Goal: Task Accomplishment & Management: Use online tool/utility

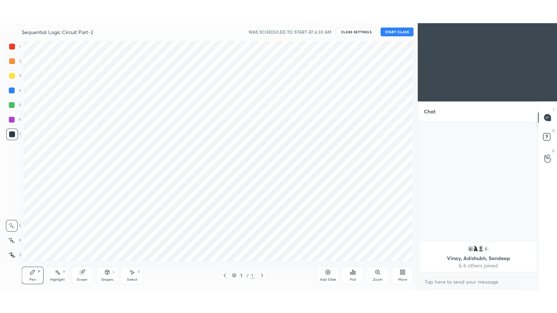
scroll to position [36048, 35882]
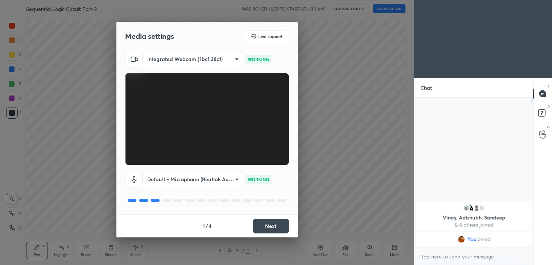
click at [276, 225] on button "Next" at bounding box center [271, 226] width 36 height 15
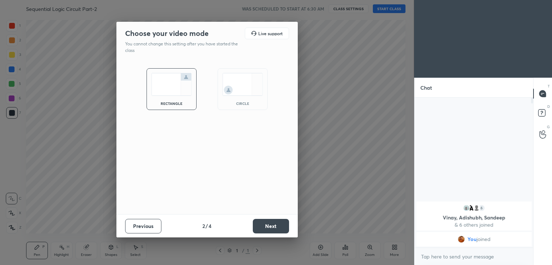
click at [275, 226] on button "Next" at bounding box center [271, 226] width 36 height 15
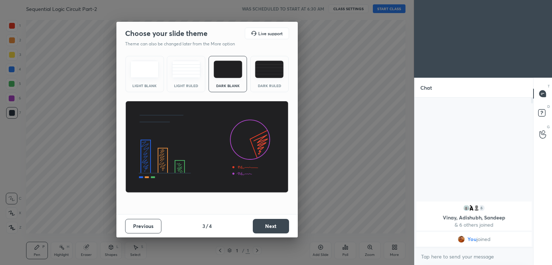
click at [276, 226] on button "Next" at bounding box center [271, 226] width 36 height 15
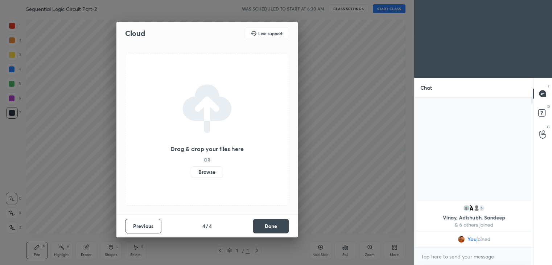
click at [275, 226] on button "Done" at bounding box center [271, 226] width 36 height 15
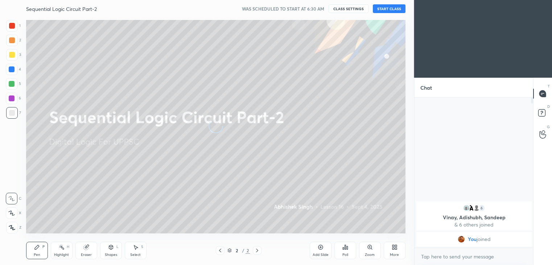
click at [394, 7] on button "START CLASS" at bounding box center [389, 8] width 33 height 9
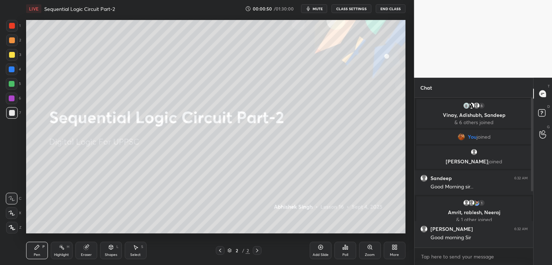
click at [396, 249] on icon at bounding box center [396, 248] width 2 height 2
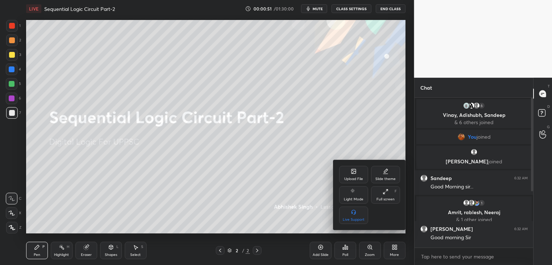
click at [384, 195] on div "Full screen F" at bounding box center [385, 194] width 29 height 17
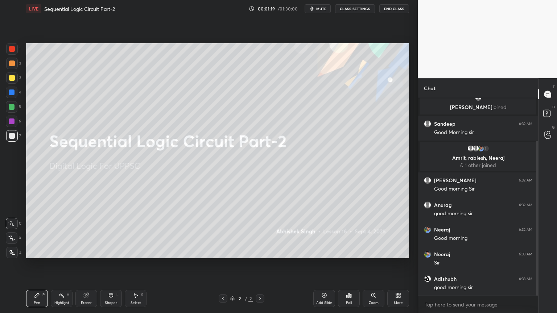
scroll to position [81, 0]
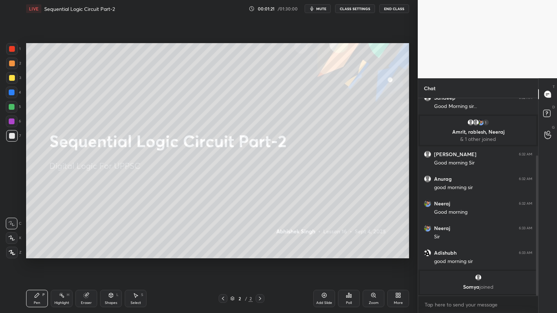
click at [260, 264] on icon at bounding box center [260, 299] width 6 height 6
click at [325, 264] on div "Add Slide" at bounding box center [324, 298] width 22 height 17
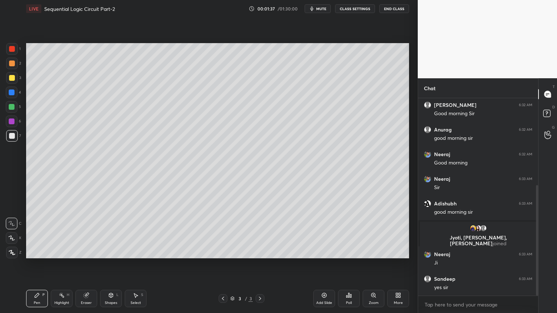
scroll to position [155, 0]
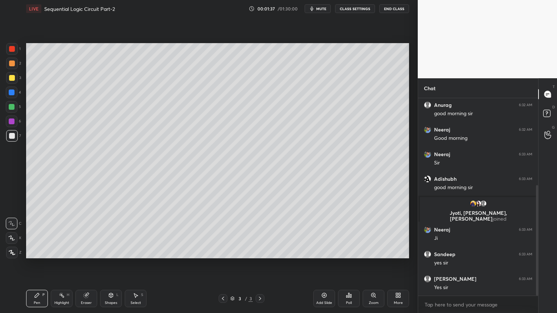
click at [18, 63] on div "2" at bounding box center [13, 64] width 15 height 12
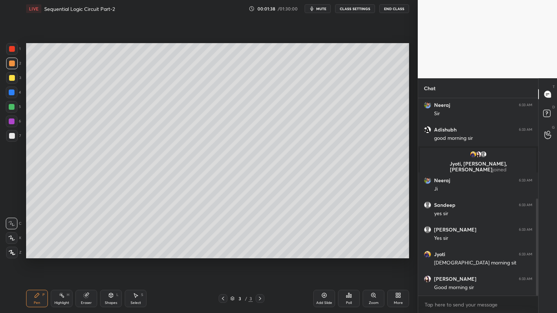
click at [11, 238] on icon at bounding box center [12, 238] width 6 height 4
click at [15, 139] on div at bounding box center [12, 136] width 12 height 12
click at [19, 221] on div "C" at bounding box center [14, 224] width 16 height 12
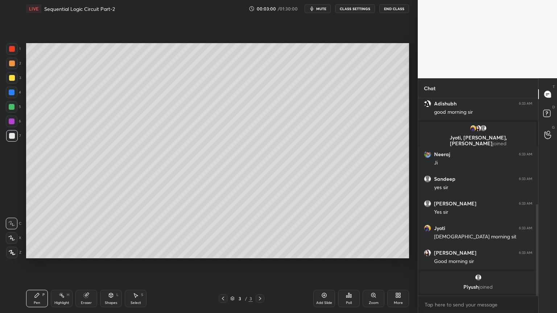
click at [111, 264] on icon at bounding box center [111, 295] width 4 height 4
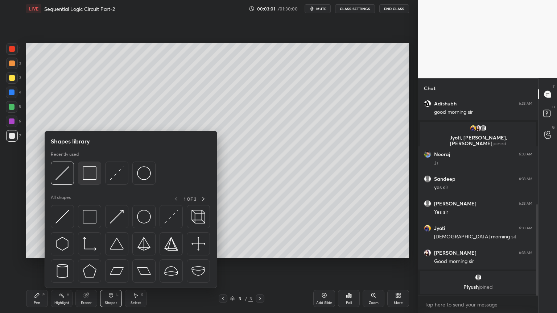
click at [90, 171] on img at bounding box center [90, 173] width 14 height 14
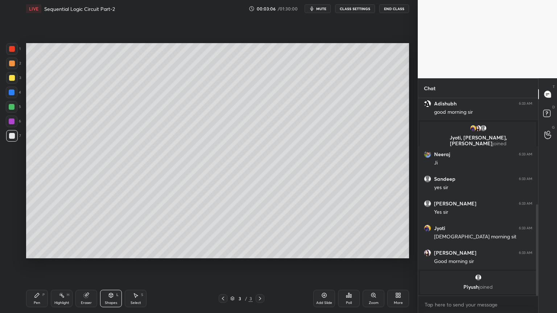
click at [41, 264] on div "Pen P" at bounding box center [37, 298] width 22 height 17
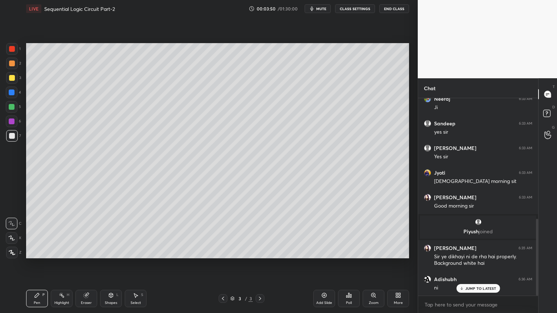
scroll to position [310, 0]
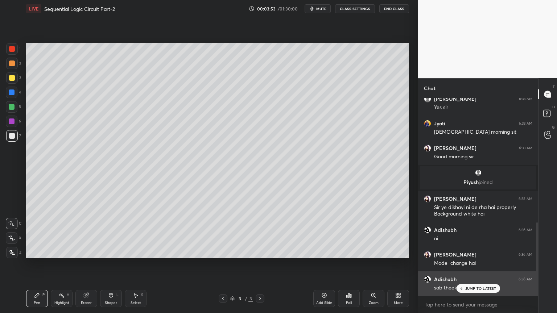
click at [476, 264] on p "JUMP TO LATEST" at bounding box center [480, 289] width 31 height 4
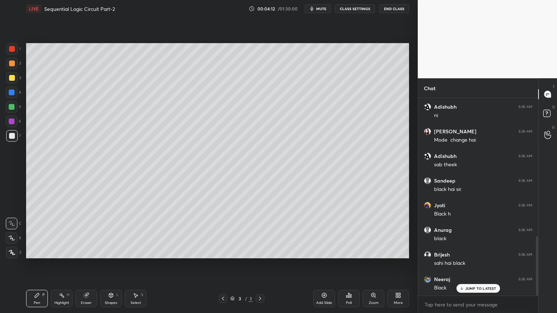
scroll to position [483, 0]
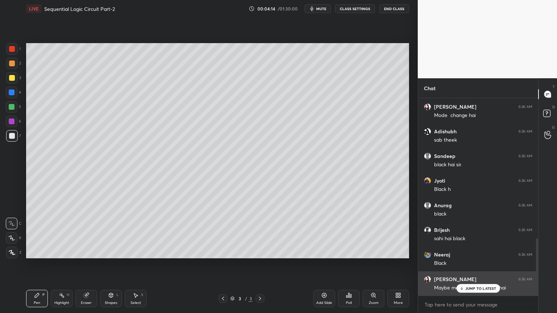
click at [481, 264] on p "JUMP TO LATEST" at bounding box center [480, 289] width 31 height 4
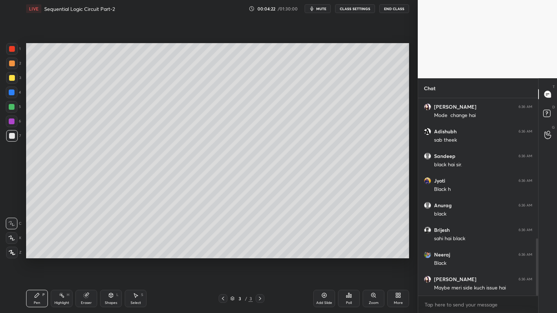
click at [326, 264] on icon at bounding box center [324, 296] width 6 height 6
click at [110, 264] on div "Shapes L" at bounding box center [111, 298] width 22 height 17
click at [19, 92] on div "4" at bounding box center [13, 93] width 15 height 12
click at [116, 264] on div "Shapes L" at bounding box center [111, 298] width 22 height 17
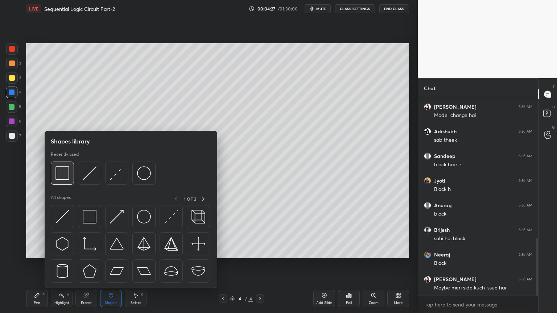
click at [64, 172] on img at bounding box center [62, 173] width 14 height 14
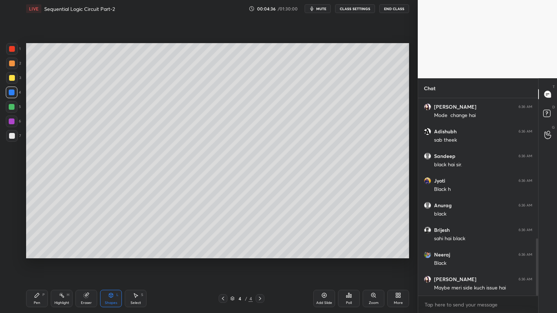
scroll to position [509, 0]
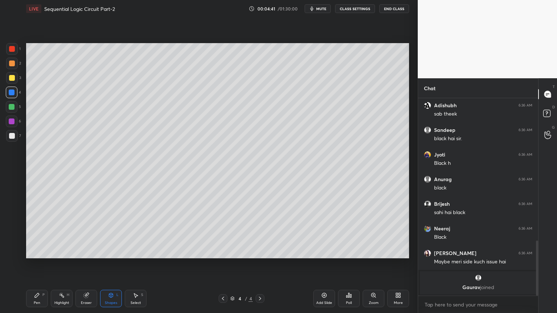
click at [85, 264] on div "Eraser" at bounding box center [86, 298] width 22 height 17
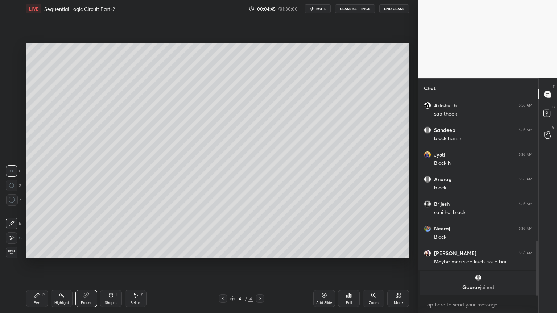
click at [33, 264] on div "Pen P" at bounding box center [37, 298] width 22 height 17
click at [109, 264] on div "Shapes L" at bounding box center [111, 298] width 22 height 17
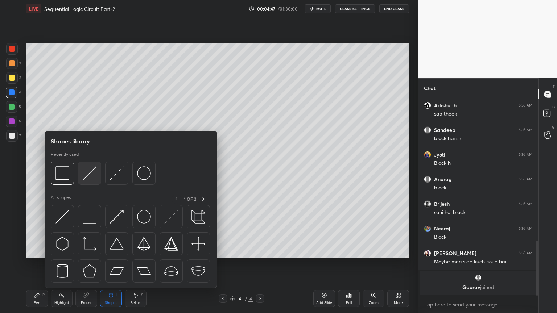
click at [86, 169] on img at bounding box center [90, 173] width 14 height 14
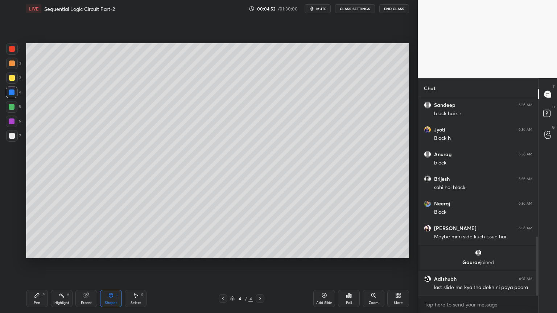
scroll to position [463, 0]
click at [223, 264] on icon at bounding box center [223, 299] width 2 height 4
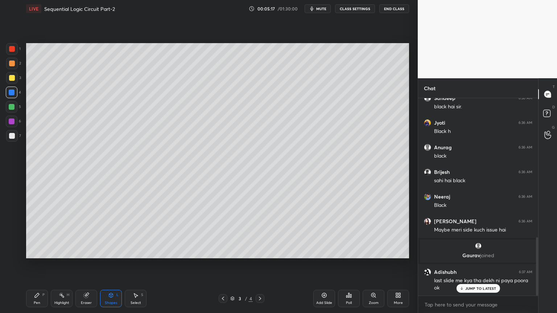
click at [258, 264] on icon at bounding box center [260, 299] width 6 height 6
click at [37, 264] on div "Pen P" at bounding box center [37, 298] width 22 height 17
click at [13, 139] on div at bounding box center [12, 136] width 12 height 12
click at [17, 99] on div "4" at bounding box center [13, 94] width 15 height 15
click at [108, 264] on div "Shapes" at bounding box center [111, 303] width 12 height 4
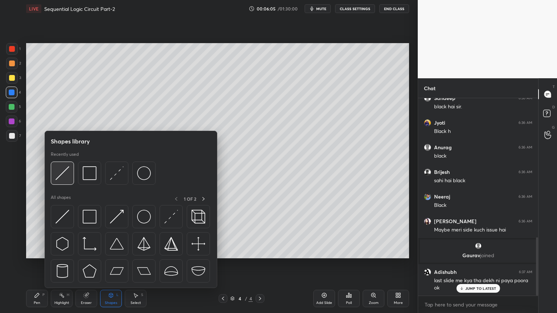
click at [65, 172] on img at bounding box center [62, 173] width 14 height 14
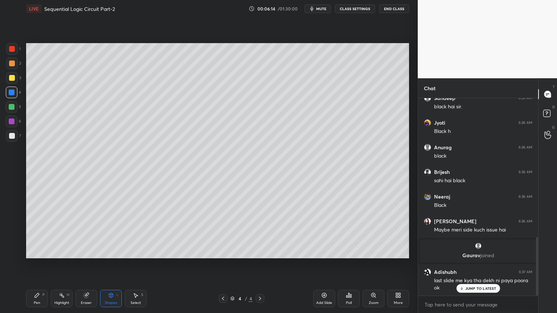
click at [86, 264] on div "Eraser" at bounding box center [86, 303] width 11 height 4
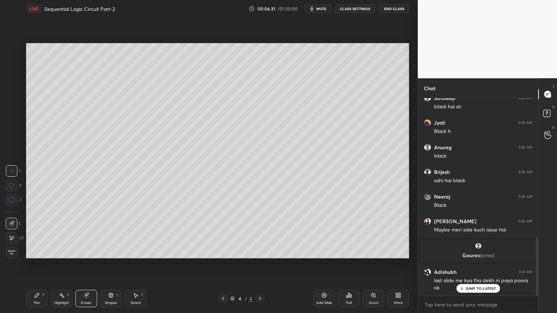
click at [33, 264] on div "Pen P" at bounding box center [37, 298] width 22 height 17
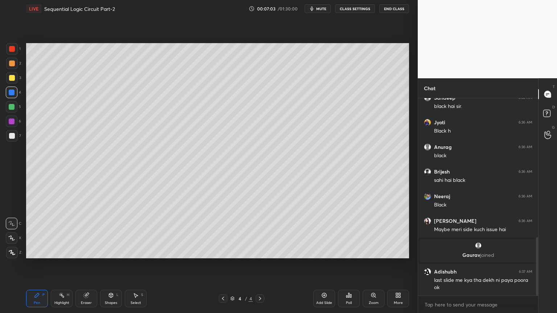
scroll to position [495, 0]
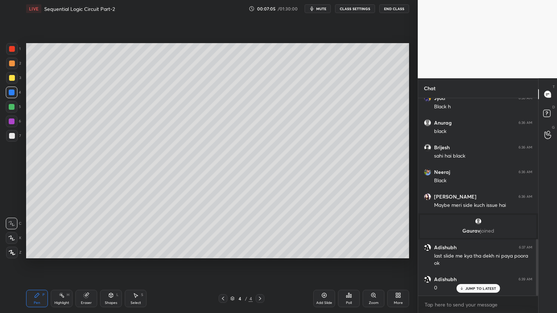
click at [83, 264] on div "Eraser" at bounding box center [86, 303] width 11 height 4
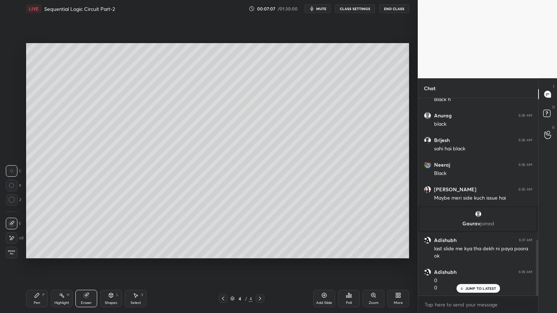
click at [36, 264] on div "Pen P" at bounding box center [37, 298] width 22 height 17
click at [15, 135] on div at bounding box center [12, 136] width 12 height 12
click at [83, 264] on div "Eraser" at bounding box center [86, 303] width 11 height 4
click at [32, 264] on div "Pen P" at bounding box center [37, 298] width 22 height 17
click at [11, 81] on div at bounding box center [12, 78] width 6 height 6
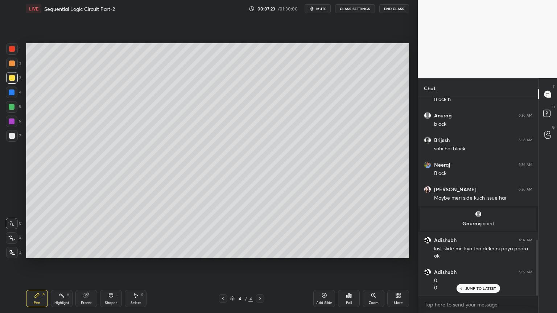
click at [62, 264] on div "Highlight H" at bounding box center [62, 298] width 22 height 17
click at [37, 264] on icon at bounding box center [37, 295] width 4 height 4
click at [15, 136] on div at bounding box center [12, 136] width 12 height 12
click at [13, 81] on div at bounding box center [12, 78] width 6 height 6
click at [15, 109] on div at bounding box center [12, 107] width 12 height 12
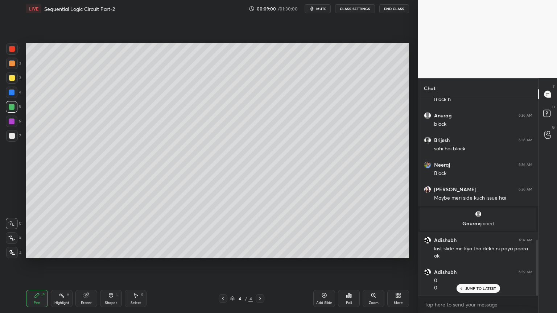
click at [12, 81] on div at bounding box center [12, 78] width 12 height 12
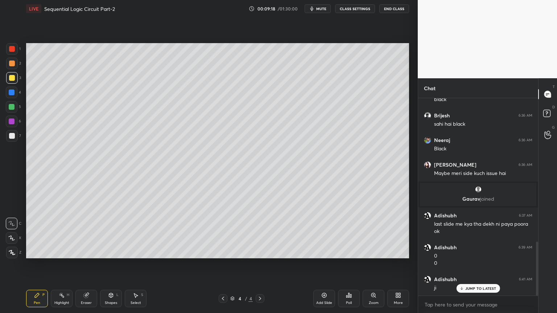
click at [22, 50] on div "1 2 3 4 5 6 7 C X Z C X Z E E Erase all H H" at bounding box center [11, 150] width 23 height 215
click at [15, 49] on div at bounding box center [12, 49] width 12 height 12
click at [10, 238] on icon at bounding box center [11, 238] width 7 height 5
click at [109, 264] on div "Shapes L" at bounding box center [111, 298] width 22 height 17
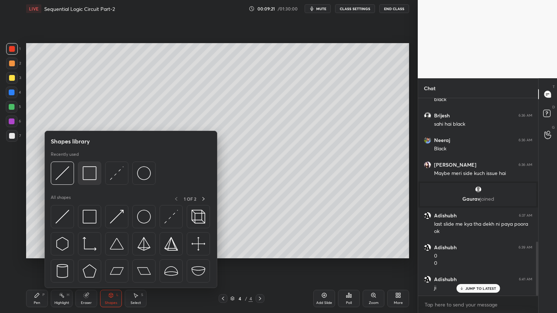
click at [88, 174] on img at bounding box center [90, 173] width 14 height 14
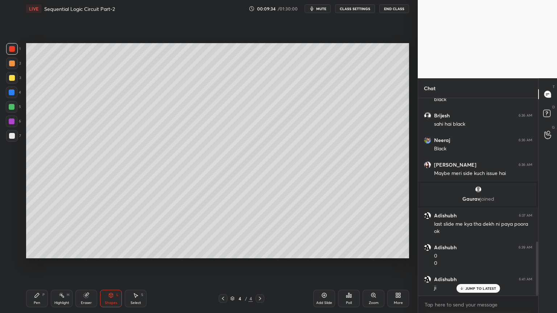
click at [17, 119] on div "6" at bounding box center [13, 122] width 15 height 12
click at [107, 264] on div "Shapes L" at bounding box center [111, 298] width 22 height 17
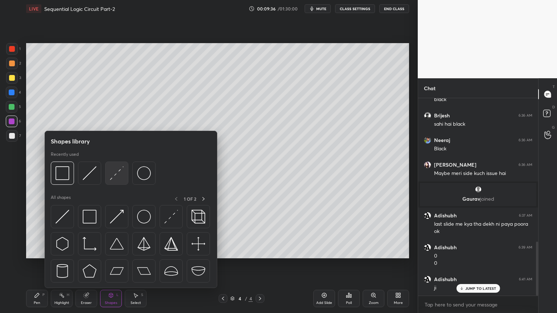
click at [117, 174] on img at bounding box center [117, 173] width 14 height 14
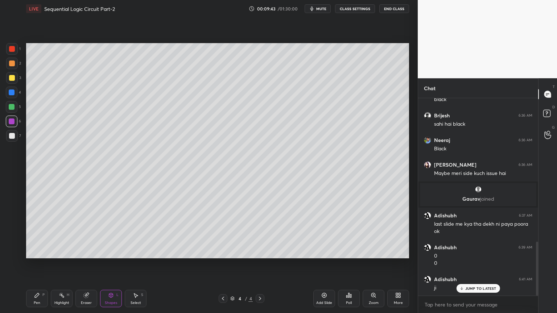
scroll to position [553, 0]
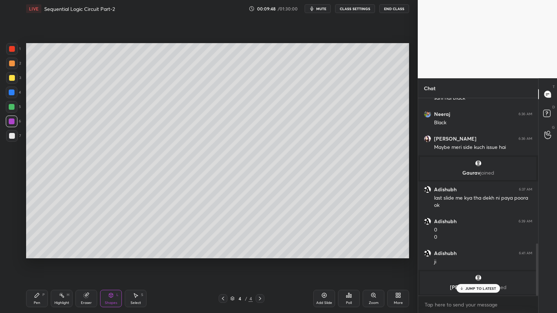
click at [481, 264] on p "JUMP TO LATEST" at bounding box center [480, 289] width 31 height 4
click at [265, 166] on p "Undo" at bounding box center [266, 168] width 11 height 6
click at [108, 264] on icon at bounding box center [111, 296] width 6 height 6
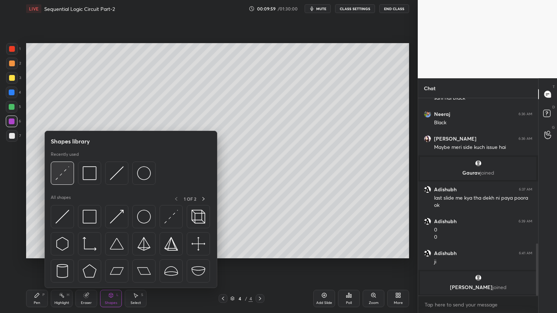
click at [62, 174] on img at bounding box center [62, 173] width 14 height 14
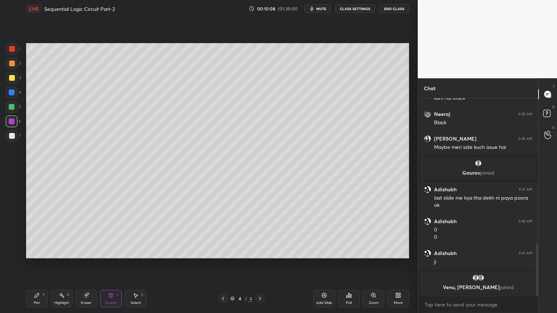
click at [13, 94] on div at bounding box center [12, 93] width 6 height 6
click at [32, 264] on div "Pen P" at bounding box center [37, 298] width 22 height 17
click at [12, 223] on icon at bounding box center [11, 223] width 7 height 5
click at [108, 264] on div "Shapes" at bounding box center [111, 303] width 12 height 4
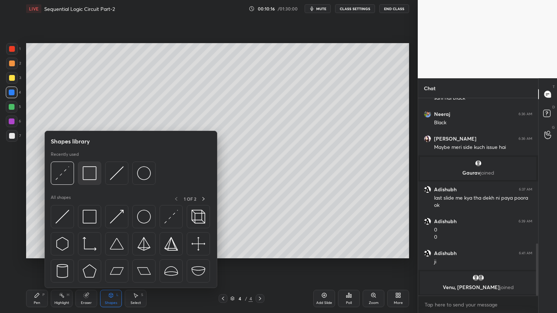
click at [88, 170] on img at bounding box center [90, 173] width 14 height 14
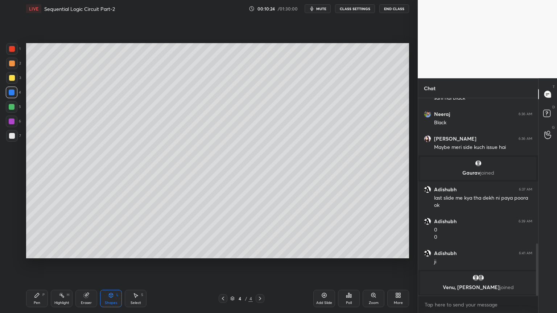
click at [86, 264] on div "Eraser" at bounding box center [86, 298] width 22 height 17
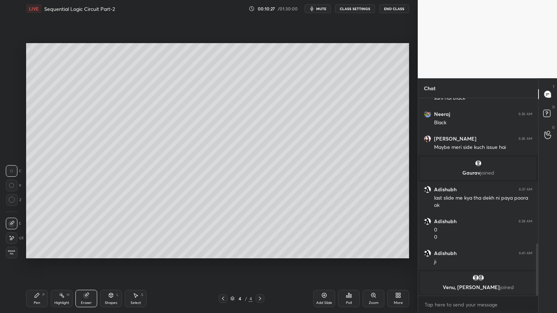
click at [109, 264] on div "Shapes L" at bounding box center [111, 298] width 22 height 17
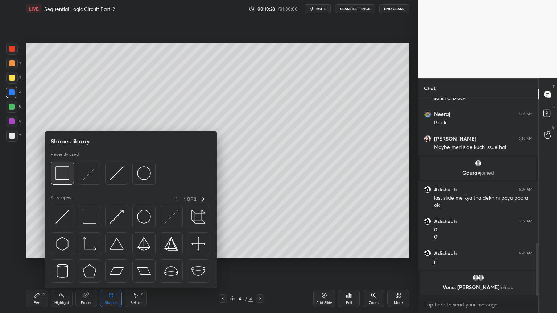
click at [62, 178] on img at bounding box center [62, 173] width 14 height 14
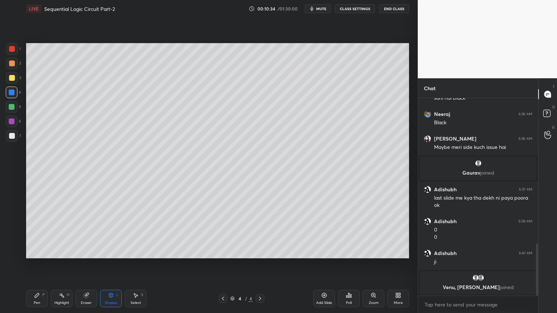
click at [115, 264] on div "Shapes L" at bounding box center [111, 298] width 22 height 17
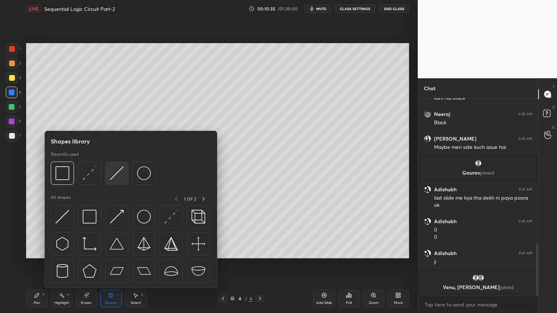
click at [116, 175] on img at bounding box center [117, 173] width 14 height 14
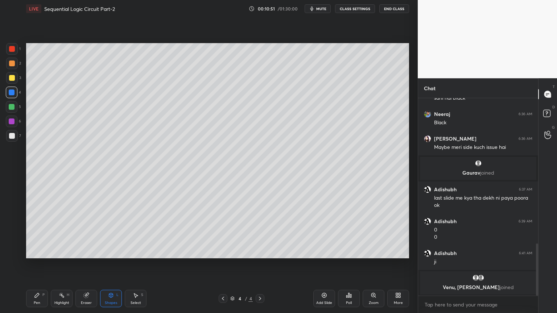
click at [36, 264] on icon at bounding box center [37, 295] width 4 height 4
click at [135, 264] on div "Select" at bounding box center [136, 303] width 11 height 4
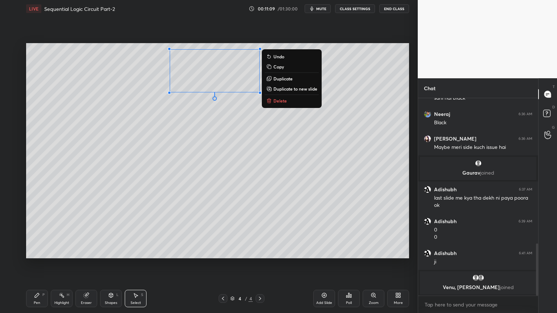
click at [283, 69] on p "Copy" at bounding box center [278, 67] width 11 height 6
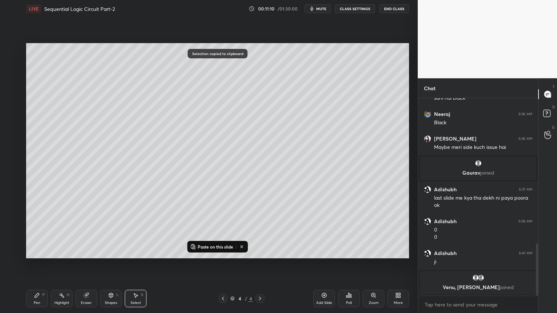
click at [223, 246] on p "Paste on this slide" at bounding box center [216, 247] width 36 height 6
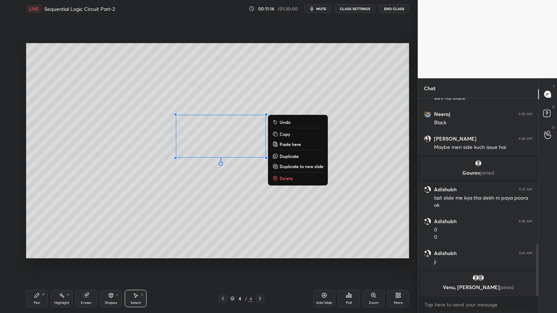
click at [224, 218] on div "0 ° Undo Copy Paste here Duplicate Duplicate to new slide Delete" at bounding box center [217, 150] width 383 height 215
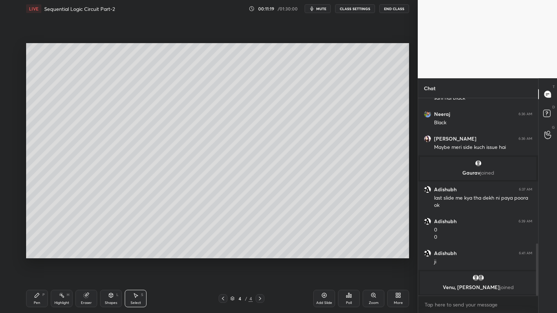
click at [41, 264] on div "Pen P" at bounding box center [37, 298] width 22 height 17
click at [15, 80] on div at bounding box center [12, 78] width 12 height 12
click at [86, 264] on icon at bounding box center [86, 295] width 5 height 5
click at [35, 264] on div "Pen P" at bounding box center [37, 298] width 22 height 17
click at [16, 137] on div at bounding box center [12, 136] width 12 height 12
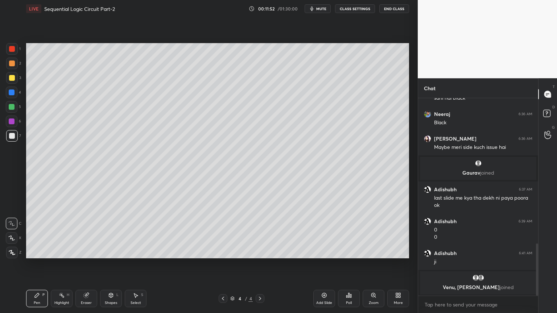
click at [16, 78] on div at bounding box center [12, 78] width 12 height 12
click at [88, 264] on div "Eraser" at bounding box center [86, 303] width 11 height 4
click at [35, 264] on icon at bounding box center [37, 295] width 4 height 4
click at [15, 51] on div at bounding box center [12, 49] width 12 height 12
click at [11, 237] on icon at bounding box center [12, 238] width 6 height 4
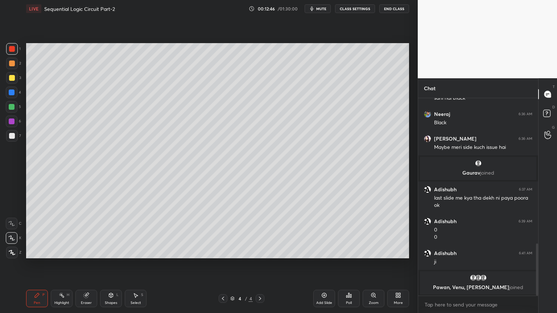
click at [111, 264] on icon at bounding box center [111, 295] width 4 height 4
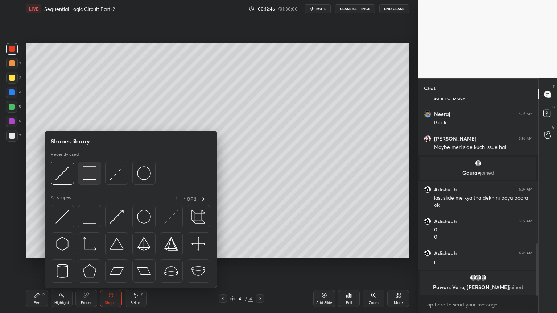
click at [93, 172] on img at bounding box center [90, 173] width 14 height 14
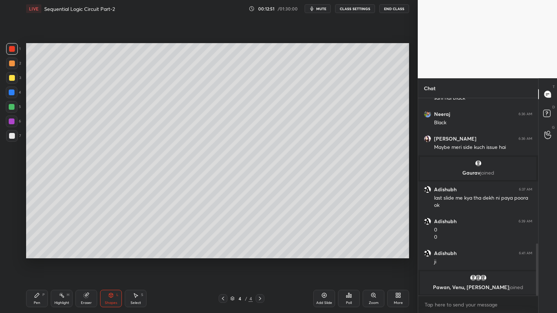
click at [83, 264] on div "Eraser" at bounding box center [86, 298] width 22 height 17
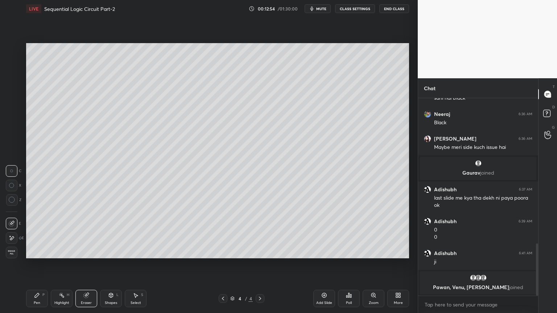
click at [93, 264] on div "Eraser" at bounding box center [86, 298] width 22 height 17
click at [112, 264] on div "Shapes L" at bounding box center [111, 298] width 22 height 17
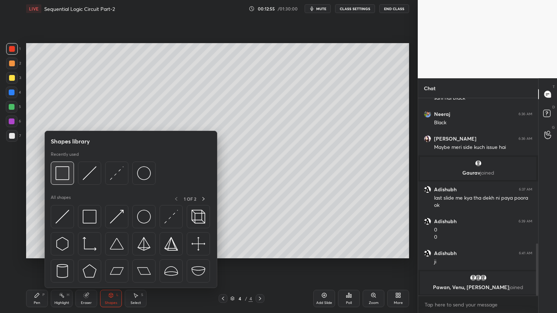
click at [65, 170] on img at bounding box center [62, 173] width 14 height 14
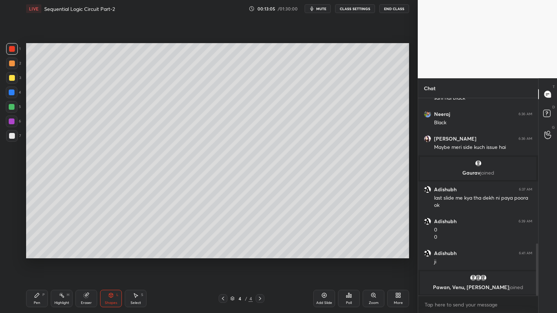
click at [39, 264] on div "Pen P" at bounding box center [37, 298] width 22 height 17
click at [16, 136] on div at bounding box center [12, 136] width 12 height 12
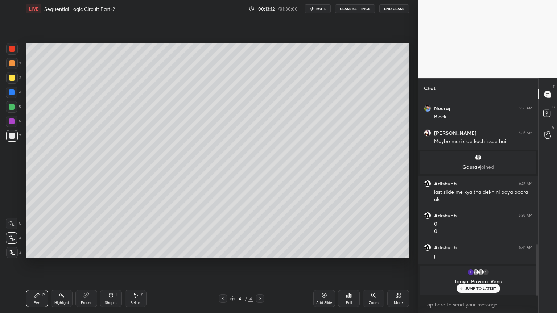
click at [12, 222] on icon at bounding box center [11, 223] width 7 height 5
click at [85, 264] on div "Eraser" at bounding box center [86, 303] width 11 height 4
click at [36, 264] on div "Pen P" at bounding box center [37, 298] width 22 height 17
click at [63, 264] on rect at bounding box center [63, 296] width 4 height 4
click at [14, 107] on div at bounding box center [12, 107] width 6 height 6
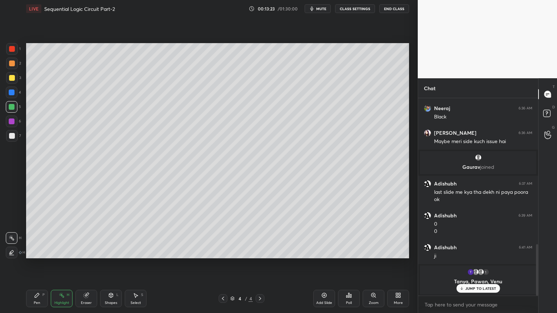
click at [15, 80] on div at bounding box center [12, 78] width 12 height 12
click at [38, 264] on icon at bounding box center [37, 295] width 4 height 4
click at [15, 136] on div at bounding box center [12, 136] width 6 height 6
click at [471, 264] on div "1 Tanya, Pawan, Venu & 1 other joined" at bounding box center [478, 280] width 116 height 29
click at [469, 264] on p "JUMP TO LATEST" at bounding box center [480, 289] width 31 height 4
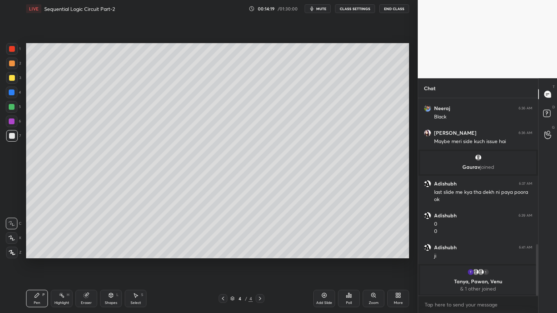
click at [60, 264] on div "Highlight H" at bounding box center [62, 298] width 22 height 17
click at [31, 264] on div "Pen P" at bounding box center [37, 298] width 22 height 17
click at [16, 65] on div at bounding box center [12, 64] width 12 height 12
click at [15, 237] on div at bounding box center [12, 238] width 12 height 12
click at [112, 264] on div "Shapes L" at bounding box center [111, 298] width 22 height 17
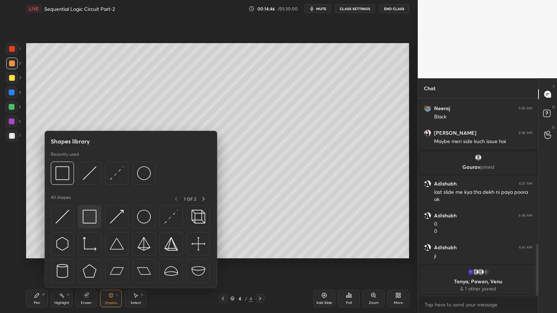
click at [87, 221] on img at bounding box center [90, 217] width 14 height 14
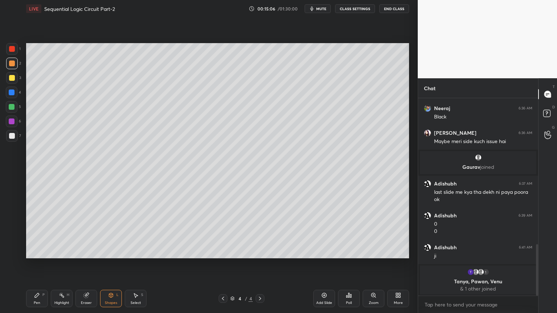
click at [88, 264] on div "Eraser" at bounding box center [86, 303] width 11 height 4
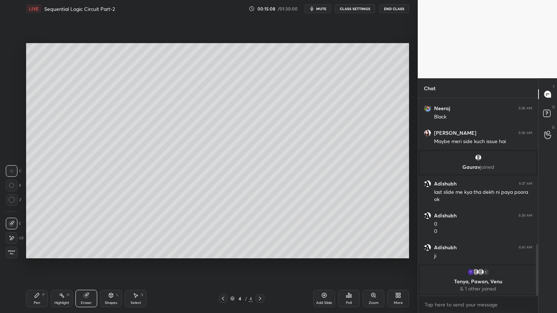
click at [112, 264] on icon at bounding box center [111, 295] width 4 height 4
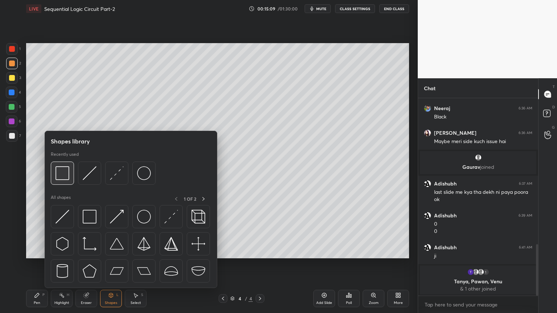
click at [69, 171] on img at bounding box center [62, 173] width 14 height 14
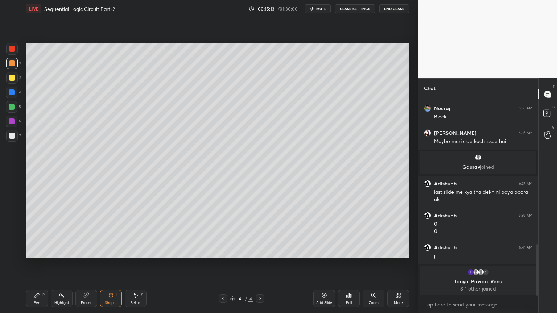
click at [44, 264] on div "Pen P" at bounding box center [37, 298] width 22 height 17
click at [14, 221] on div at bounding box center [12, 224] width 12 height 12
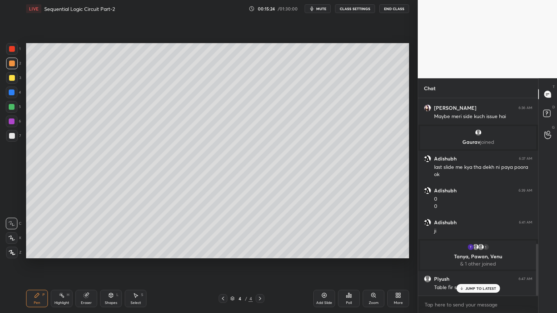
scroll to position [556, 0]
click at [473, 264] on p "JUMP TO LATEST" at bounding box center [480, 289] width 31 height 4
click at [62, 264] on div "Highlight H" at bounding box center [62, 298] width 22 height 17
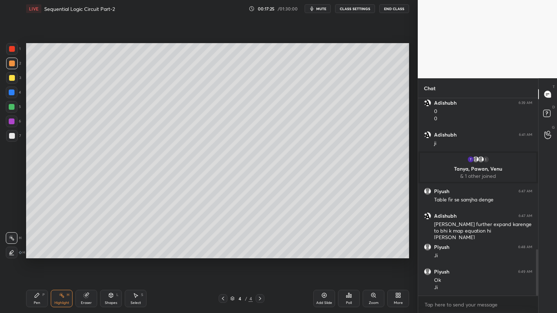
scroll to position [668, 0]
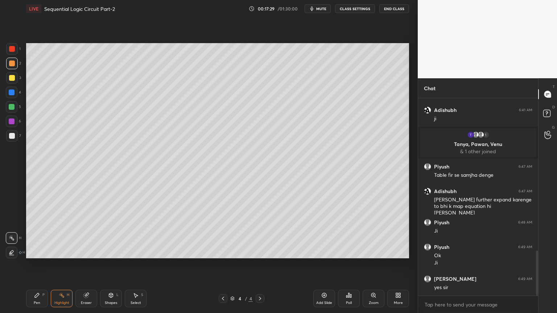
click at [324, 264] on icon at bounding box center [324, 295] width 2 height 2
click at [32, 264] on div "Pen P" at bounding box center [37, 298] width 22 height 17
click at [106, 264] on div "Shapes L" at bounding box center [111, 298] width 22 height 17
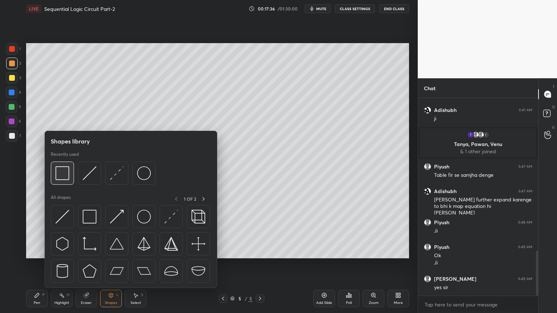
click at [61, 172] on img at bounding box center [62, 173] width 14 height 14
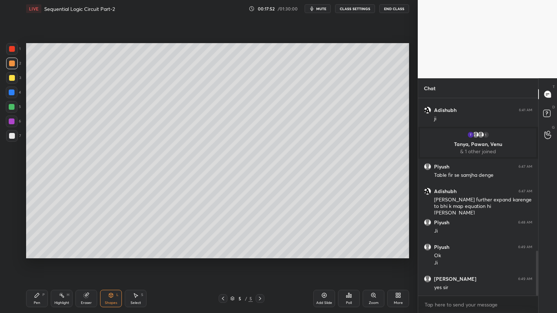
click at [133, 264] on icon at bounding box center [136, 296] width 6 height 6
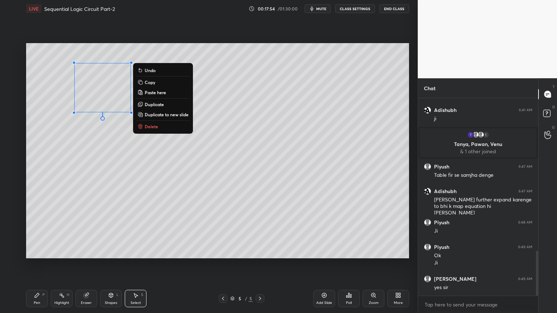
click at [159, 85] on button "Copy" at bounding box center [163, 82] width 54 height 9
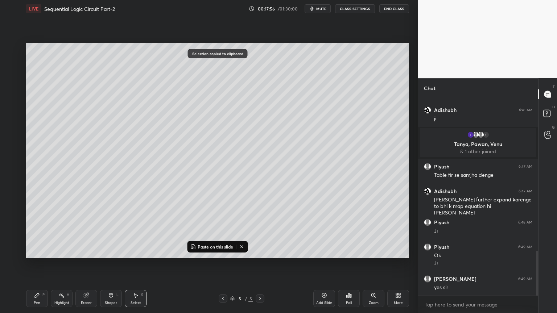
click at [220, 245] on p "Paste on this slide" at bounding box center [216, 247] width 36 height 6
click at [166, 207] on div "0 ° Undo Copy Paste here Duplicate Duplicate to new slide Delete" at bounding box center [217, 150] width 383 height 215
click at [34, 264] on icon at bounding box center [37, 296] width 6 height 6
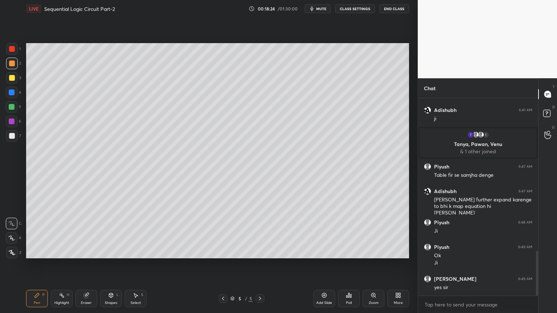
click at [84, 264] on div "Eraser" at bounding box center [86, 298] width 22 height 17
click at [37, 264] on div "Pen P" at bounding box center [37, 298] width 22 height 17
click at [85, 264] on icon at bounding box center [86, 296] width 6 height 6
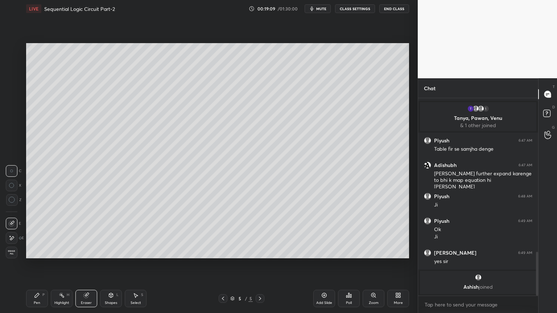
click at [38, 264] on icon at bounding box center [37, 295] width 4 height 4
click at [86, 264] on div "Eraser" at bounding box center [86, 303] width 11 height 4
click at [36, 264] on icon at bounding box center [37, 295] width 4 height 4
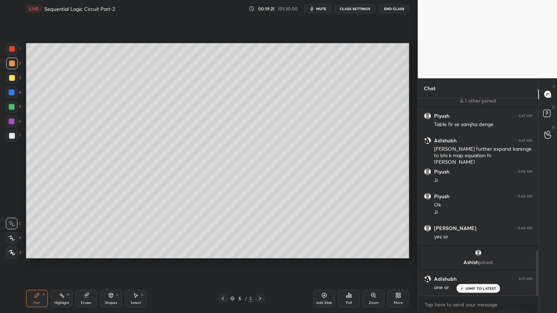
scroll to position [672, 0]
click at [471, 264] on p "JUMP TO LATEST" at bounding box center [480, 289] width 31 height 4
click at [13, 109] on div at bounding box center [12, 107] width 6 height 6
click at [58, 264] on div "Highlight H" at bounding box center [62, 298] width 22 height 17
click at [35, 264] on icon at bounding box center [37, 296] width 6 height 6
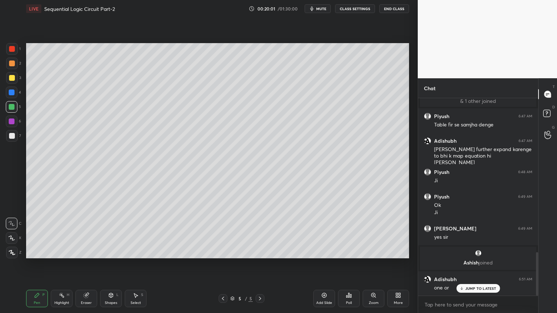
scroll to position [698, 0]
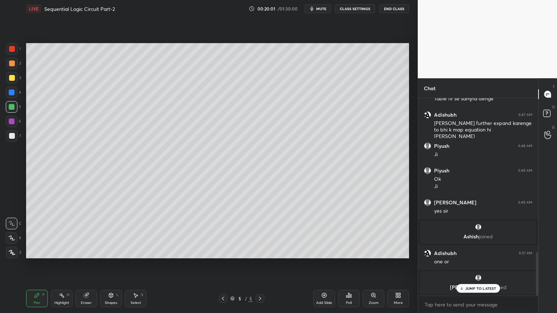
click at [15, 78] on div at bounding box center [12, 78] width 12 height 12
click at [493, 264] on span "joined" at bounding box center [500, 287] width 14 height 7
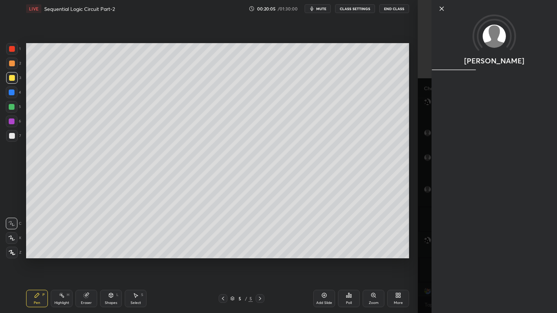
scroll to position [709, 0]
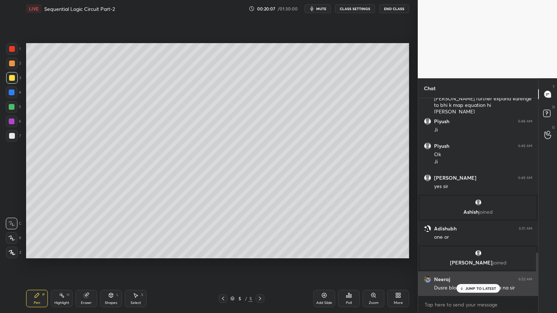
click at [469, 264] on p "JUMP TO LATEST" at bounding box center [480, 289] width 31 height 4
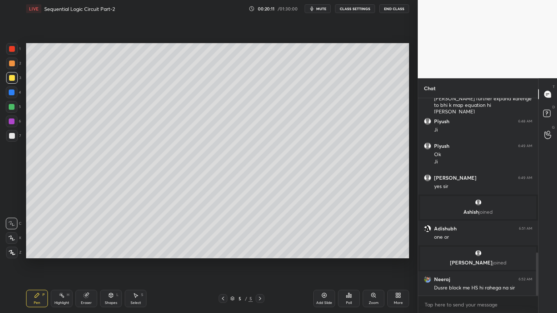
click at [86, 264] on div "Eraser" at bounding box center [86, 303] width 11 height 4
click at [34, 264] on div "Pen P" at bounding box center [37, 298] width 22 height 17
click at [15, 64] on div at bounding box center [12, 64] width 6 height 6
click at [84, 264] on div "Eraser" at bounding box center [86, 303] width 11 height 4
click at [36, 264] on icon at bounding box center [37, 295] width 4 height 4
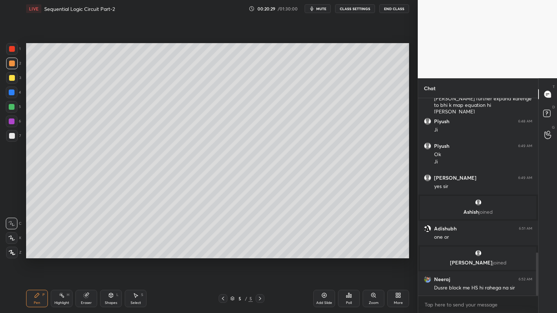
click at [15, 79] on div at bounding box center [12, 78] width 12 height 12
click at [16, 68] on div at bounding box center [12, 64] width 12 height 12
click at [15, 78] on div at bounding box center [12, 78] width 6 height 6
click at [86, 264] on div "Eraser" at bounding box center [86, 298] width 22 height 17
click at [36, 264] on div "Pen P" at bounding box center [37, 298] width 22 height 17
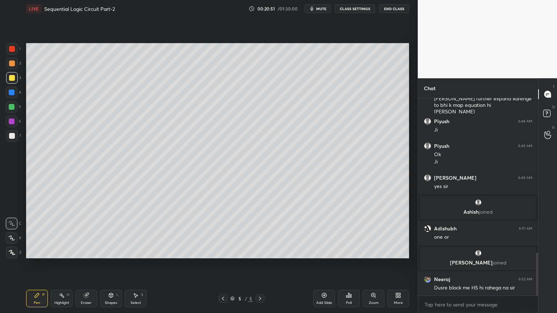
click at [19, 67] on div "2" at bounding box center [13, 64] width 15 height 12
click at [87, 264] on div "Eraser" at bounding box center [86, 298] width 22 height 17
click at [38, 264] on icon at bounding box center [37, 296] width 6 height 6
click at [81, 264] on div "Eraser" at bounding box center [86, 303] width 11 height 4
click at [39, 264] on icon at bounding box center [37, 296] width 6 height 6
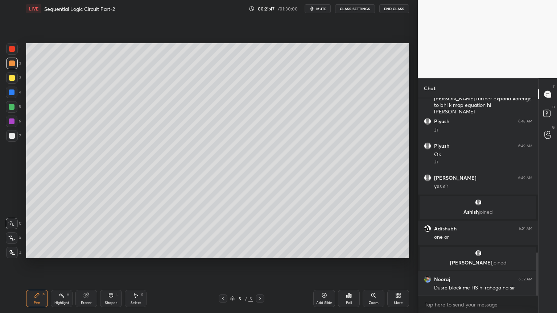
click at [83, 264] on icon at bounding box center [86, 296] width 6 height 6
click at [37, 264] on div "Pen P" at bounding box center [37, 298] width 22 height 17
click at [86, 264] on div "Eraser" at bounding box center [86, 298] width 22 height 17
click at [39, 264] on div "Pen P" at bounding box center [37, 298] width 22 height 17
click at [87, 264] on icon at bounding box center [86, 295] width 5 height 5
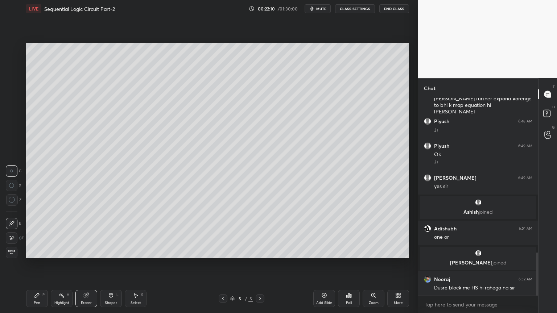
click at [34, 264] on icon at bounding box center [37, 296] width 6 height 6
click at [86, 264] on div "Eraser" at bounding box center [86, 298] width 22 height 17
click at [85, 264] on icon at bounding box center [86, 296] width 6 height 6
click at [35, 264] on icon at bounding box center [37, 296] width 6 height 6
click at [17, 82] on div at bounding box center [12, 78] width 12 height 12
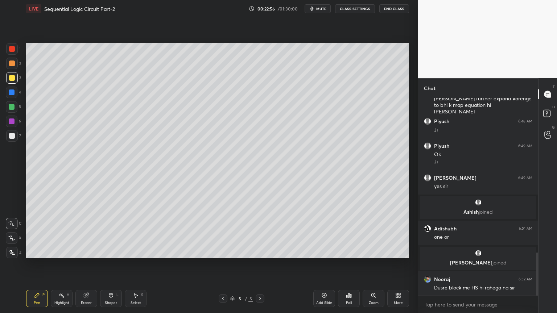
click at [12, 238] on icon at bounding box center [11, 238] width 7 height 5
click at [12, 122] on div at bounding box center [12, 122] width 6 height 6
click at [108, 264] on div "Shapes L" at bounding box center [111, 298] width 22 height 17
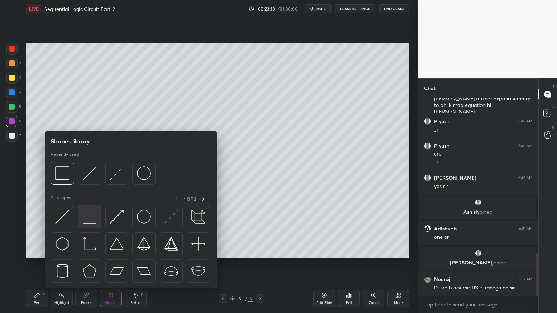
click at [92, 215] on img at bounding box center [90, 217] width 14 height 14
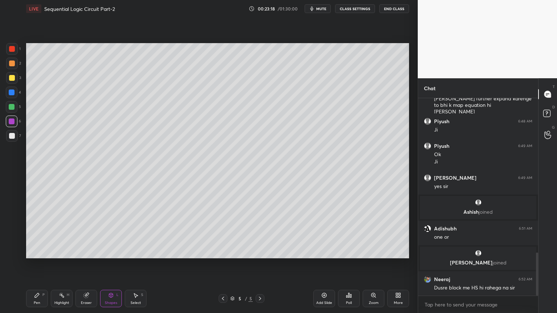
click at [36, 264] on icon at bounding box center [37, 295] width 4 height 4
click at [15, 221] on div at bounding box center [12, 224] width 12 height 12
click at [85, 264] on div "Eraser" at bounding box center [86, 298] width 22 height 17
click at [39, 264] on icon at bounding box center [37, 295] width 4 height 4
click at [17, 66] on div at bounding box center [12, 64] width 12 height 12
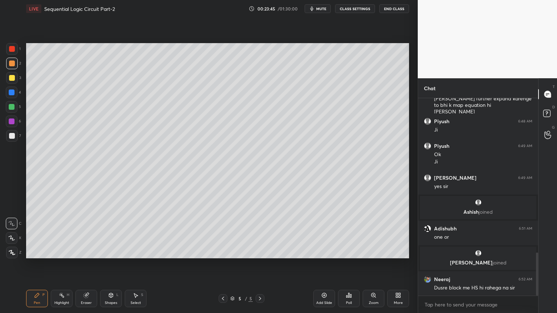
click at [88, 264] on icon at bounding box center [86, 296] width 6 height 6
click at [36, 264] on div "Pen" at bounding box center [37, 303] width 7 height 4
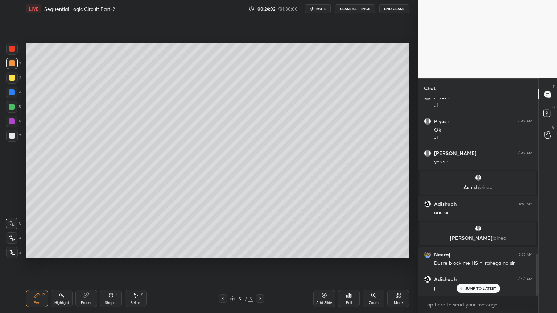
scroll to position [759, 0]
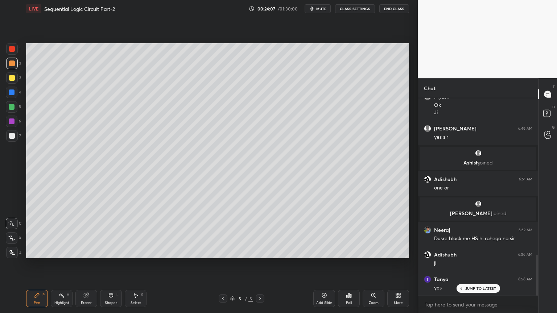
click at [326, 264] on icon at bounding box center [324, 296] width 6 height 6
click at [12, 233] on div at bounding box center [12, 238] width 12 height 12
click at [13, 83] on div at bounding box center [12, 78] width 12 height 12
click at [11, 219] on div at bounding box center [12, 224] width 12 height 12
click at [83, 264] on div "Eraser" at bounding box center [86, 298] width 22 height 17
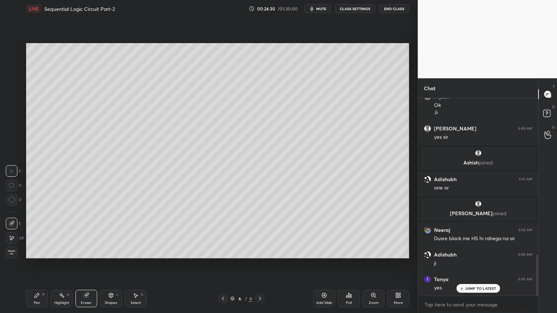
click at [36, 264] on icon at bounding box center [37, 296] width 6 height 6
click at [12, 63] on div at bounding box center [12, 64] width 6 height 6
click at [9, 238] on icon at bounding box center [11, 238] width 7 height 5
click at [17, 81] on div at bounding box center [12, 78] width 12 height 12
click at [10, 222] on icon at bounding box center [11, 223] width 7 height 5
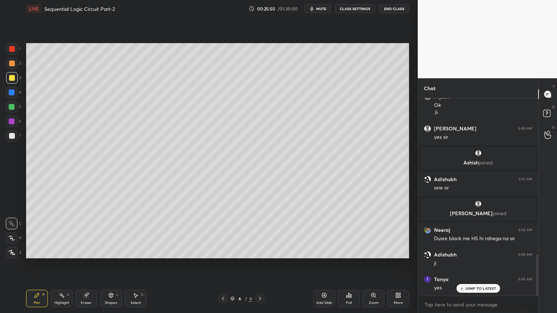
click at [136, 264] on div "Select S" at bounding box center [136, 298] width 22 height 17
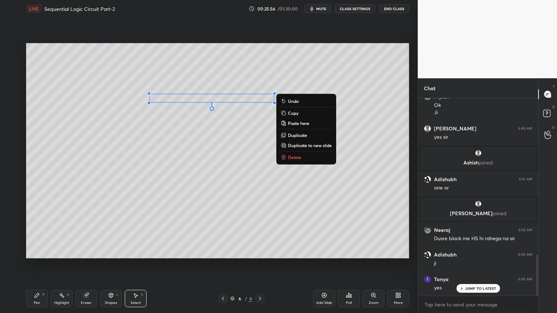
click at [90, 234] on div "0 ° Undo Copy Paste here Duplicate Duplicate to new slide Delete" at bounding box center [217, 150] width 383 height 215
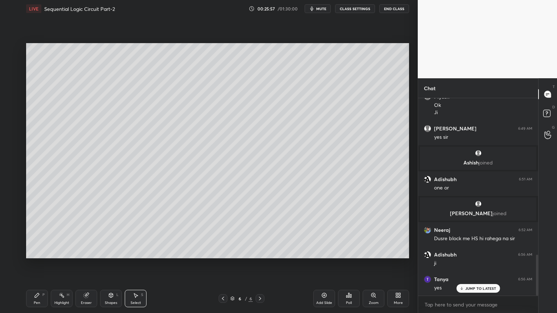
click at [35, 264] on div "Pen P" at bounding box center [37, 298] width 22 height 17
click at [86, 264] on div "Eraser" at bounding box center [86, 303] width 11 height 4
click at [34, 264] on div "Pen P" at bounding box center [37, 298] width 22 height 17
click at [325, 11] on button "mute" at bounding box center [318, 8] width 26 height 9
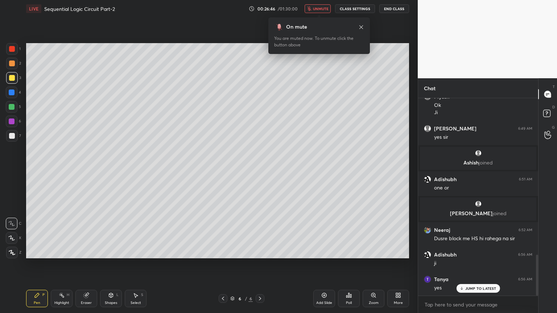
click at [324, 10] on span "unmute" at bounding box center [321, 8] width 16 height 5
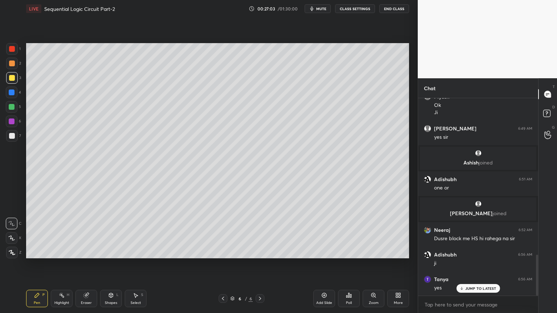
click at [12, 124] on div at bounding box center [12, 122] width 6 height 6
click at [13, 237] on icon at bounding box center [11, 238] width 7 height 5
click at [108, 264] on div "Shapes" at bounding box center [111, 303] width 12 height 4
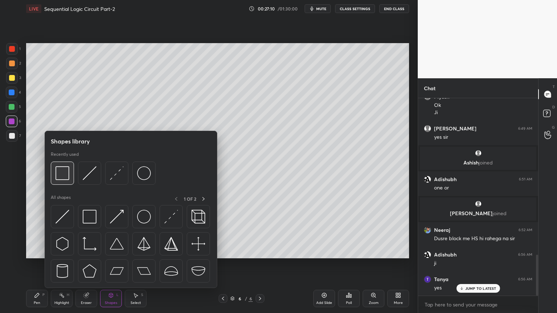
click at [65, 172] on img at bounding box center [62, 173] width 14 height 14
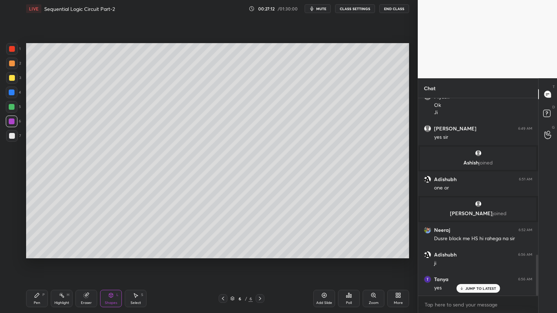
click at [322, 264] on icon at bounding box center [324, 296] width 6 height 6
click at [103, 264] on div "Shapes L" at bounding box center [111, 298] width 22 height 17
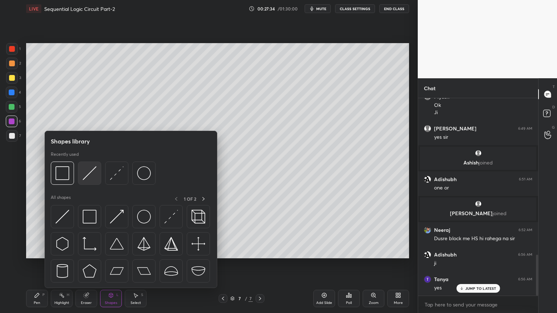
click at [90, 173] on img at bounding box center [90, 173] width 14 height 14
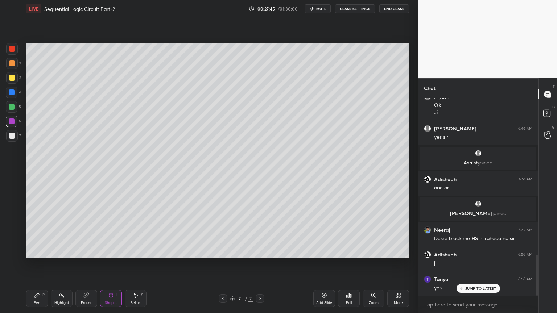
click at [13, 80] on div at bounding box center [12, 78] width 6 height 6
click at [33, 264] on div "Pen P" at bounding box center [37, 298] width 22 height 17
click at [16, 63] on div at bounding box center [12, 64] width 12 height 12
click at [15, 108] on div at bounding box center [12, 107] width 12 height 12
click at [13, 134] on div at bounding box center [12, 136] width 6 height 6
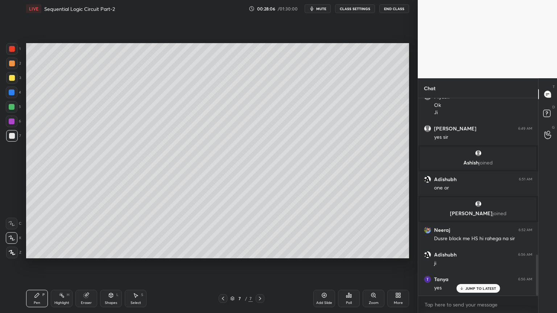
click at [10, 222] on icon at bounding box center [11, 223] width 7 height 5
click at [84, 264] on div "Eraser" at bounding box center [86, 298] width 22 height 17
click at [38, 264] on icon at bounding box center [37, 296] width 6 height 6
click at [15, 108] on div at bounding box center [12, 107] width 6 height 6
click at [14, 81] on div at bounding box center [12, 78] width 12 height 12
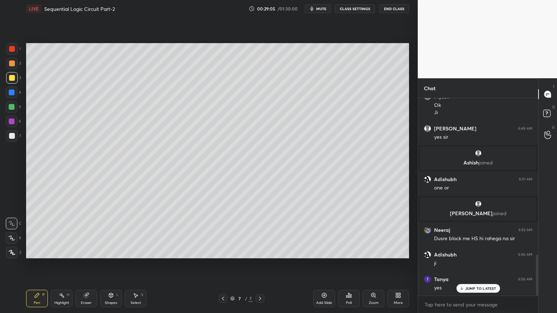
click at [11, 237] on icon at bounding box center [11, 238] width 7 height 5
click at [16, 133] on div at bounding box center [12, 136] width 12 height 12
click at [11, 228] on div at bounding box center [12, 224] width 12 height 12
click at [16, 108] on div at bounding box center [12, 107] width 12 height 12
click at [14, 135] on div at bounding box center [12, 136] width 6 height 6
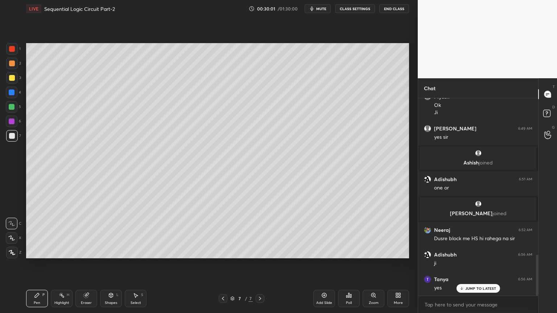
click at [87, 264] on div "Eraser" at bounding box center [86, 303] width 11 height 4
click at [38, 264] on div "Pen" at bounding box center [37, 303] width 7 height 4
click at [88, 264] on icon at bounding box center [86, 296] width 6 height 6
click at [39, 264] on icon at bounding box center [37, 296] width 6 height 6
click at [15, 108] on div at bounding box center [12, 107] width 12 height 12
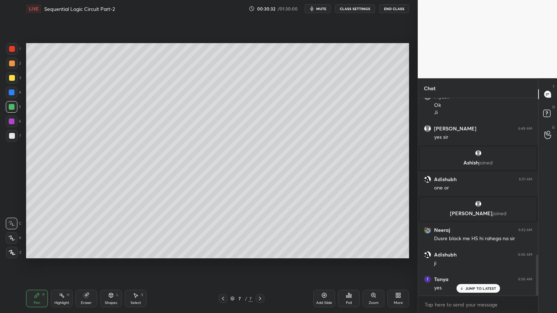
click at [15, 77] on div at bounding box center [12, 78] width 6 height 6
click at [13, 236] on icon at bounding box center [11, 238] width 7 height 5
click at [140, 264] on div "Select S" at bounding box center [136, 298] width 22 height 17
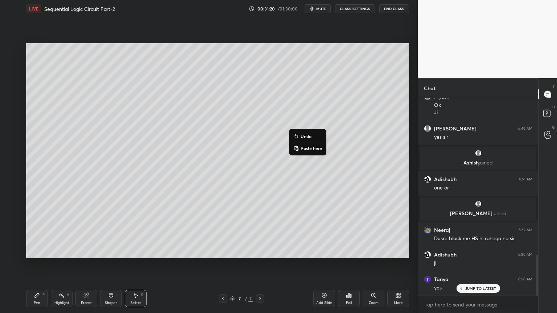
click at [194, 264] on div "0 ° Undo Copy Paste here Duplicate Duplicate to new slide Delete Undo Paste her…" at bounding box center [217, 150] width 389 height 267
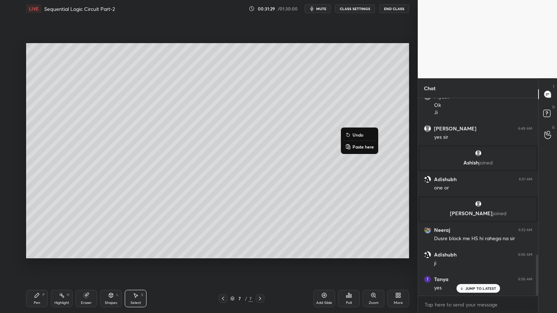
click at [360, 134] on p "Undo" at bounding box center [358, 135] width 11 height 6
click at [34, 264] on icon at bounding box center [37, 296] width 6 height 6
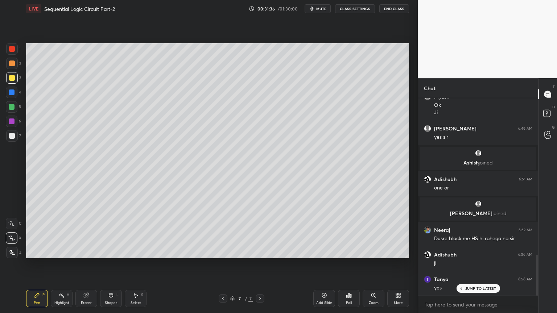
click at [15, 64] on div at bounding box center [12, 64] width 6 height 6
click at [86, 264] on div "Eraser" at bounding box center [86, 298] width 22 height 17
click at [33, 264] on div "Pen P" at bounding box center [37, 298] width 22 height 17
click at [15, 94] on div at bounding box center [12, 93] width 12 height 12
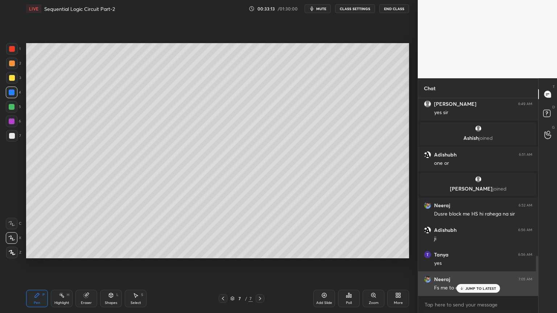
click at [475, 264] on p "JUMP TO LATEST" at bounding box center [480, 289] width 31 height 4
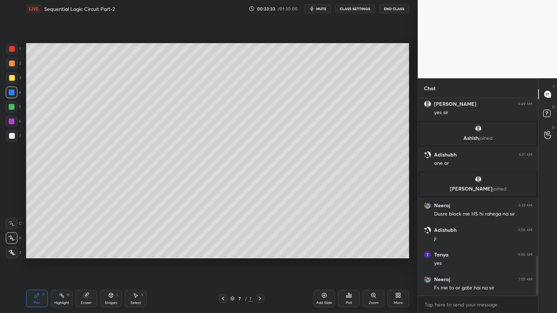
click at [61, 264] on icon at bounding box center [62, 296] width 6 height 6
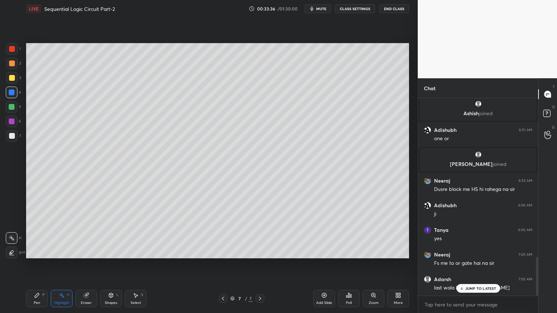
click at [12, 61] on div at bounding box center [12, 64] width 6 height 6
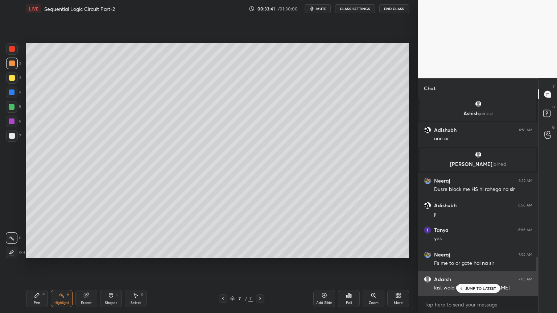
click at [483, 264] on p "JUMP TO LATEST" at bounding box center [480, 289] width 31 height 4
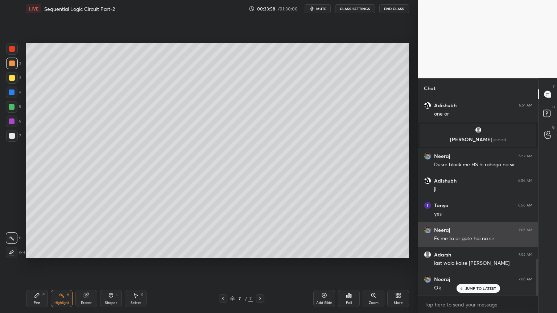
scroll to position [857, 0]
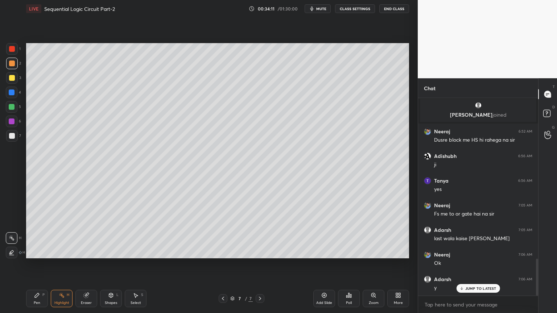
click at [217, 264] on div "7 / 7" at bounding box center [242, 298] width 144 height 9
click at [221, 264] on icon at bounding box center [223, 299] width 6 height 6
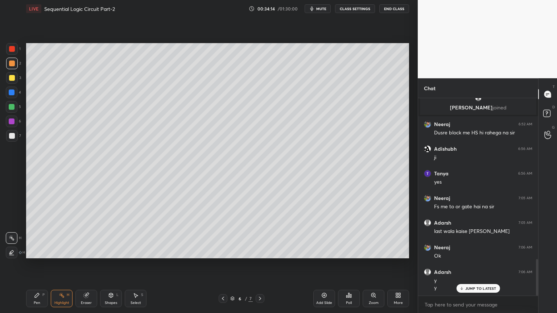
click at [258, 264] on icon at bounding box center [260, 299] width 6 height 6
click at [223, 264] on icon at bounding box center [223, 299] width 6 height 6
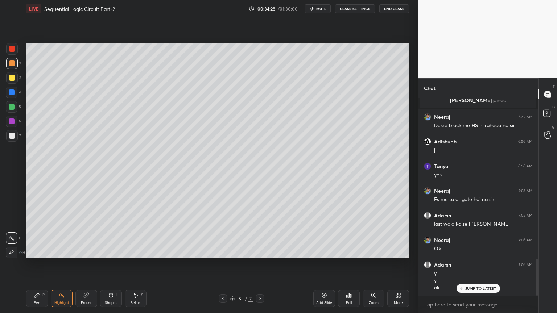
click at [14, 121] on div at bounding box center [12, 122] width 6 height 6
click at [38, 264] on div "Pen P" at bounding box center [37, 298] width 22 height 17
click at [110, 264] on div "Shapes L" at bounding box center [111, 298] width 22 height 17
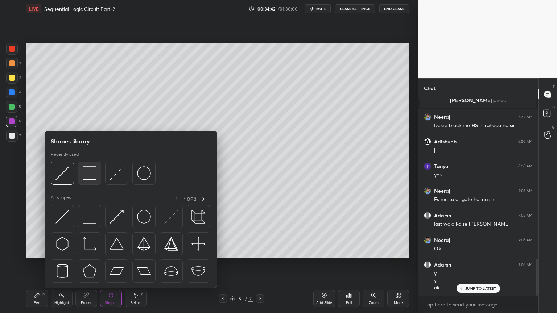
click at [89, 175] on img at bounding box center [90, 173] width 14 height 14
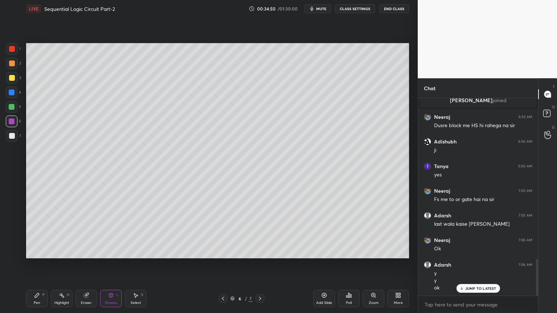
click at [83, 264] on div "Eraser" at bounding box center [86, 303] width 11 height 4
click at [36, 264] on icon at bounding box center [37, 296] width 6 height 6
click at [110, 264] on icon at bounding box center [111, 295] width 4 height 4
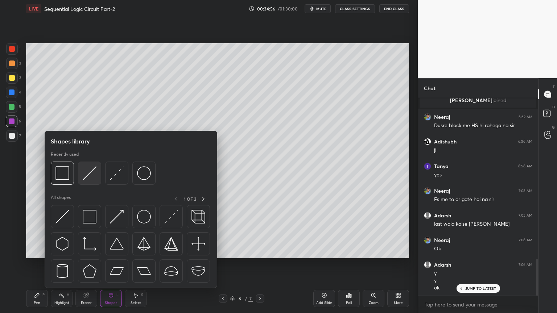
click at [90, 173] on img at bounding box center [90, 173] width 14 height 14
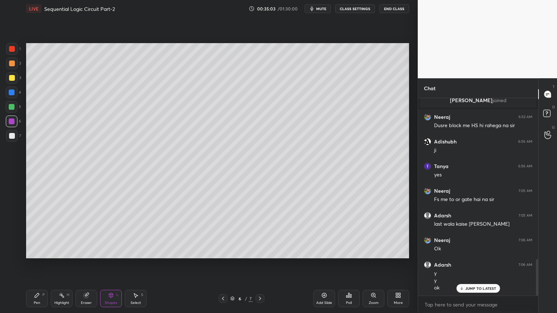
click at [34, 264] on div "Pen P" at bounding box center [37, 298] width 22 height 17
click at [15, 137] on div at bounding box center [12, 136] width 12 height 12
click at [13, 226] on icon at bounding box center [12, 224] width 6 height 4
click at [85, 264] on div "Eraser" at bounding box center [86, 303] width 11 height 4
click at [38, 264] on icon at bounding box center [37, 296] width 6 height 6
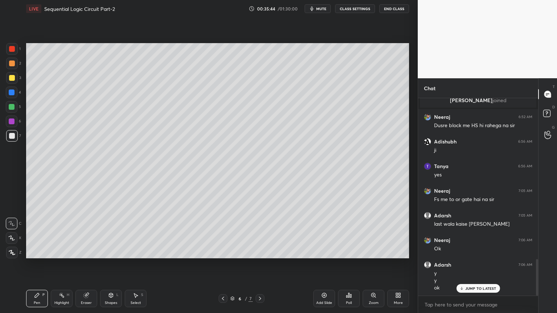
click at [91, 264] on div "Eraser" at bounding box center [86, 298] width 22 height 17
click at [111, 264] on icon at bounding box center [111, 295] width 4 height 4
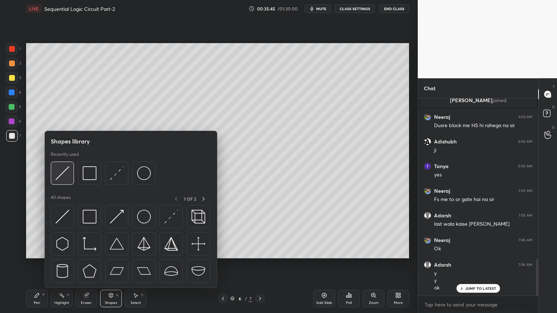
click at [62, 172] on img at bounding box center [62, 173] width 14 height 14
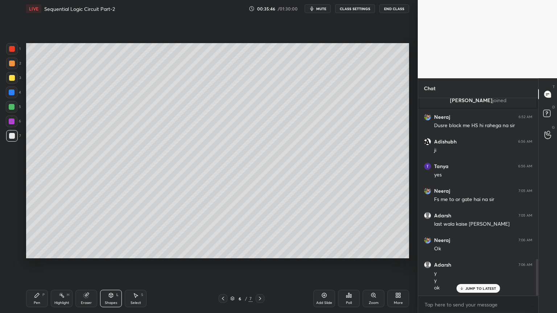
click at [33, 264] on div "Pen P" at bounding box center [37, 298] width 22 height 17
click at [15, 122] on div at bounding box center [12, 122] width 12 height 12
click at [12, 239] on icon at bounding box center [12, 238] width 6 height 4
click at [111, 264] on div "Shapes L" at bounding box center [111, 298] width 22 height 17
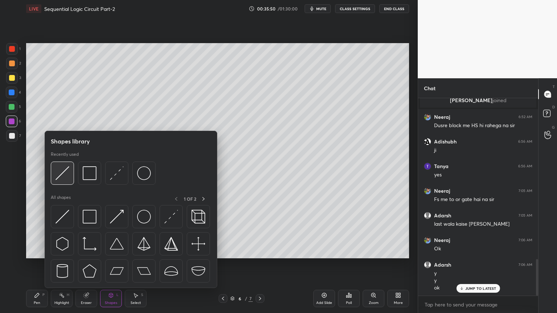
click at [65, 172] on img at bounding box center [62, 173] width 14 height 14
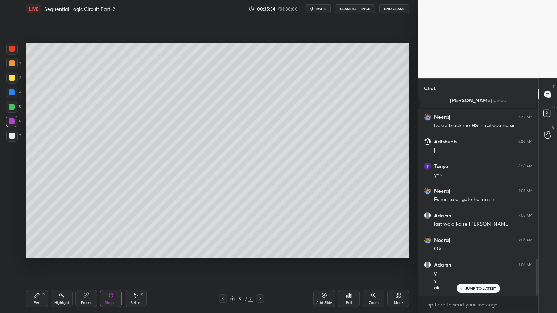
click at [83, 264] on div "Eraser" at bounding box center [86, 303] width 11 height 4
click at [37, 264] on icon at bounding box center [37, 296] width 6 height 6
click at [15, 70] on div "2" at bounding box center [13, 65] width 15 height 15
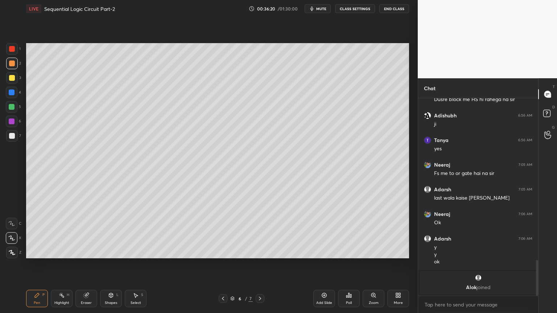
click at [13, 52] on div at bounding box center [12, 49] width 12 height 12
click at [112, 264] on div "Shapes" at bounding box center [111, 303] width 12 height 4
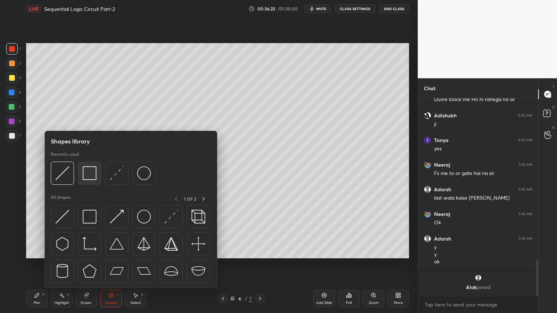
click at [88, 177] on img at bounding box center [90, 173] width 14 height 14
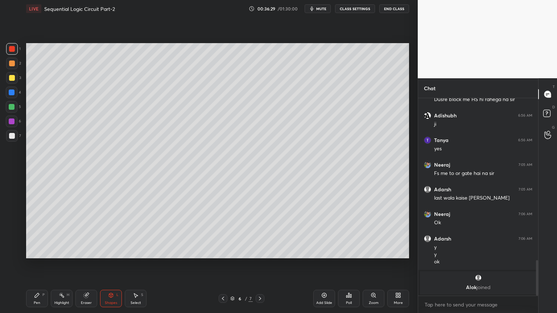
click at [90, 264] on div "Eraser" at bounding box center [86, 298] width 22 height 17
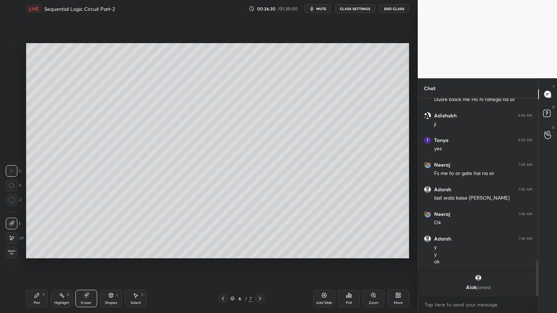
click at [109, 264] on div "Shapes" at bounding box center [111, 303] width 12 height 4
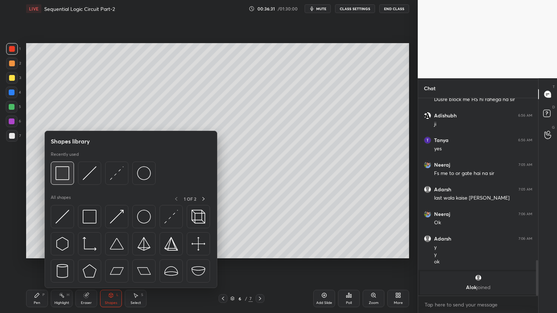
click at [68, 174] on img at bounding box center [62, 173] width 14 height 14
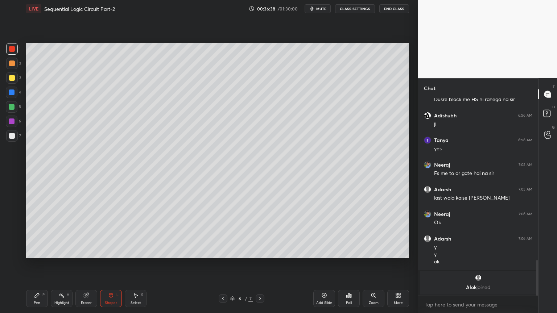
click at [32, 264] on div "Pen P" at bounding box center [37, 298] width 22 height 17
click at [12, 223] on icon at bounding box center [11, 223] width 7 height 5
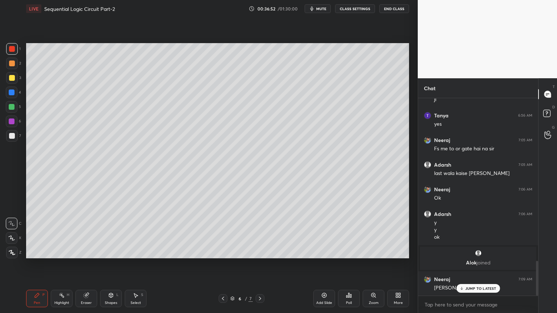
click at [86, 264] on div "Eraser" at bounding box center [86, 298] width 22 height 17
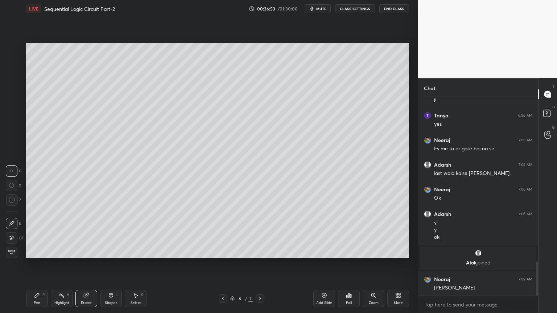
scroll to position [947, 0]
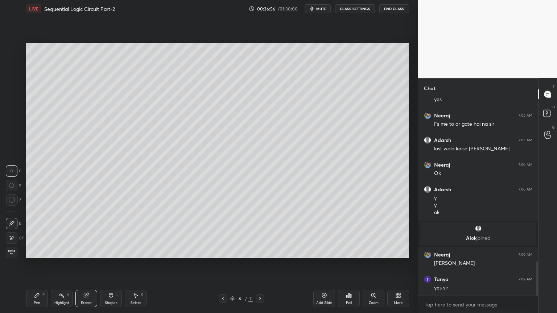
click at [41, 264] on div "Pen P" at bounding box center [37, 298] width 22 height 17
click at [12, 236] on icon at bounding box center [11, 238] width 7 height 5
click at [16, 65] on div at bounding box center [12, 64] width 12 height 12
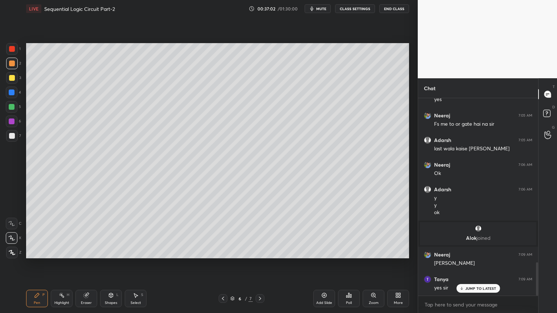
scroll to position [972, 0]
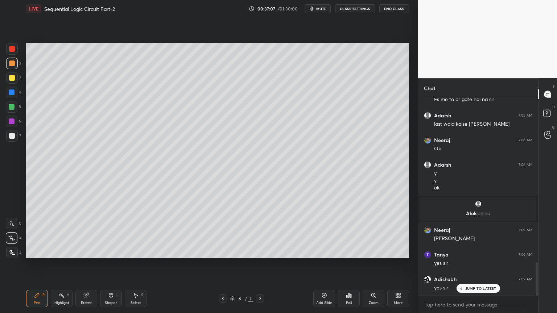
click at [12, 223] on icon at bounding box center [11, 223] width 7 height 5
click at [259, 264] on icon at bounding box center [260, 299] width 6 height 6
click at [61, 264] on icon at bounding box center [62, 296] width 6 height 6
click at [324, 264] on icon at bounding box center [324, 296] width 6 height 6
click at [33, 264] on div "Pen P" at bounding box center [37, 298] width 22 height 17
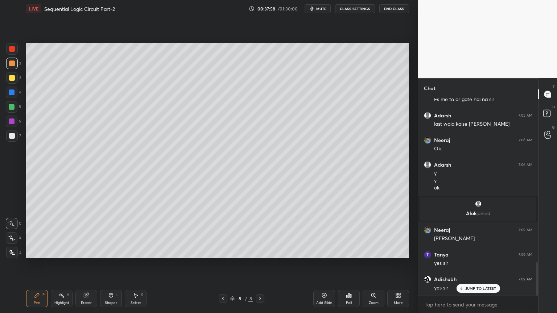
click at [13, 234] on div at bounding box center [12, 238] width 12 height 12
click at [15, 108] on div at bounding box center [12, 107] width 6 height 6
click at [9, 223] on icon at bounding box center [11, 223] width 7 height 5
click at [10, 137] on div at bounding box center [12, 136] width 6 height 6
click at [112, 264] on div "Shapes L" at bounding box center [111, 298] width 22 height 17
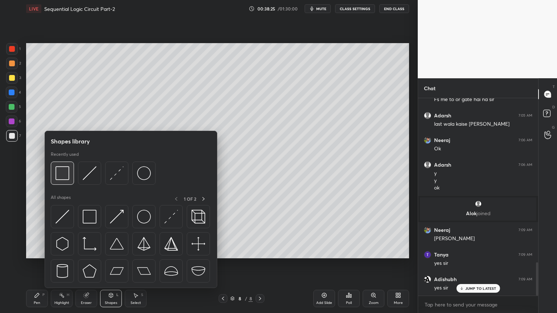
click at [69, 173] on div at bounding box center [62, 173] width 23 height 23
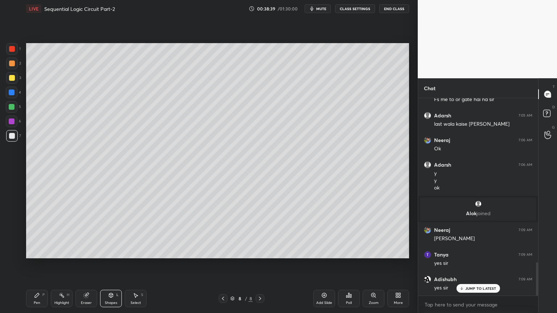
click at [85, 264] on icon at bounding box center [86, 295] width 5 height 5
click at [106, 264] on div "Shapes L" at bounding box center [111, 298] width 22 height 17
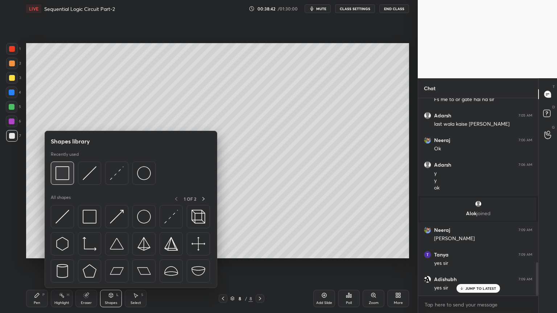
click at [68, 179] on img at bounding box center [62, 173] width 14 height 14
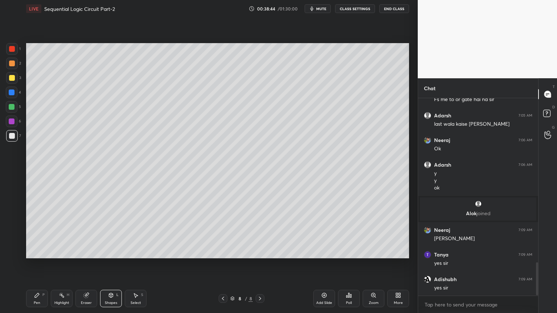
scroll to position [998, 0]
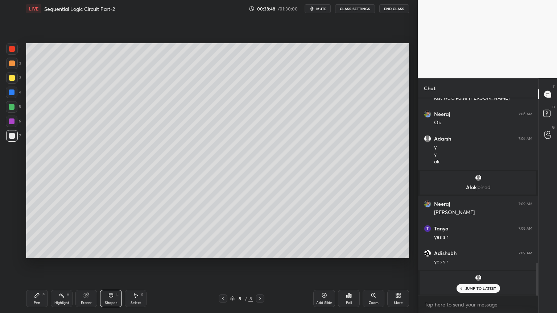
click at [133, 264] on div "Select" at bounding box center [136, 303] width 11 height 4
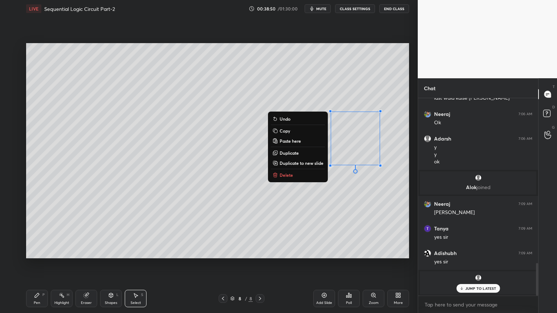
click at [287, 132] on p "Copy" at bounding box center [285, 131] width 11 height 6
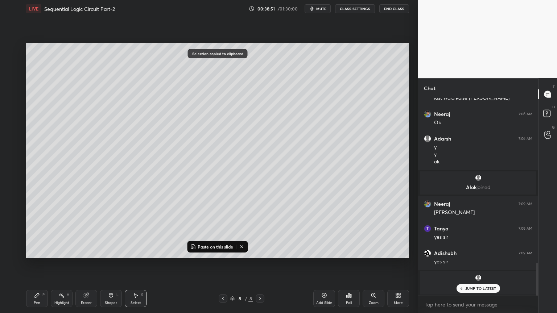
click at [208, 245] on p "Paste on this slide" at bounding box center [216, 247] width 36 height 6
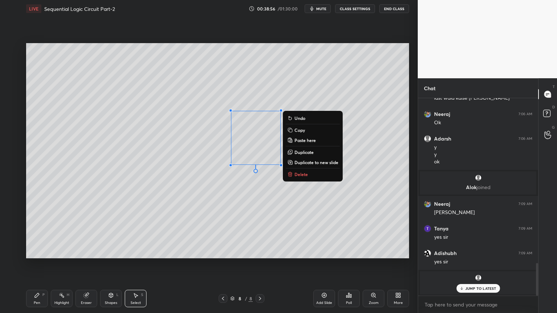
click at [309, 140] on p "Paste here" at bounding box center [304, 140] width 21 height 6
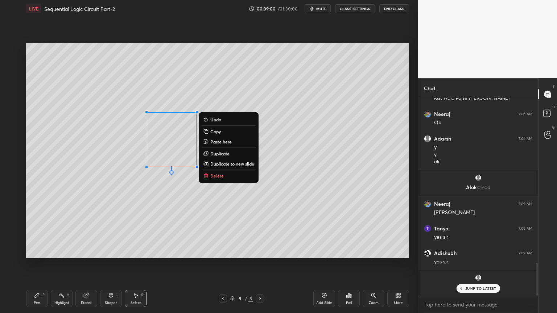
click at [227, 142] on p "Paste here" at bounding box center [220, 142] width 21 height 6
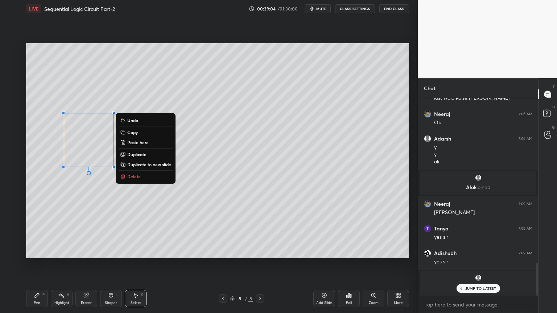
click at [95, 244] on div "0 ° Undo Copy Paste here Duplicate Duplicate to new slide Delete" at bounding box center [217, 150] width 383 height 215
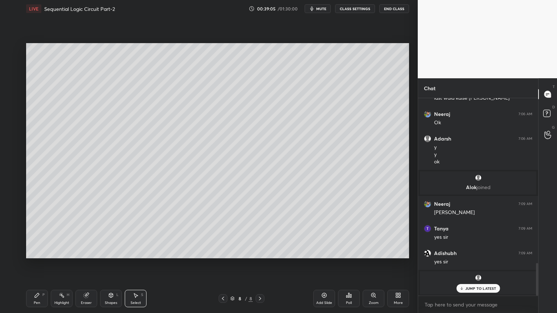
click at [34, 264] on div "Pen P" at bounding box center [37, 298] width 22 height 17
click at [136, 264] on div "Select S" at bounding box center [136, 298] width 22 height 17
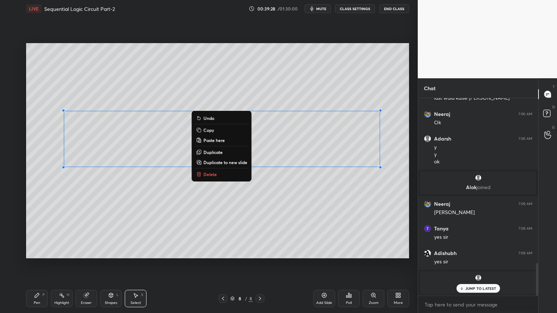
click at [214, 132] on button "Copy" at bounding box center [222, 130] width 54 height 9
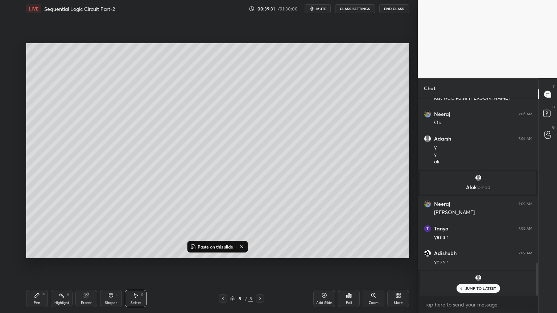
click at [324, 264] on icon at bounding box center [324, 295] width 5 height 5
click at [213, 244] on button "Paste on this slide" at bounding box center [212, 247] width 46 height 9
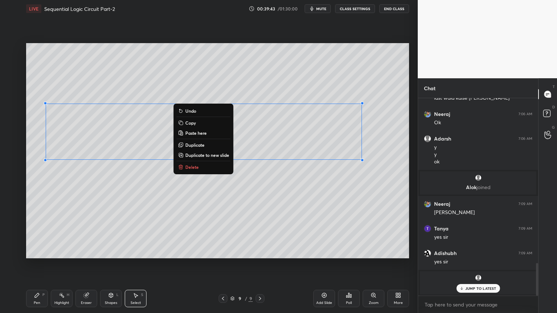
click at [197, 226] on div "0 ° Undo Copy Paste here Duplicate Duplicate to new slide Delete" at bounding box center [217, 150] width 383 height 215
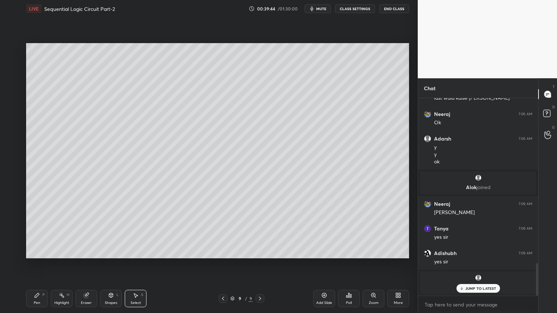
click at [222, 264] on icon at bounding box center [223, 299] width 6 height 6
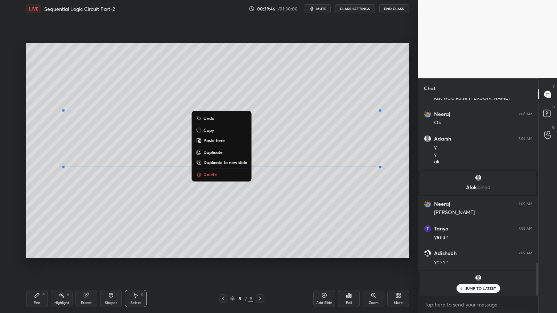
click at [214, 175] on p "Delete" at bounding box center [209, 175] width 13 height 6
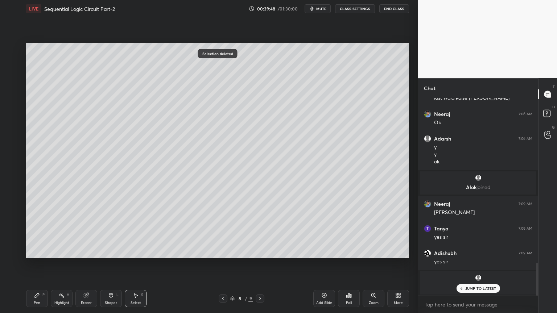
click at [39, 264] on icon at bounding box center [37, 296] width 6 height 6
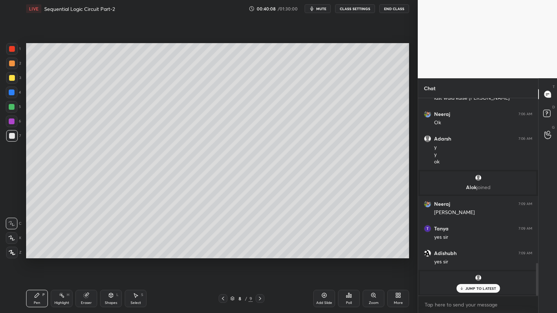
click at [474, 264] on p "JUMP TO LATEST" at bounding box center [480, 289] width 31 height 4
click at [258, 264] on icon at bounding box center [260, 299] width 6 height 6
click at [113, 264] on div "Shapes L" at bounding box center [111, 298] width 22 height 17
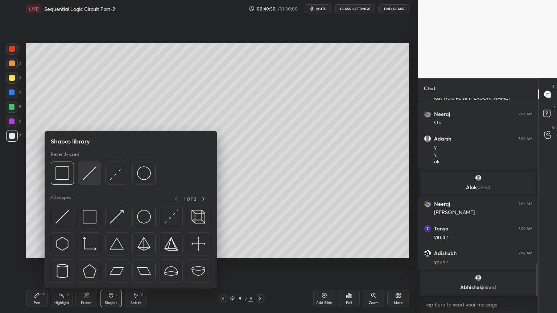
click at [86, 174] on img at bounding box center [90, 173] width 14 height 14
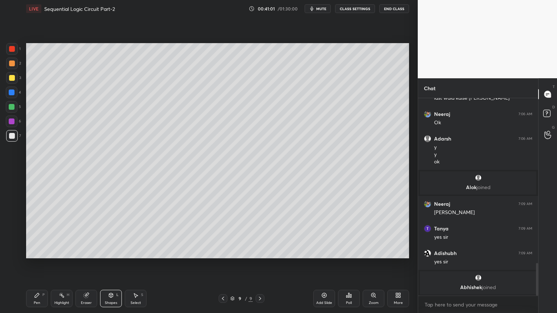
click at [32, 264] on div "Pen P" at bounding box center [37, 298] width 22 height 17
click at [87, 264] on icon at bounding box center [86, 296] width 6 height 6
click at [36, 264] on icon at bounding box center [37, 295] width 4 height 4
click at [15, 106] on div at bounding box center [12, 107] width 12 height 12
click at [108, 264] on div "Shapes L" at bounding box center [111, 298] width 22 height 17
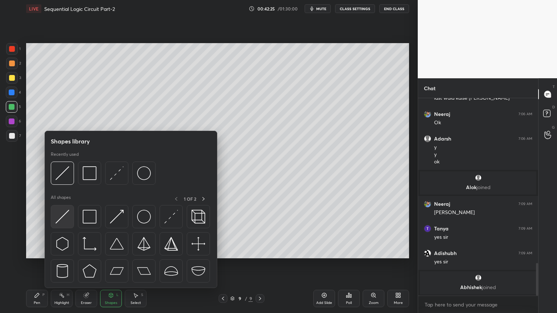
click at [59, 215] on img at bounding box center [62, 217] width 14 height 14
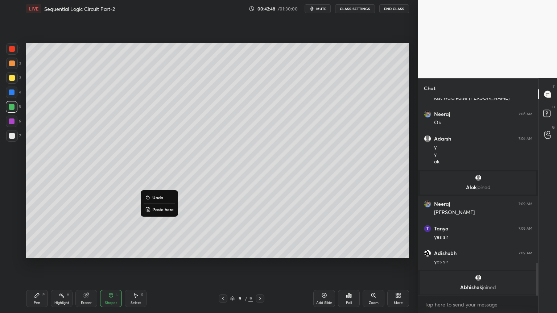
click at [157, 197] on p "Undo" at bounding box center [157, 198] width 11 height 6
click at [32, 264] on div "Pen P" at bounding box center [37, 298] width 22 height 17
click at [10, 137] on div at bounding box center [12, 136] width 6 height 6
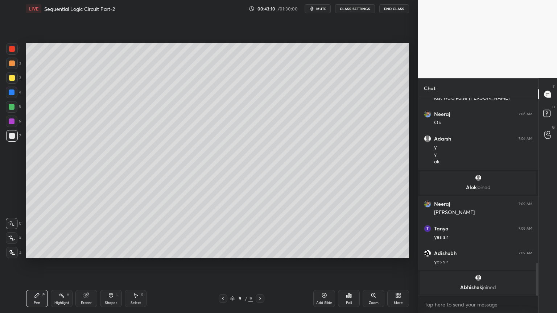
click at [110, 264] on div "Shapes L" at bounding box center [111, 298] width 22 height 17
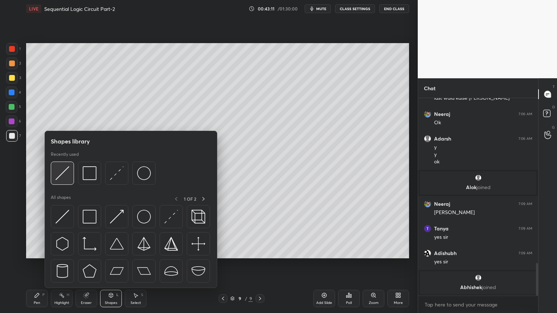
click at [63, 173] on img at bounding box center [62, 173] width 14 height 14
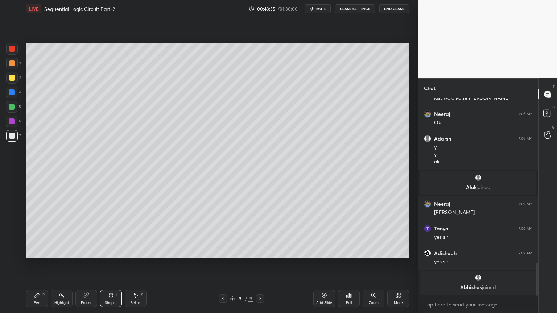
click at [88, 264] on div "Eraser" at bounding box center [86, 298] width 22 height 17
click at [35, 264] on div "Pen" at bounding box center [37, 303] width 7 height 4
click at [106, 264] on div "Shapes L" at bounding box center [111, 298] width 22 height 17
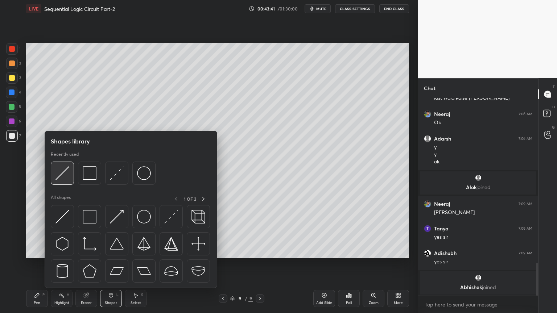
click at [66, 174] on img at bounding box center [62, 173] width 14 height 14
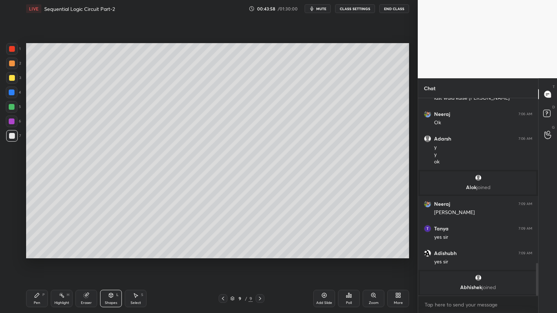
click at [41, 264] on div "Pen P" at bounding box center [37, 298] width 22 height 17
click at [314, 90] on p "Undo" at bounding box center [313, 93] width 11 height 6
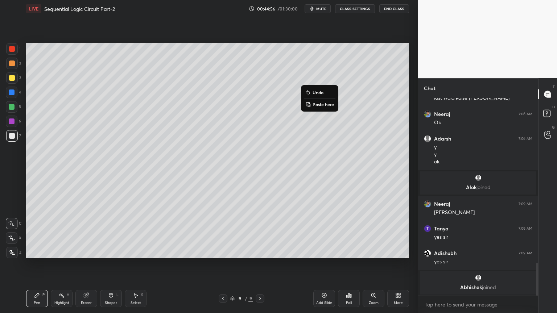
click at [319, 92] on p "Undo" at bounding box center [318, 93] width 11 height 6
click at [85, 264] on div "Eraser" at bounding box center [86, 298] width 22 height 17
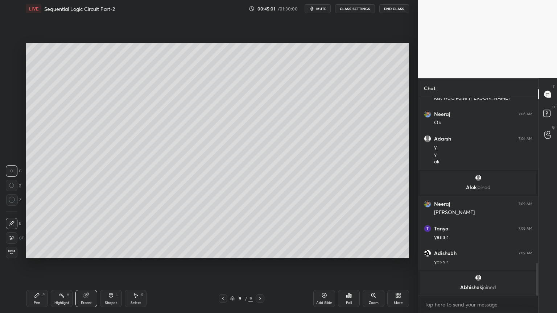
click at [38, 264] on icon at bounding box center [37, 296] width 6 height 6
click at [324, 11] on span "mute" at bounding box center [321, 8] width 10 height 5
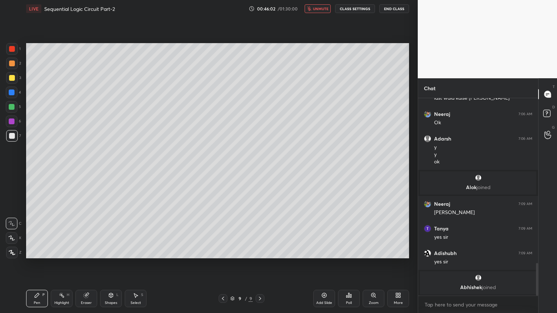
click at [322, 12] on button "unmute" at bounding box center [318, 8] width 26 height 9
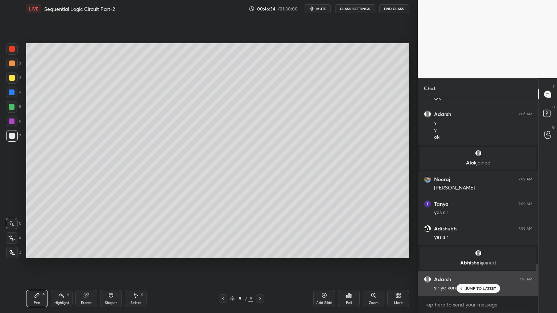
click at [473, 264] on p "JUMP TO LATEST" at bounding box center [480, 289] width 31 height 4
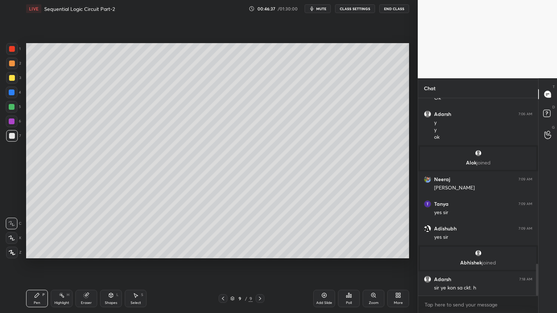
click at [221, 264] on icon at bounding box center [223, 299] width 6 height 6
click at [258, 264] on icon at bounding box center [260, 299] width 6 height 6
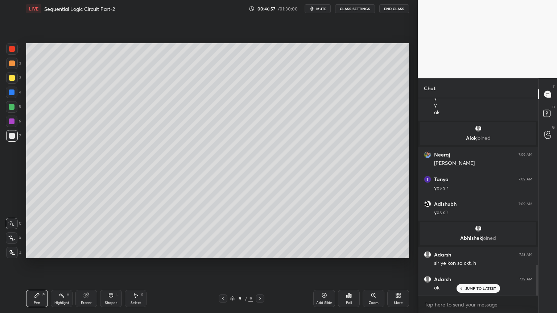
scroll to position [1072, 0]
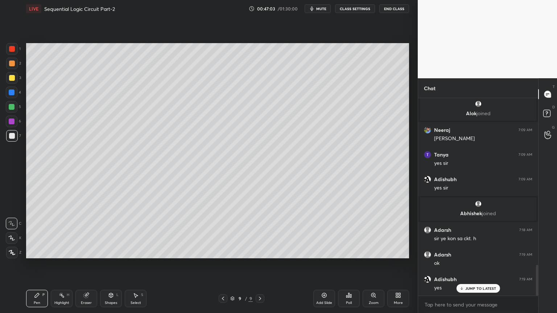
click at [15, 82] on div at bounding box center [12, 78] width 12 height 12
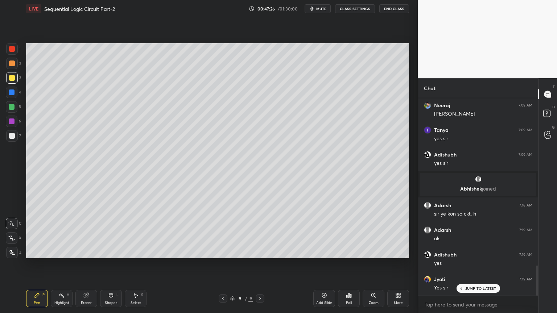
click at [86, 264] on div "Eraser" at bounding box center [86, 298] width 22 height 17
click at [33, 264] on div "Pen P" at bounding box center [37, 298] width 22 height 17
click at [58, 264] on div "Highlight H" at bounding box center [62, 298] width 22 height 17
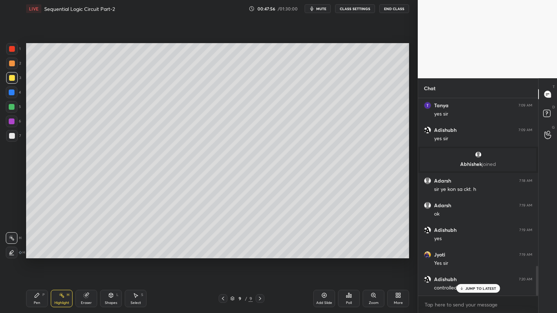
click at [482, 264] on p "JUMP TO LATEST" at bounding box center [480, 289] width 31 height 4
click at [41, 264] on div "Pen P" at bounding box center [37, 298] width 22 height 17
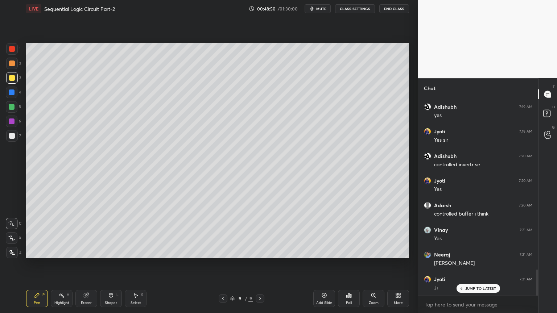
scroll to position [1323, 0]
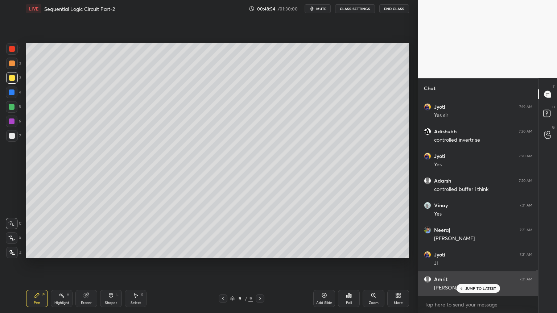
click at [477, 264] on p "JUMP TO LATEST" at bounding box center [480, 289] width 31 height 4
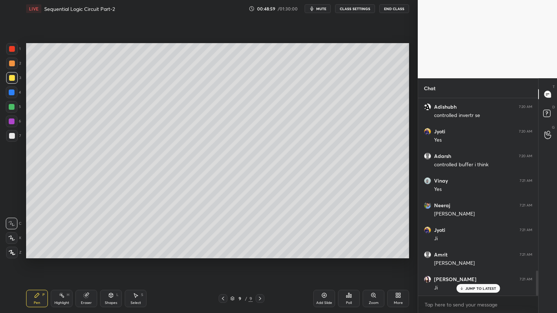
scroll to position [1372, 0]
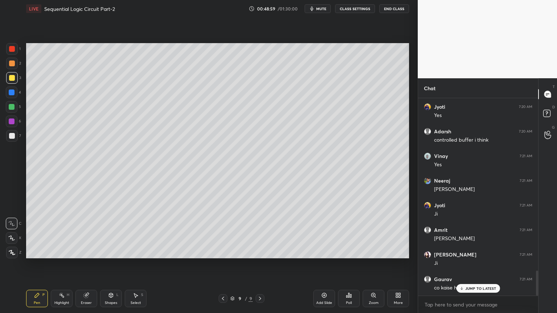
click at [322, 264] on icon at bounding box center [324, 295] width 5 height 5
click at [468, 264] on p "JUMP TO LATEST" at bounding box center [480, 289] width 31 height 4
click at [222, 264] on icon at bounding box center [223, 299] width 6 height 6
click at [59, 264] on div "Highlight H" at bounding box center [62, 298] width 22 height 17
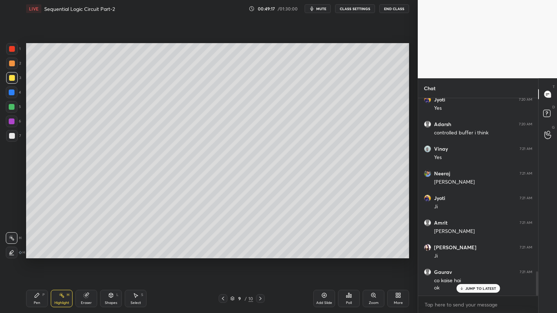
scroll to position [1406, 0]
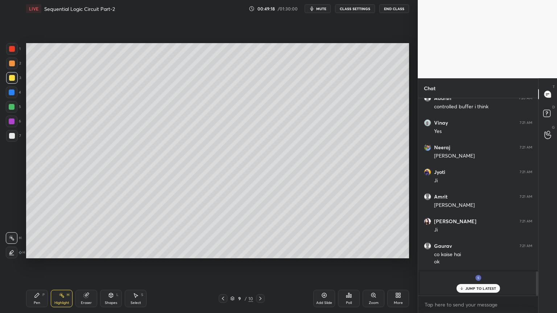
click at [467, 264] on p "JUMP TO LATEST" at bounding box center [480, 289] width 31 height 4
click at [32, 264] on div "Pen P" at bounding box center [37, 298] width 22 height 17
click at [259, 264] on icon at bounding box center [260, 299] width 6 height 6
click at [13, 106] on div at bounding box center [12, 107] width 6 height 6
click at [84, 264] on div "Eraser" at bounding box center [86, 303] width 11 height 4
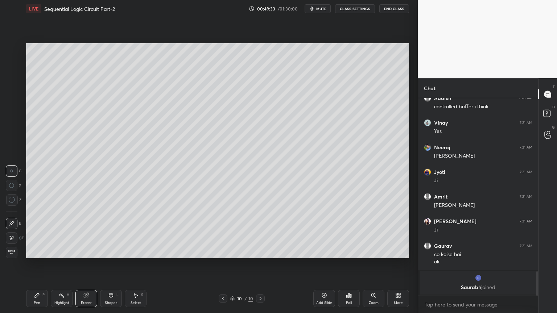
click at [33, 264] on div "Pen P" at bounding box center [37, 298] width 22 height 17
click at [15, 65] on div at bounding box center [12, 64] width 12 height 12
click at [14, 78] on div at bounding box center [12, 78] width 6 height 6
click at [226, 264] on div at bounding box center [223, 298] width 9 height 9
click at [259, 264] on icon at bounding box center [260, 299] width 6 height 6
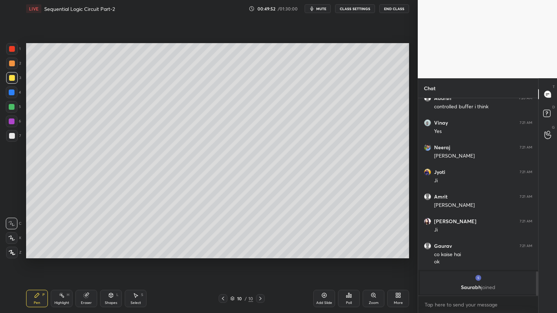
click at [15, 137] on div at bounding box center [12, 136] width 12 height 12
click at [223, 264] on div at bounding box center [223, 298] width 9 height 9
click at [61, 264] on div "Highlight H" at bounding box center [62, 298] width 22 height 17
click at [15, 80] on div at bounding box center [12, 78] width 12 height 12
click at [13, 63] on div at bounding box center [12, 64] width 6 height 6
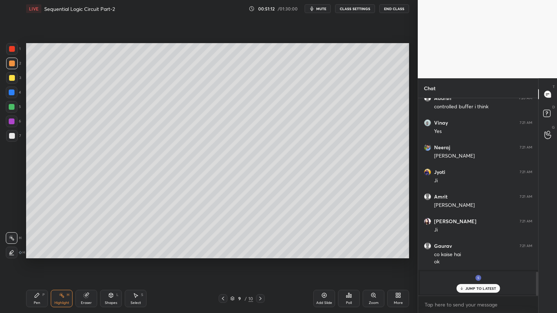
scroll to position [1430, 0]
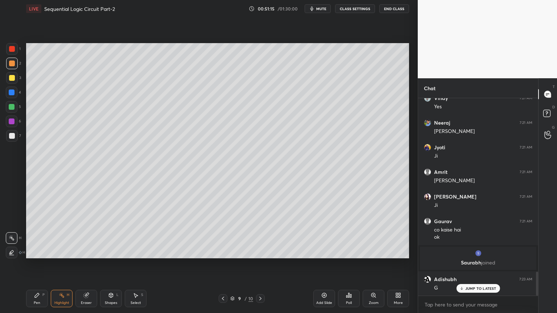
click at [260, 264] on icon at bounding box center [260, 299] width 2 height 4
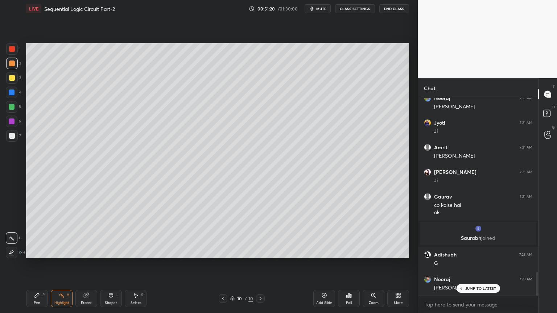
click at [13, 109] on div at bounding box center [12, 107] width 6 height 6
click at [37, 264] on icon at bounding box center [37, 295] width 4 height 4
click at [13, 139] on div at bounding box center [12, 136] width 6 height 6
click at [16, 79] on div at bounding box center [12, 78] width 12 height 12
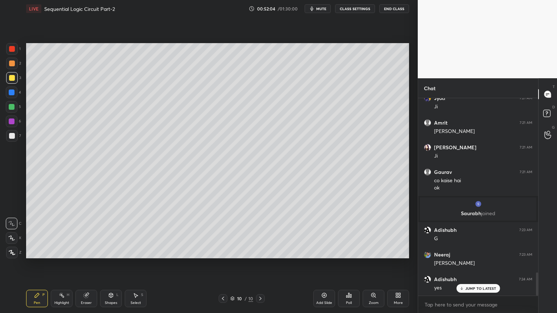
click at [14, 111] on div at bounding box center [12, 107] width 12 height 12
click at [15, 136] on div at bounding box center [12, 136] width 6 height 6
click at [11, 78] on div at bounding box center [12, 78] width 6 height 6
click at [13, 106] on div at bounding box center [12, 107] width 6 height 6
click at [15, 81] on div at bounding box center [12, 78] width 12 height 12
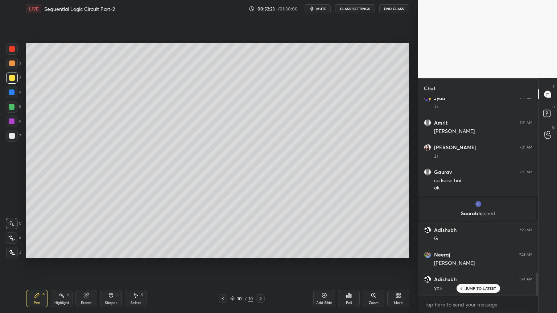
click at [222, 264] on icon at bounding box center [223, 299] width 6 height 6
click at [82, 264] on div "Eraser" at bounding box center [86, 298] width 22 height 17
click at [32, 264] on div "Pen P" at bounding box center [37, 298] width 22 height 17
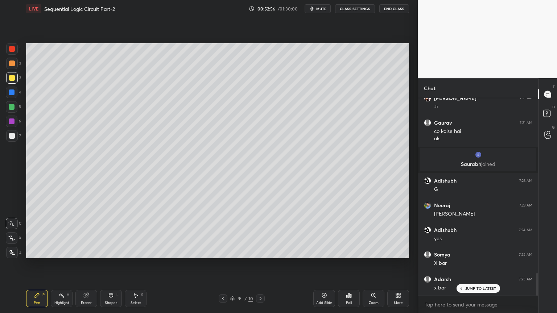
scroll to position [1536, 0]
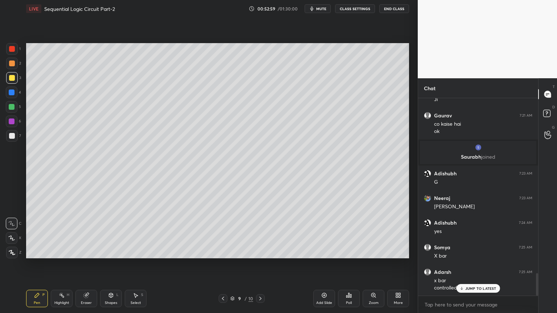
click at [474, 264] on p "JUMP TO LATEST" at bounding box center [480, 289] width 31 height 4
click at [259, 264] on icon at bounding box center [260, 299] width 6 height 6
click at [17, 145] on div "1 2 3 4 5 6 7 C X Z C X Z E E Erase all H H" at bounding box center [11, 150] width 23 height 215
click at [15, 137] on div at bounding box center [12, 136] width 12 height 12
click at [224, 264] on icon at bounding box center [223, 299] width 6 height 6
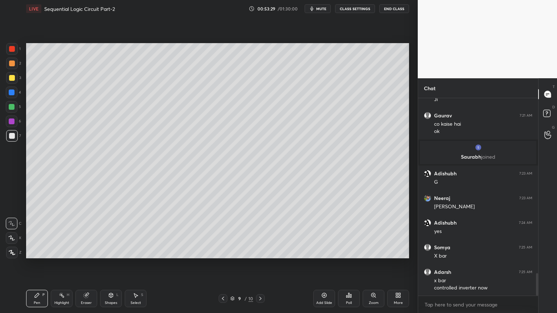
click at [70, 264] on div "Highlight H" at bounding box center [62, 298] width 22 height 17
click at [260, 264] on icon at bounding box center [260, 299] width 6 height 6
click at [32, 264] on div "Pen P" at bounding box center [37, 298] width 22 height 17
click at [14, 92] on div at bounding box center [12, 93] width 6 height 6
click at [15, 66] on div at bounding box center [12, 64] width 12 height 12
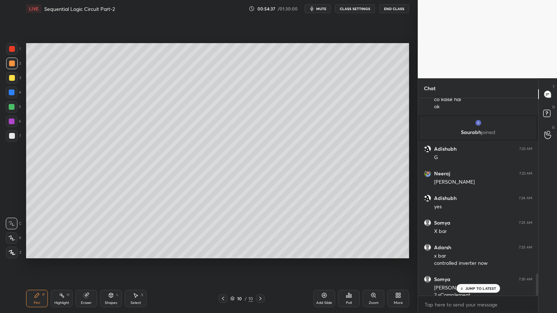
scroll to position [1568, 0]
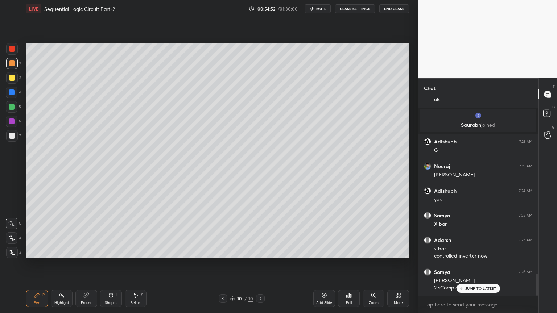
click at [65, 264] on div "Highlight H" at bounding box center [62, 298] width 22 height 17
click at [40, 264] on icon at bounding box center [37, 296] width 6 height 6
click at [12, 110] on div at bounding box center [12, 107] width 12 height 12
click at [13, 123] on div at bounding box center [12, 122] width 6 height 6
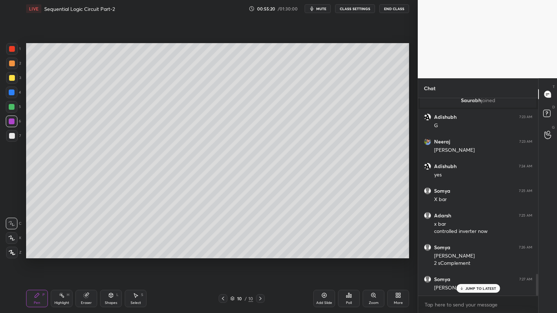
click at [59, 264] on div "Highlight" at bounding box center [61, 303] width 15 height 4
click at [38, 264] on div "Pen P" at bounding box center [37, 298] width 22 height 17
click at [14, 65] on div at bounding box center [12, 64] width 6 height 6
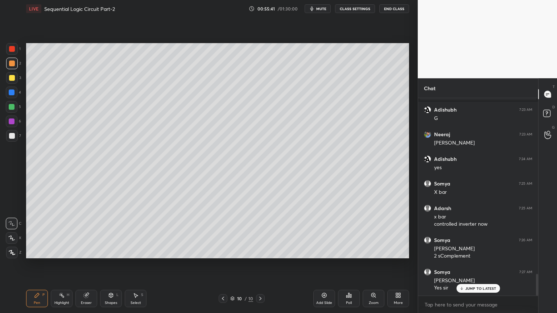
click at [139, 264] on div "Select" at bounding box center [136, 303] width 11 height 4
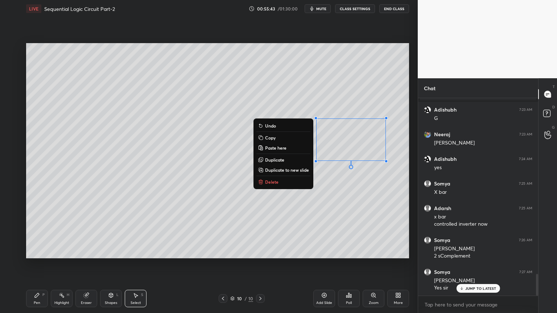
click at [279, 182] on button "Delete" at bounding box center [283, 182] width 54 height 9
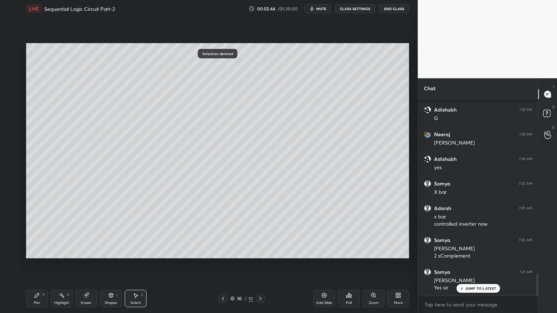
click at [38, 264] on div "Pen P" at bounding box center [37, 298] width 22 height 17
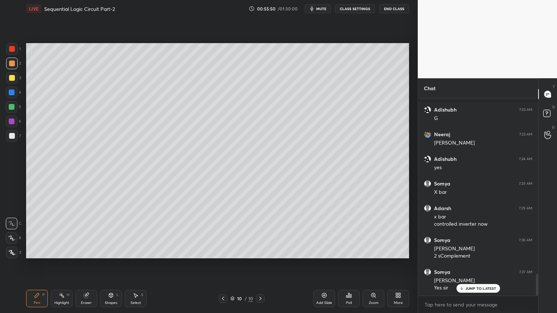
click at [12, 139] on div at bounding box center [12, 136] width 12 height 12
click at [17, 95] on div at bounding box center [12, 93] width 12 height 12
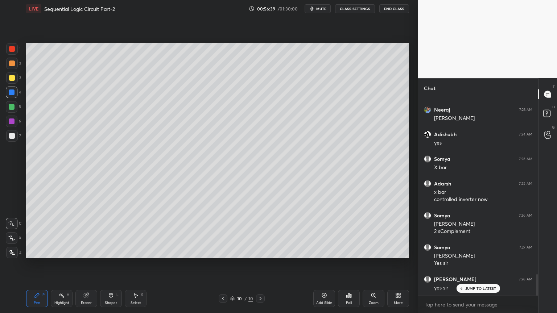
click at [16, 83] on div at bounding box center [12, 78] width 12 height 12
click at [325, 264] on icon at bounding box center [324, 296] width 6 height 6
click at [16, 63] on div at bounding box center [12, 64] width 12 height 12
click at [12, 234] on div at bounding box center [12, 238] width 12 height 12
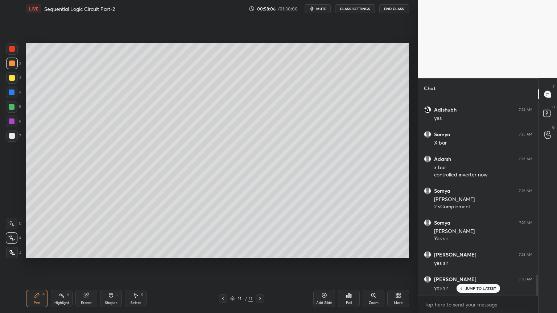
click at [12, 219] on div at bounding box center [12, 224] width 12 height 12
click at [12, 136] on div at bounding box center [12, 136] width 6 height 6
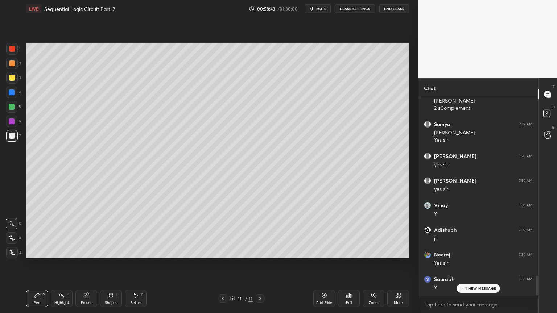
scroll to position [1774, 0]
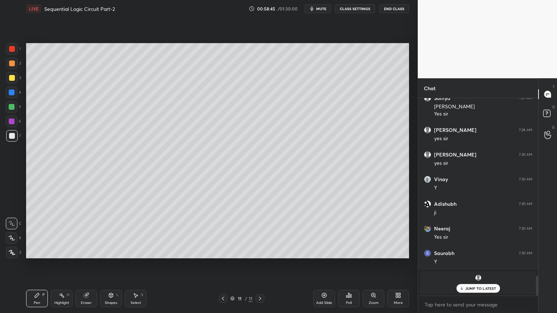
click at [479, 264] on p "JUMP TO LATEST" at bounding box center [480, 289] width 31 height 4
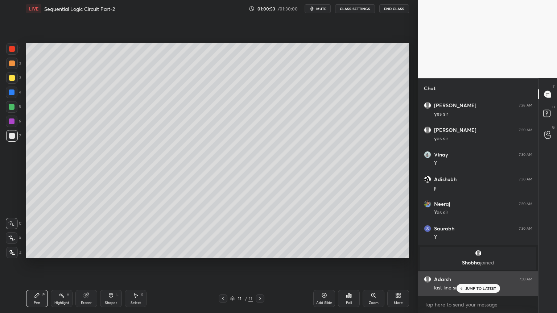
click at [478, 264] on p "JUMP TO LATEST" at bounding box center [480, 289] width 31 height 4
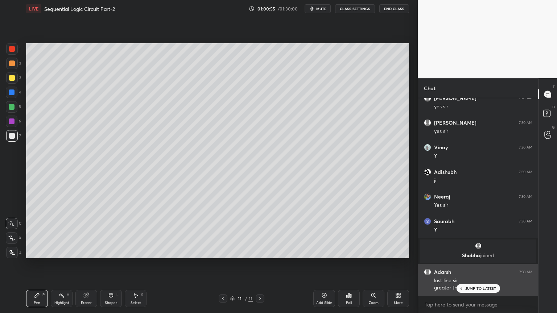
click at [473, 264] on p "JUMP TO LATEST" at bounding box center [480, 289] width 31 height 4
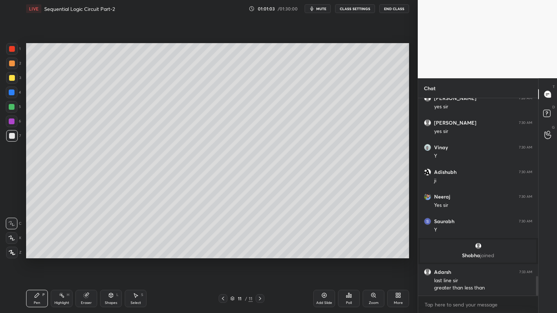
click at [86, 264] on icon at bounding box center [86, 295] width 5 height 5
click at [135, 264] on icon at bounding box center [136, 296] width 6 height 6
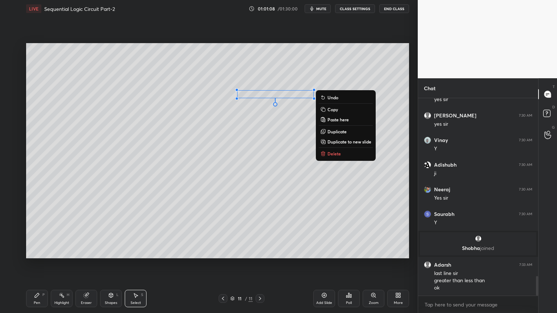
click at [39, 264] on icon at bounding box center [37, 296] width 6 height 6
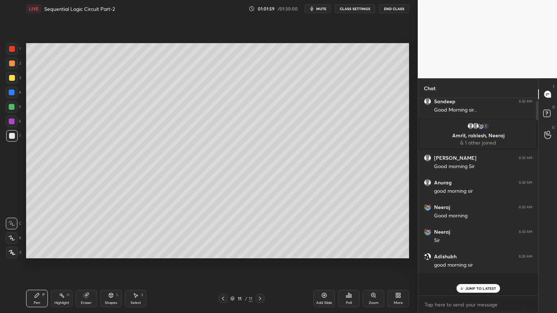
scroll to position [0, 0]
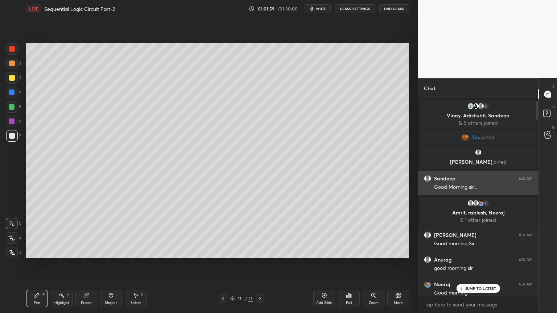
click at [500, 180] on div "Sandeep 6:32 AM" at bounding box center [478, 178] width 108 height 7
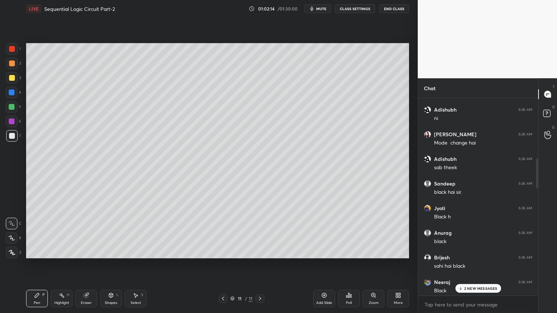
scroll to position [445, 0]
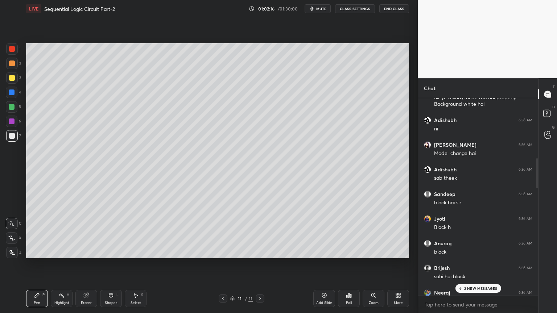
click at [473, 264] on p "2 NEW MESSAGES" at bounding box center [480, 289] width 33 height 4
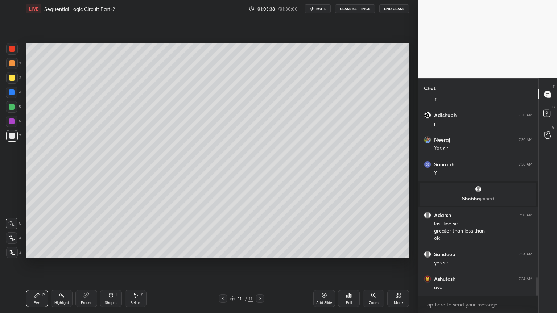
click at [18, 66] on div "2" at bounding box center [13, 64] width 15 height 12
click at [11, 235] on div at bounding box center [12, 238] width 12 height 12
click at [17, 139] on div at bounding box center [12, 136] width 12 height 12
click at [11, 226] on icon at bounding box center [11, 223] width 7 height 5
click at [110, 264] on div "Shapes" at bounding box center [111, 303] width 12 height 4
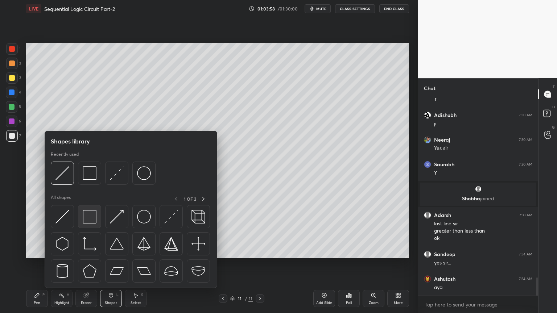
click at [91, 209] on div at bounding box center [89, 216] width 23 height 23
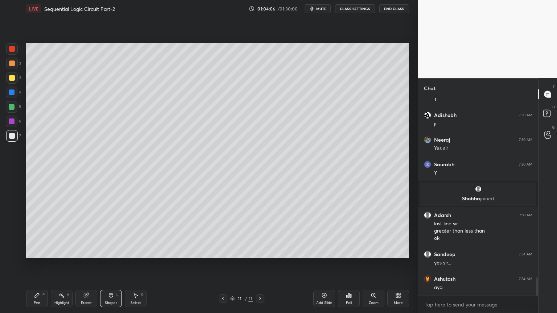
click at [84, 264] on div "Eraser" at bounding box center [86, 303] width 11 height 4
click at [24, 264] on div "LIVE Sequential Logic Circuit Part-2 01:04:06 / 01:30:00 mute CLASS SETTINGS En…" at bounding box center [217, 156] width 389 height 313
click at [40, 264] on div "Pen P" at bounding box center [37, 298] width 22 height 17
click at [69, 264] on div "Highlight H" at bounding box center [62, 298] width 22 height 17
click at [17, 77] on div at bounding box center [12, 78] width 12 height 12
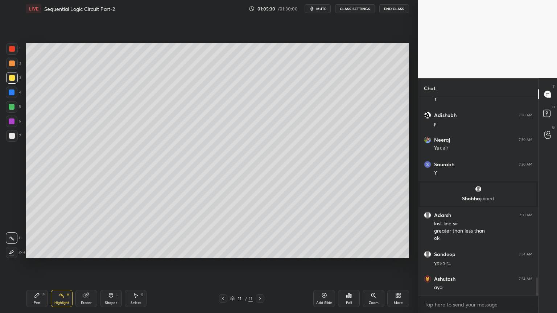
scroll to position [1993, 0]
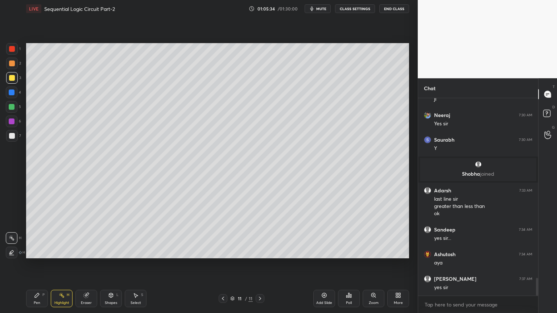
click at [36, 264] on div "Pen P" at bounding box center [37, 298] width 22 height 17
click at [324, 264] on div "Add Slide" at bounding box center [324, 298] width 22 height 17
click at [13, 139] on div at bounding box center [12, 136] width 6 height 6
click at [15, 93] on div at bounding box center [12, 93] width 12 height 12
click at [111, 264] on div "Shapes" at bounding box center [111, 303] width 12 height 4
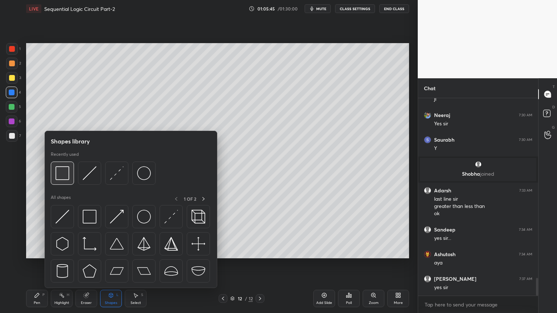
click at [67, 172] on img at bounding box center [62, 173] width 14 height 14
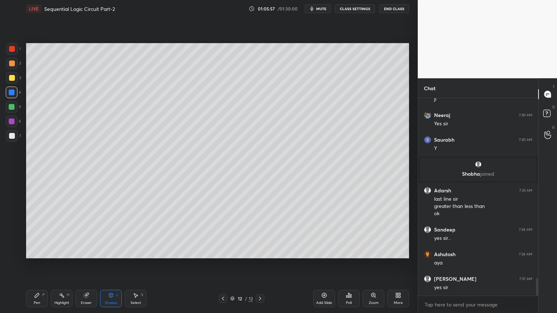
click at [113, 264] on div "Shapes L" at bounding box center [111, 298] width 22 height 17
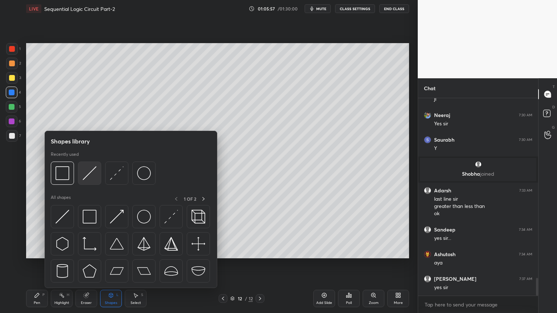
click at [90, 174] on img at bounding box center [90, 173] width 14 height 14
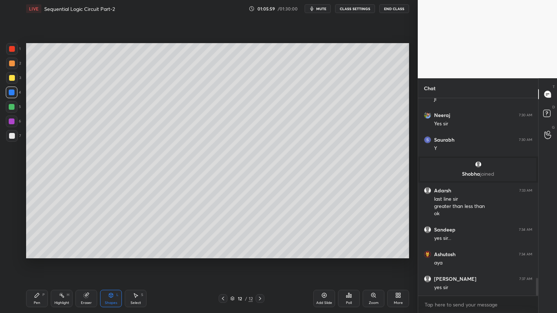
click at [38, 264] on div "Pen P" at bounding box center [37, 298] width 22 height 17
click at [87, 264] on div "Eraser" at bounding box center [86, 303] width 11 height 4
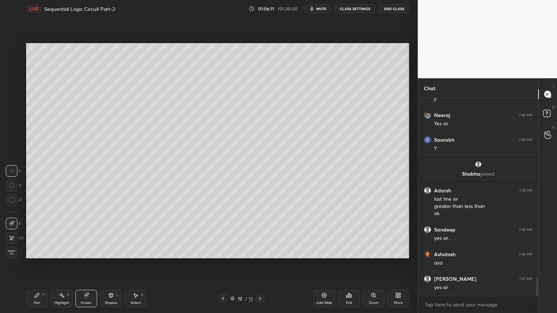
click at [35, 264] on icon at bounding box center [37, 295] width 4 height 4
click at [88, 264] on icon at bounding box center [86, 296] width 6 height 6
click at [33, 264] on div "Pen P" at bounding box center [37, 298] width 22 height 17
click at [110, 264] on icon at bounding box center [111, 296] width 6 height 6
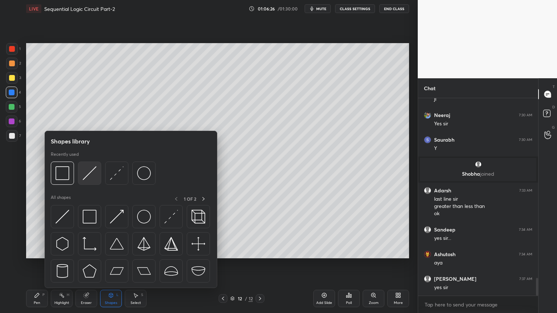
click at [90, 168] on img at bounding box center [90, 173] width 14 height 14
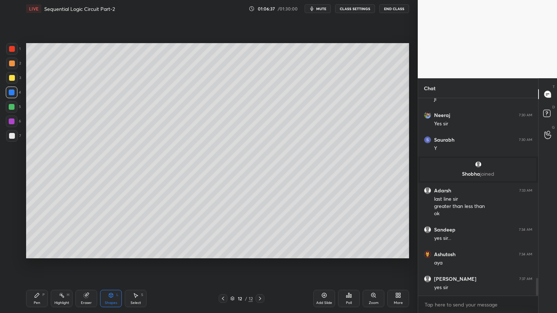
click at [33, 264] on div "Pen P" at bounding box center [37, 298] width 22 height 17
click at [132, 264] on div "Select S" at bounding box center [136, 298] width 22 height 17
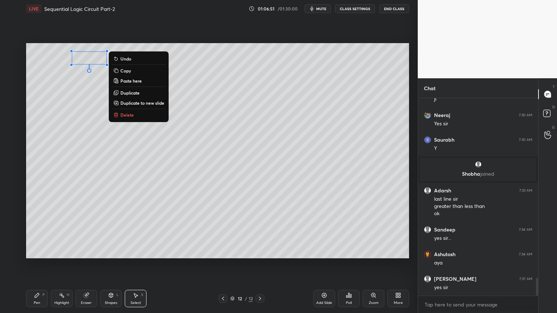
click at [28, 264] on div "0 ° Undo Copy Paste here Duplicate Duplicate to new slide Delete Setting up you…" at bounding box center [217, 150] width 389 height 267
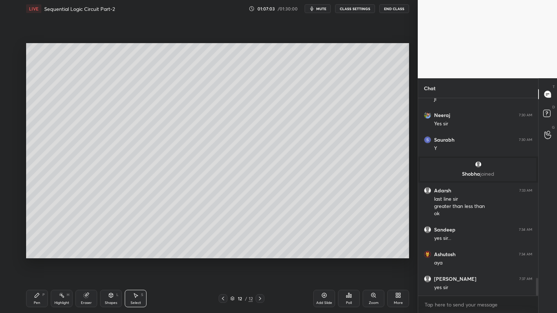
click at [40, 264] on icon at bounding box center [37, 296] width 6 height 6
click at [12, 137] on div at bounding box center [12, 136] width 6 height 6
click at [15, 94] on div at bounding box center [12, 93] width 12 height 12
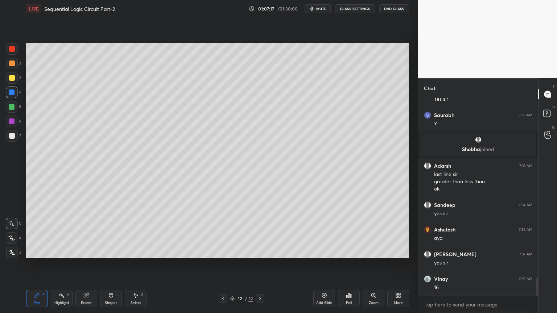
click at [109, 264] on div "Shapes L" at bounding box center [111, 298] width 22 height 17
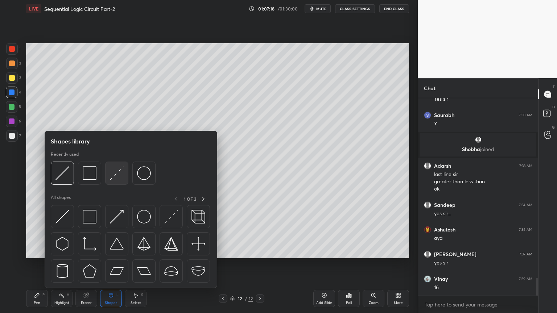
click at [113, 173] on img at bounding box center [117, 173] width 14 height 14
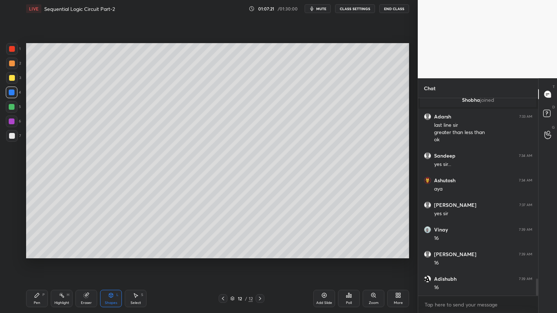
scroll to position [2092, 0]
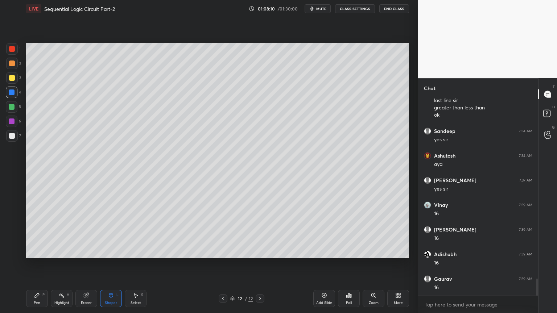
click at [63, 264] on div "Highlight" at bounding box center [61, 303] width 15 height 4
click at [16, 137] on div at bounding box center [12, 136] width 12 height 12
click at [30, 264] on div "Pen P" at bounding box center [37, 298] width 22 height 17
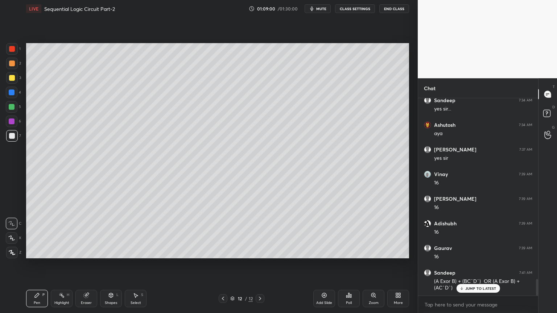
click at [82, 264] on div "Eraser" at bounding box center [86, 303] width 11 height 4
click at [36, 264] on icon at bounding box center [37, 296] width 6 height 6
click at [221, 264] on icon at bounding box center [223, 299] width 6 height 6
click at [260, 264] on icon at bounding box center [260, 299] width 6 height 6
click at [13, 109] on div at bounding box center [12, 107] width 6 height 6
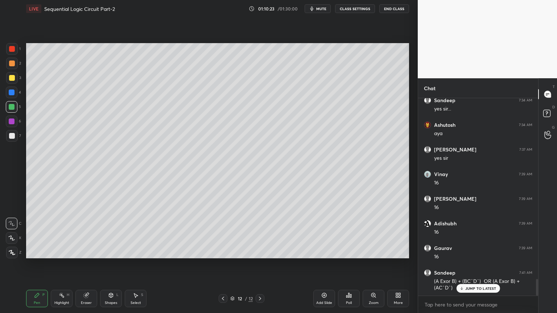
click at [14, 121] on div at bounding box center [12, 122] width 6 height 6
click at [10, 237] on icon at bounding box center [11, 238] width 7 height 5
click at [109, 264] on div "Shapes L" at bounding box center [111, 298] width 22 height 17
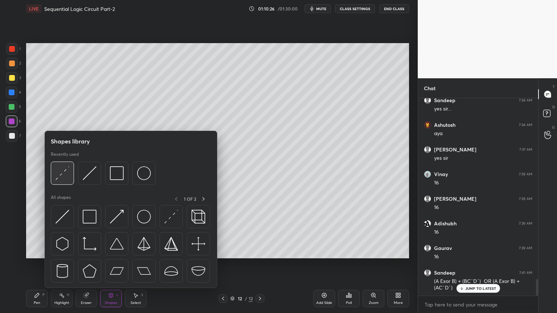
click at [68, 172] on img at bounding box center [62, 173] width 14 height 14
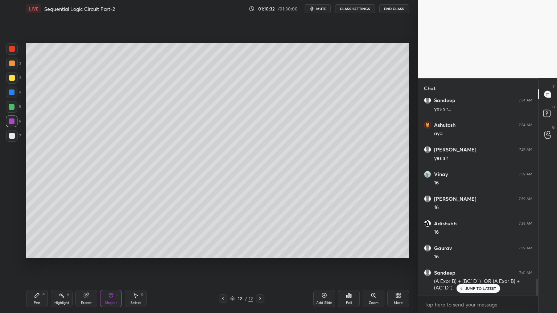
click at [34, 264] on icon at bounding box center [37, 296] width 6 height 6
click at [14, 136] on div at bounding box center [12, 136] width 6 height 6
click at [13, 221] on icon at bounding box center [11, 223] width 7 height 5
click at [88, 264] on icon at bounding box center [86, 296] width 6 height 6
click at [30, 264] on div "Pen P" at bounding box center [37, 298] width 22 height 17
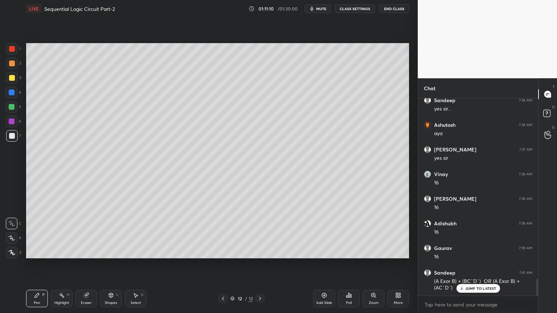
click at [13, 83] on div at bounding box center [12, 78] width 12 height 12
click at [112, 264] on div "Shapes L" at bounding box center [111, 298] width 22 height 17
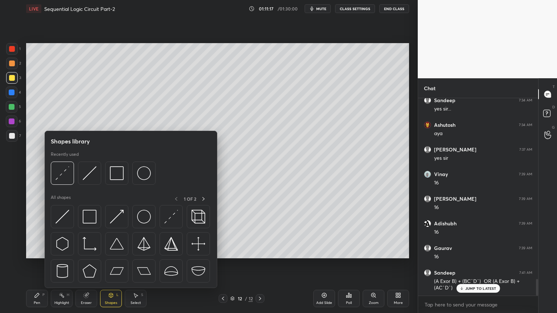
click at [13, 137] on div at bounding box center [12, 136] width 6 height 6
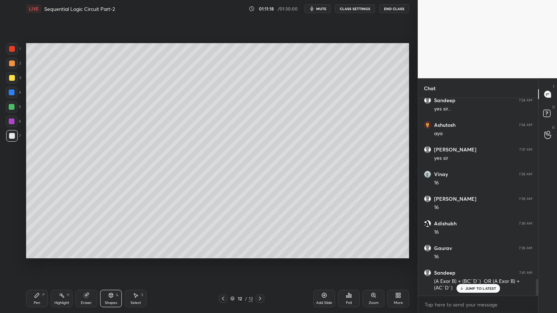
click at [111, 264] on div "Shapes L" at bounding box center [111, 298] width 22 height 17
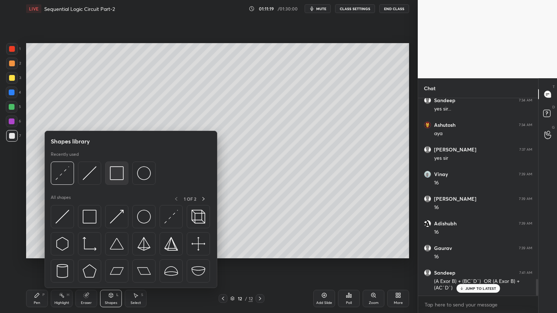
click at [119, 174] on img at bounding box center [117, 173] width 14 height 14
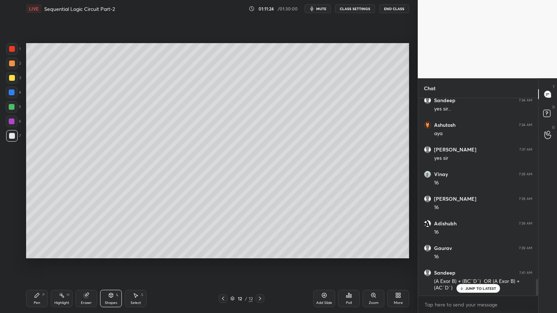
click at [109, 264] on icon at bounding box center [111, 295] width 4 height 4
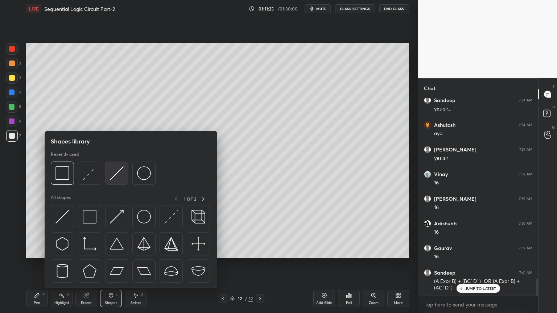
click at [119, 176] on img at bounding box center [117, 173] width 14 height 14
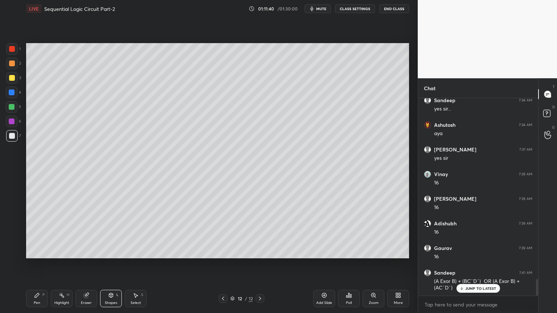
click at [136, 264] on div "Select S" at bounding box center [136, 298] width 22 height 17
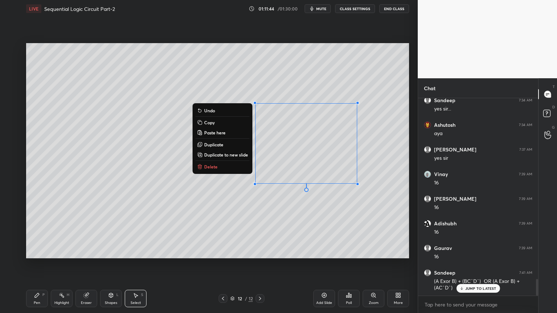
click at [38, 264] on icon at bounding box center [37, 295] width 4 height 4
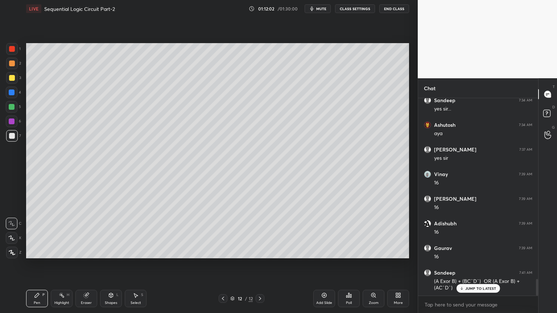
click at [87, 264] on icon at bounding box center [86, 296] width 6 height 6
click at [32, 264] on div "Pen P" at bounding box center [37, 298] width 22 height 17
click at [87, 264] on icon at bounding box center [86, 295] width 5 height 5
click at [31, 264] on div "Pen P" at bounding box center [37, 298] width 22 height 17
click at [14, 134] on div at bounding box center [12, 136] width 6 height 6
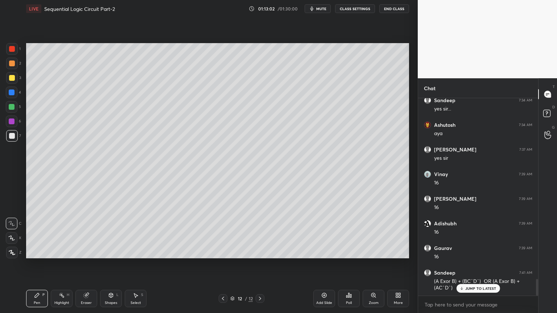
click at [12, 78] on div at bounding box center [12, 78] width 6 height 6
click at [15, 234] on div at bounding box center [12, 238] width 12 height 12
click at [13, 223] on icon at bounding box center [11, 223] width 7 height 5
click at [12, 123] on div at bounding box center [12, 122] width 6 height 6
click at [63, 264] on rect at bounding box center [63, 296] width 4 height 4
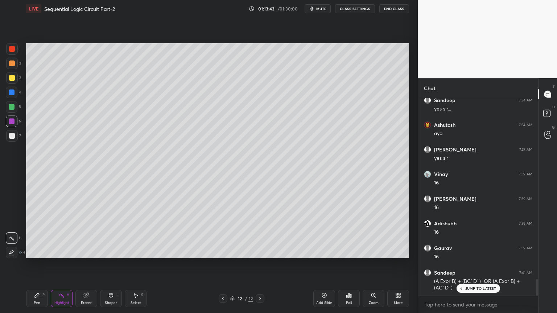
click at [41, 264] on div "Pen P" at bounding box center [37, 298] width 22 height 17
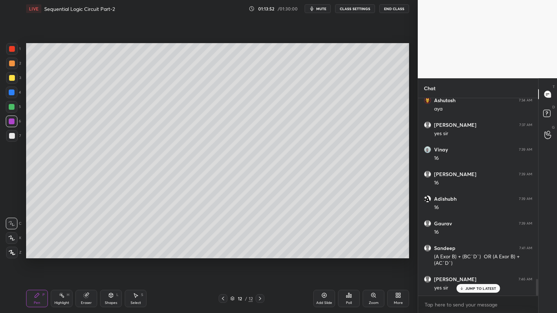
scroll to position [2172, 0]
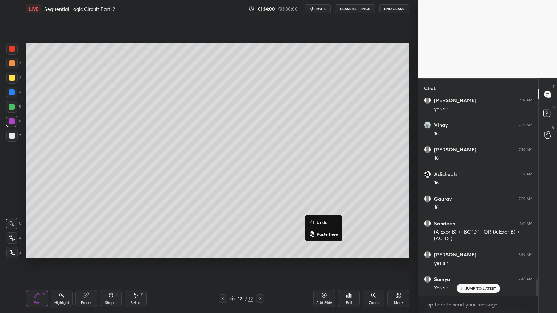
click at [322, 222] on p "Undo" at bounding box center [322, 222] width 11 height 6
click at [65, 264] on div "Highlight" at bounding box center [61, 303] width 15 height 4
click at [38, 264] on div "Pen P" at bounding box center [37, 298] width 22 height 17
click at [15, 79] on div at bounding box center [12, 78] width 6 height 6
click at [16, 62] on div at bounding box center [12, 64] width 12 height 12
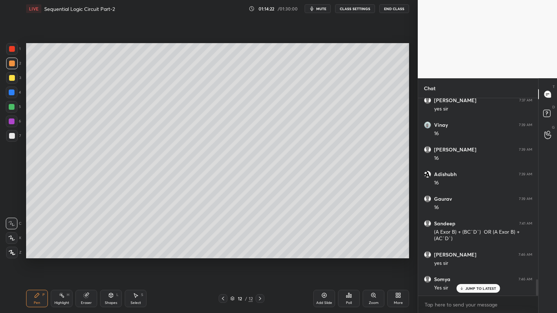
click at [10, 237] on icon at bounding box center [11, 238] width 7 height 5
click at [111, 264] on div "Shapes L" at bounding box center [111, 298] width 22 height 17
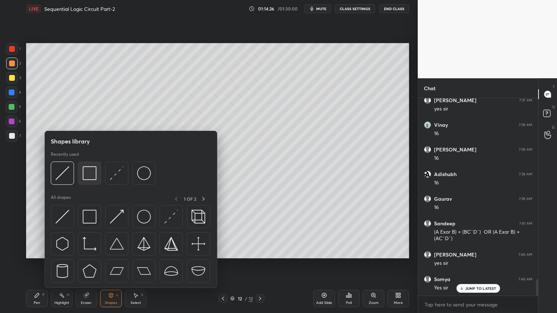
click at [91, 171] on img at bounding box center [90, 173] width 14 height 14
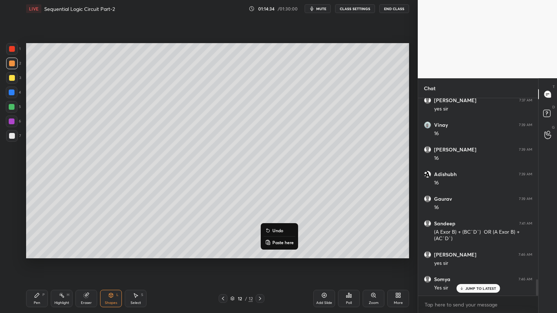
click at [280, 230] on p "Undo" at bounding box center [277, 231] width 11 height 6
click at [294, 235] on p "Undo" at bounding box center [298, 238] width 11 height 6
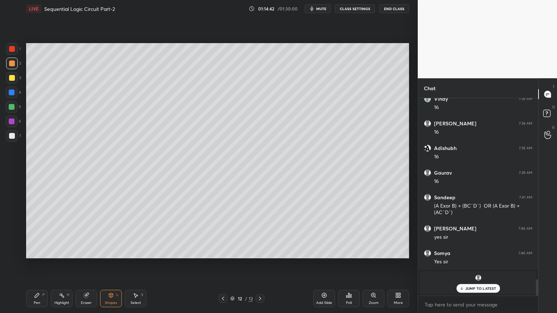
click at [481, 264] on div "JUMP TO LATEST" at bounding box center [478, 288] width 44 height 9
click at [41, 264] on div "Pen P" at bounding box center [37, 298] width 22 height 17
click at [326, 264] on div "Add Slide" at bounding box center [324, 298] width 22 height 17
click at [14, 75] on div at bounding box center [12, 78] width 12 height 12
click at [89, 264] on icon at bounding box center [86, 296] width 6 height 6
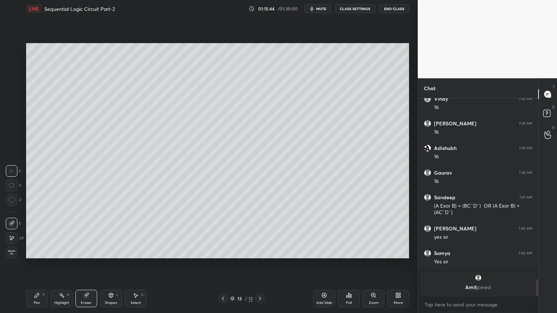
click at [35, 264] on icon at bounding box center [37, 295] width 4 height 4
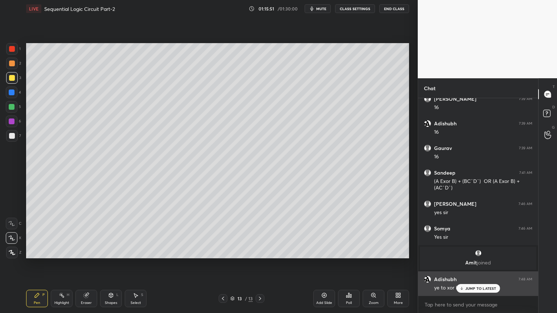
click at [468, 264] on p "JUMP TO LATEST" at bounding box center [480, 289] width 31 height 4
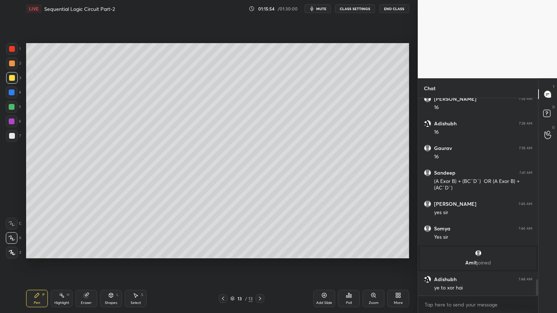
click at [222, 264] on icon at bounding box center [223, 299] width 6 height 6
click at [260, 264] on icon at bounding box center [260, 299] width 6 height 6
click at [83, 264] on icon at bounding box center [86, 296] width 6 height 6
click at [36, 264] on icon at bounding box center [37, 295] width 4 height 4
click at [286, 151] on p "Undo" at bounding box center [285, 152] width 11 height 6
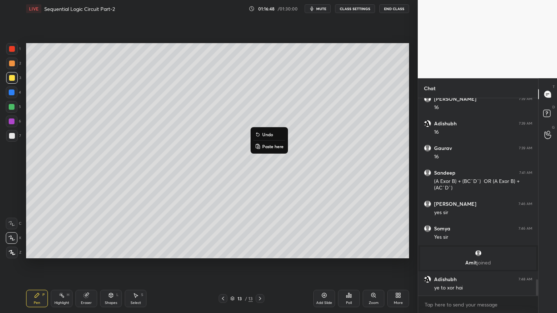
click at [269, 134] on p "Undo" at bounding box center [267, 135] width 11 height 6
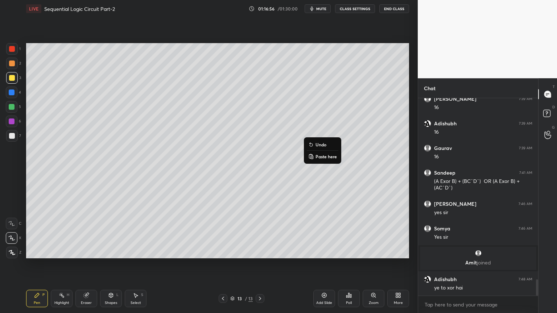
click at [321, 144] on p "Undo" at bounding box center [321, 145] width 11 height 6
click at [339, 148] on p "Undo" at bounding box center [339, 149] width 11 height 6
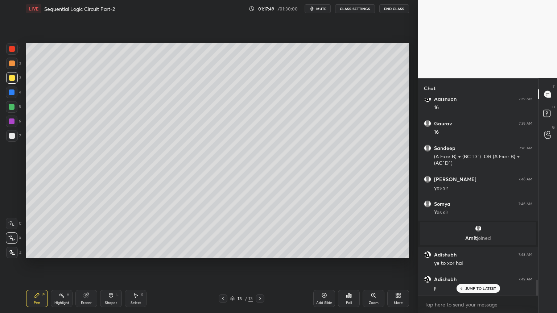
click at [327, 264] on div "Add Slide" at bounding box center [324, 298] width 22 height 17
click at [15, 66] on div at bounding box center [12, 64] width 12 height 12
click at [16, 136] on div at bounding box center [12, 136] width 12 height 12
click at [16, 217] on div "C" at bounding box center [14, 222] width 16 height 15
click at [16, 122] on div at bounding box center [12, 122] width 12 height 12
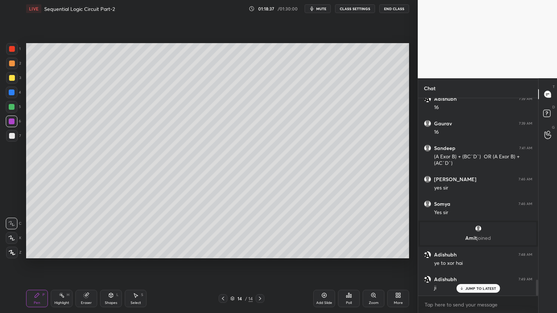
click at [12, 238] on icon at bounding box center [11, 238] width 7 height 5
click at [84, 264] on div "Eraser" at bounding box center [86, 298] width 22 height 17
click at [110, 264] on div "Shapes L" at bounding box center [111, 298] width 22 height 17
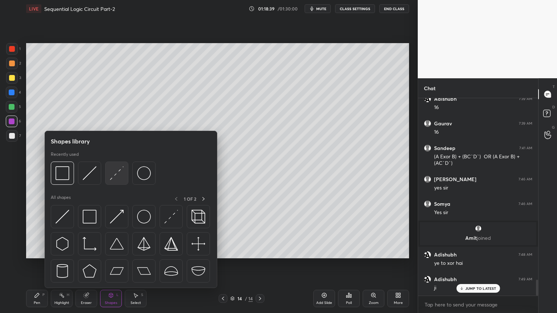
click at [118, 171] on img at bounding box center [117, 173] width 14 height 14
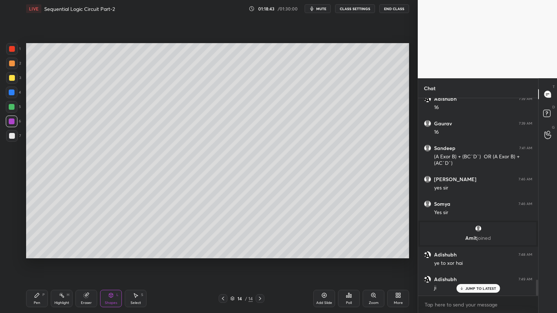
click at [36, 264] on div "Pen P" at bounding box center [37, 298] width 22 height 17
click at [13, 137] on div at bounding box center [12, 136] width 6 height 6
click at [10, 219] on div at bounding box center [12, 224] width 12 height 12
click at [87, 264] on div "Eraser" at bounding box center [86, 298] width 22 height 17
click at [34, 264] on div "Pen P" at bounding box center [37, 298] width 22 height 17
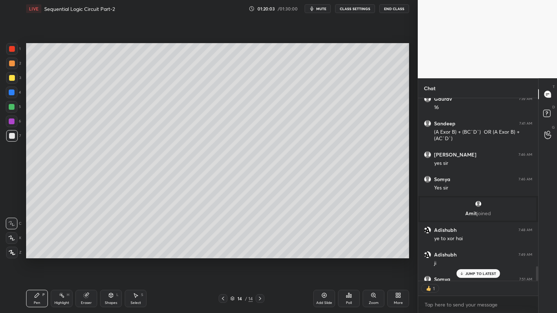
scroll to position [2, 2]
click at [478, 264] on p "JUMP TO LATEST" at bounding box center [480, 274] width 31 height 4
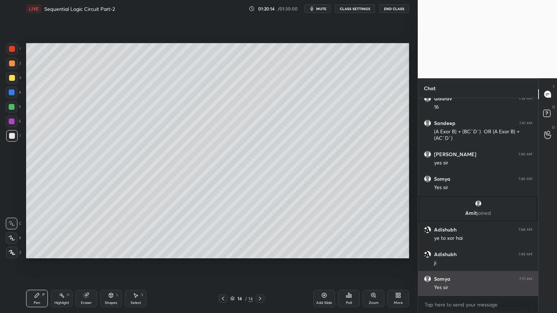
scroll to position [195, 118]
click at [62, 264] on icon at bounding box center [62, 296] width 6 height 6
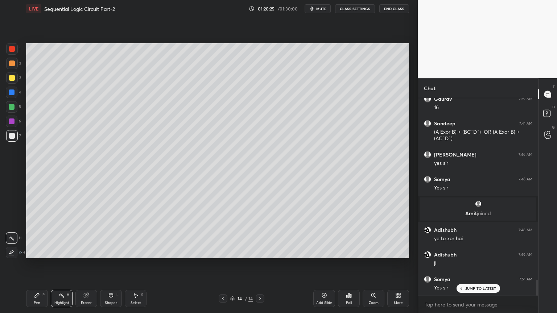
click at [16, 79] on div at bounding box center [12, 78] width 12 height 12
click at [40, 264] on div "Pen P" at bounding box center [37, 298] width 22 height 17
click at [13, 136] on div at bounding box center [12, 136] width 6 height 6
click at [89, 264] on icon at bounding box center [86, 296] width 6 height 6
click at [40, 264] on div "Pen P" at bounding box center [37, 298] width 22 height 17
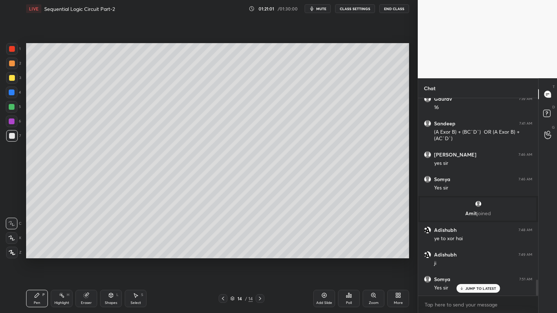
click at [12, 79] on div at bounding box center [12, 78] width 6 height 6
click at [66, 264] on div "Highlight H" at bounding box center [62, 298] width 22 height 17
click at [33, 264] on div "Pen P" at bounding box center [37, 298] width 22 height 17
click at [15, 137] on div at bounding box center [12, 136] width 12 height 12
click at [132, 264] on div "Select S" at bounding box center [136, 298] width 22 height 17
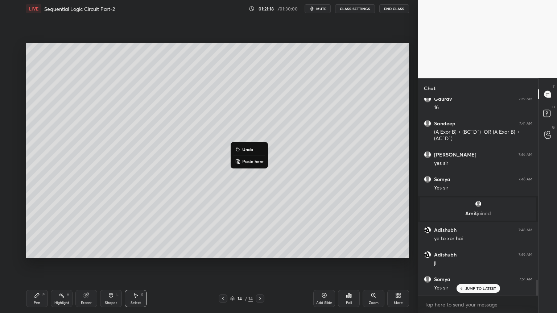
click at [223, 219] on div "0 ° Undo Copy Paste here Duplicate Duplicate to new slide Delete" at bounding box center [217, 150] width 383 height 215
click at [33, 264] on div "Pen P" at bounding box center [37, 298] width 22 height 17
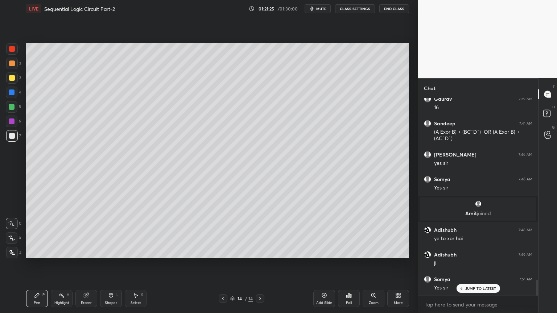
click at [51, 264] on div "Highlight H" at bounding box center [62, 298] width 22 height 17
click at [13, 81] on div at bounding box center [12, 78] width 12 height 12
click at [36, 264] on icon at bounding box center [37, 295] width 4 height 4
click at [57, 264] on div "Highlight H" at bounding box center [62, 298] width 22 height 17
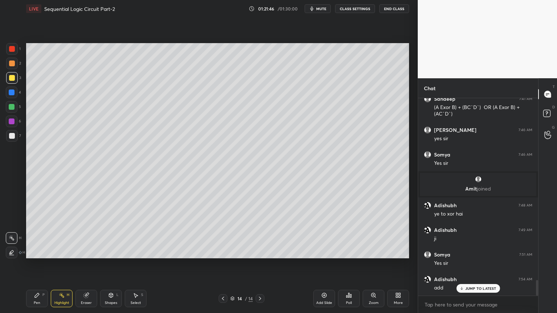
scroll to position [2321, 0]
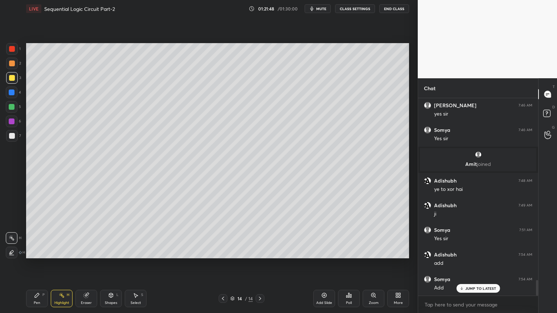
click at [38, 264] on icon at bounding box center [37, 296] width 6 height 6
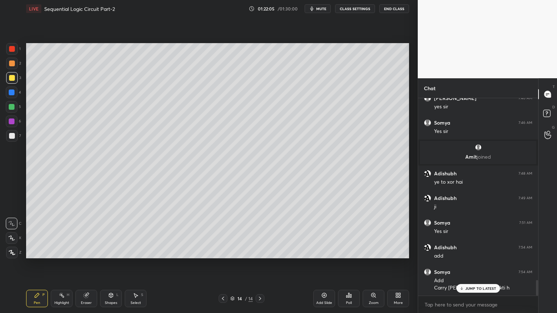
click at [87, 264] on div "Eraser" at bounding box center [86, 298] width 22 height 17
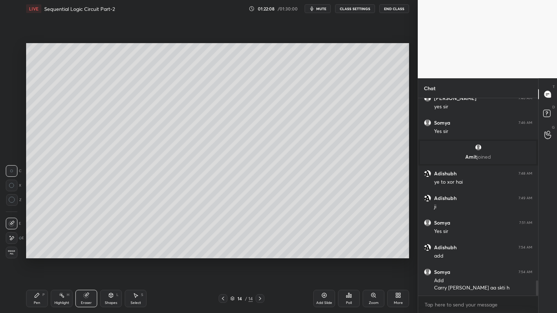
scroll to position [2353, 0]
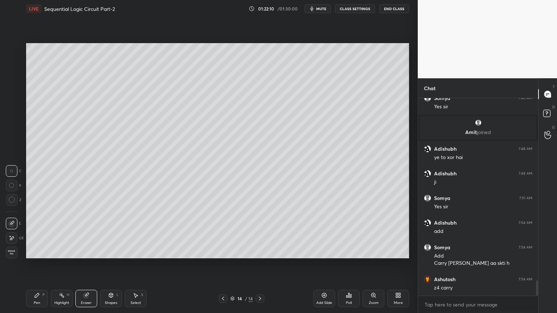
click at [30, 264] on div "Pen P" at bounding box center [37, 298] width 22 height 17
click at [16, 136] on div at bounding box center [12, 136] width 12 height 12
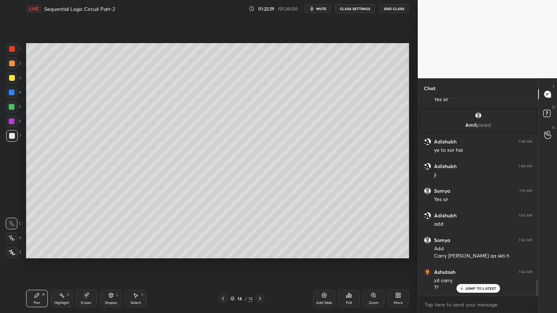
click at [11, 123] on div at bounding box center [12, 122] width 6 height 6
click at [13, 242] on div at bounding box center [12, 238] width 12 height 12
click at [381, 211] on p "Undo" at bounding box center [379, 210] width 11 height 6
click at [65, 264] on div "Highlight H" at bounding box center [62, 298] width 22 height 17
click at [38, 264] on div "Pen P" at bounding box center [37, 298] width 22 height 17
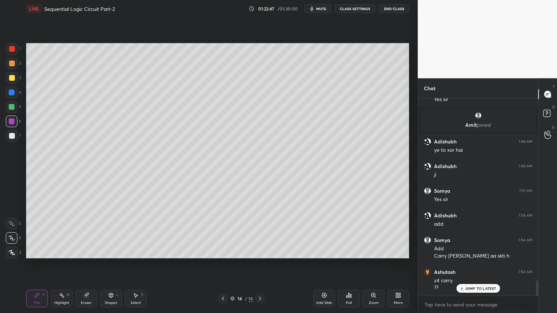
click at [16, 133] on div at bounding box center [12, 136] width 12 height 12
click at [318, 264] on div "Add Slide" at bounding box center [324, 298] width 22 height 17
click at [224, 264] on icon at bounding box center [223, 299] width 6 height 6
click at [259, 264] on icon at bounding box center [260, 299] width 6 height 6
click at [88, 264] on icon at bounding box center [87, 295] width 4 height 4
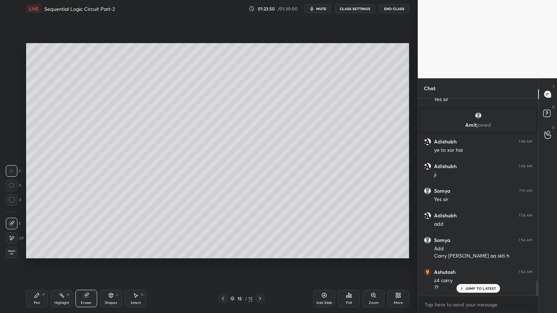
click at [40, 264] on icon at bounding box center [37, 296] width 6 height 6
click at [221, 264] on icon at bounding box center [223, 299] width 6 height 6
click at [65, 264] on div "Highlight H" at bounding box center [62, 298] width 22 height 17
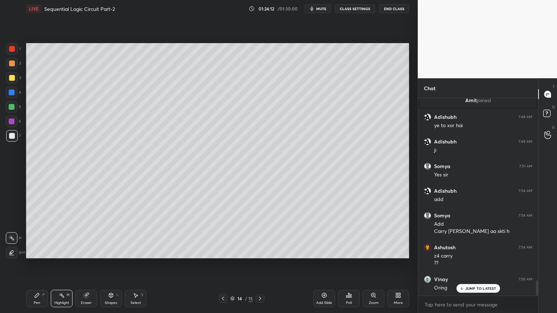
click at [19, 69] on div "2" at bounding box center [13, 64] width 15 height 12
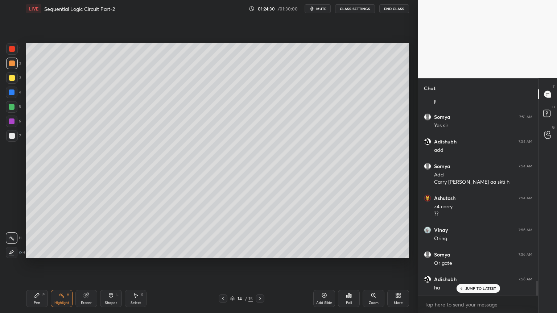
scroll to position [2459, 0]
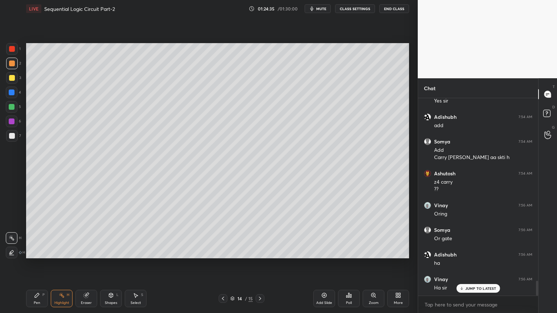
click at [33, 264] on div "Pen P" at bounding box center [37, 298] width 22 height 17
click at [14, 79] on div at bounding box center [12, 78] width 6 height 6
click at [12, 227] on div at bounding box center [12, 224] width 12 height 12
click at [12, 222] on icon at bounding box center [11, 223] width 7 height 5
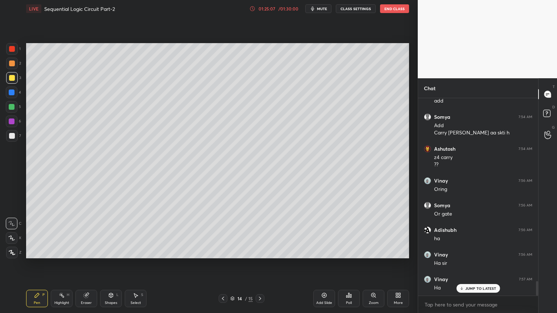
click at [13, 107] on div at bounding box center [12, 107] width 6 height 6
click at [18, 82] on div "3" at bounding box center [13, 78] width 15 height 12
click at [59, 264] on div "Highlight H" at bounding box center [62, 298] width 22 height 17
click at [17, 64] on div at bounding box center [12, 64] width 12 height 12
click at [38, 264] on icon at bounding box center [37, 296] width 6 height 6
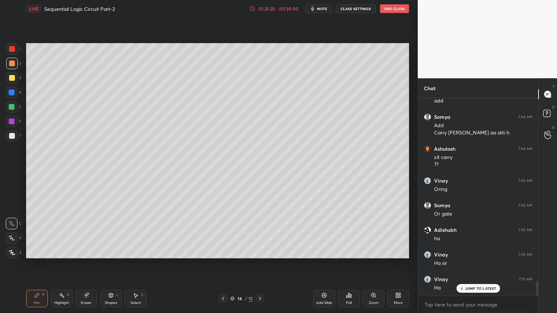
click at [20, 80] on div "3" at bounding box center [13, 78] width 15 height 12
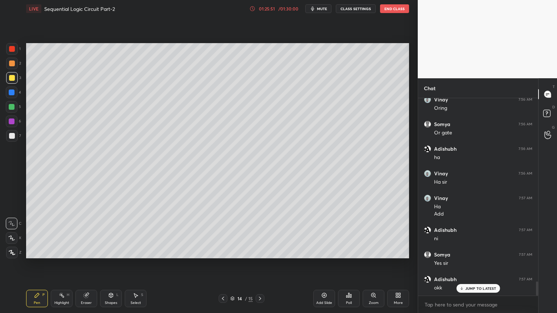
scroll to position [2589, 0]
click at [62, 264] on icon at bounding box center [62, 296] width 6 height 6
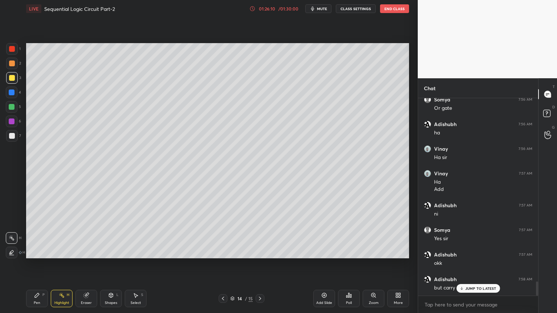
scroll to position [2597, 0]
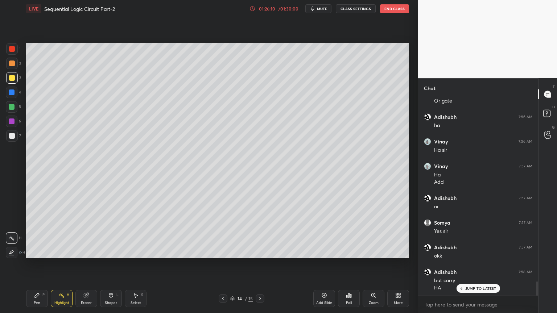
click at [32, 264] on div "Pen P" at bounding box center [37, 298] width 22 height 17
click at [87, 264] on icon at bounding box center [86, 295] width 5 height 5
click at [33, 264] on div "Pen P" at bounding box center [37, 298] width 22 height 17
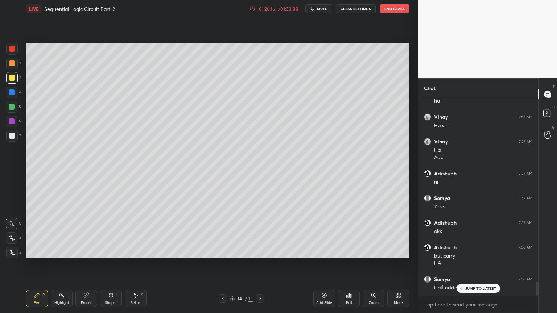
click at [16, 109] on div at bounding box center [12, 107] width 12 height 12
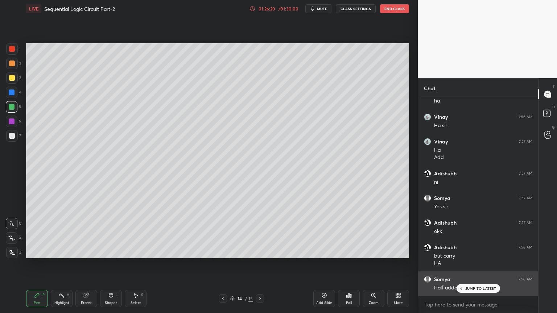
click at [471, 264] on p "JUMP TO LATEST" at bounding box center [480, 289] width 31 height 4
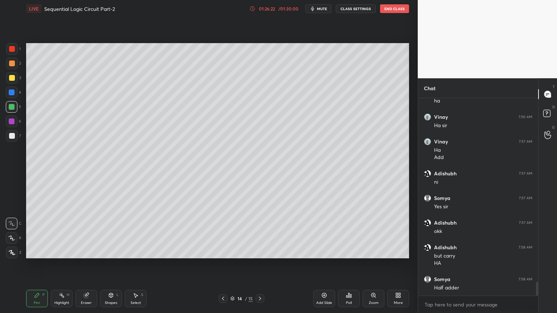
click at [14, 77] on div at bounding box center [12, 78] width 6 height 6
click at [16, 109] on div at bounding box center [12, 107] width 12 height 12
click at [58, 264] on div "Highlight H" at bounding box center [62, 298] width 22 height 17
click at [260, 264] on icon at bounding box center [260, 299] width 6 height 6
click at [39, 264] on icon at bounding box center [37, 296] width 6 height 6
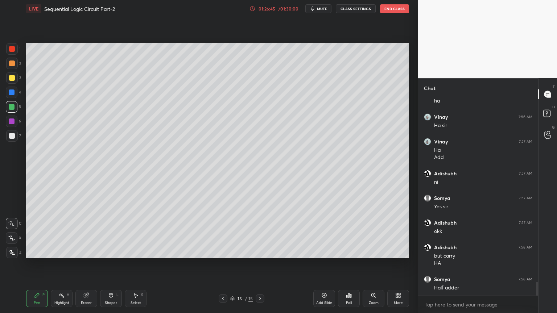
scroll to position [2646, 0]
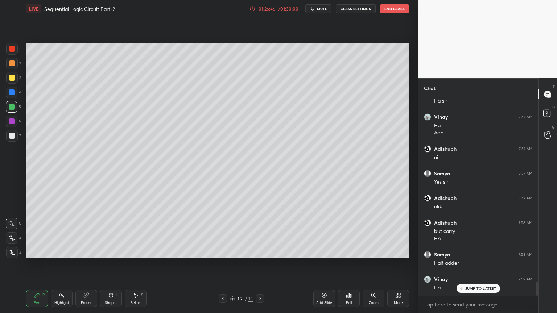
click at [10, 236] on icon at bounding box center [11, 238] width 7 height 5
click at [12, 138] on div at bounding box center [12, 136] width 6 height 6
click at [219, 200] on p "Undo" at bounding box center [217, 203] width 11 height 6
click at [251, 230] on p "Undo" at bounding box center [253, 231] width 11 height 6
click at [90, 264] on div "Eraser" at bounding box center [86, 298] width 22 height 17
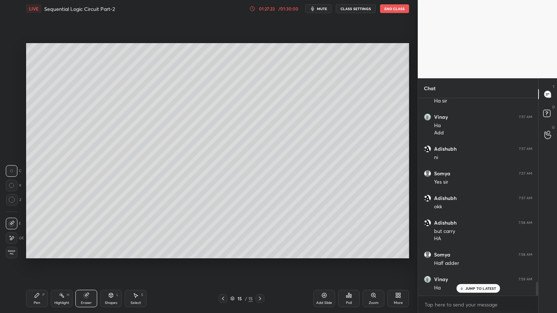
click at [36, 264] on div "Pen P" at bounding box center [37, 298] width 22 height 17
click at [225, 264] on icon at bounding box center [223, 299] width 6 height 6
click at [262, 264] on icon at bounding box center [260, 299] width 6 height 6
click at [86, 264] on icon at bounding box center [86, 296] width 6 height 6
click at [32, 264] on div "Pen P" at bounding box center [37, 298] width 22 height 17
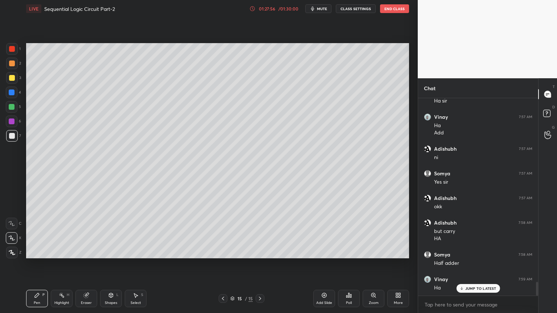
click at [87, 264] on div "Eraser" at bounding box center [86, 298] width 22 height 17
click at [38, 264] on icon at bounding box center [37, 296] width 6 height 6
click at [86, 264] on icon at bounding box center [86, 295] width 5 height 5
click at [40, 264] on div "Pen P" at bounding box center [37, 298] width 22 height 17
click at [15, 77] on div at bounding box center [12, 78] width 12 height 12
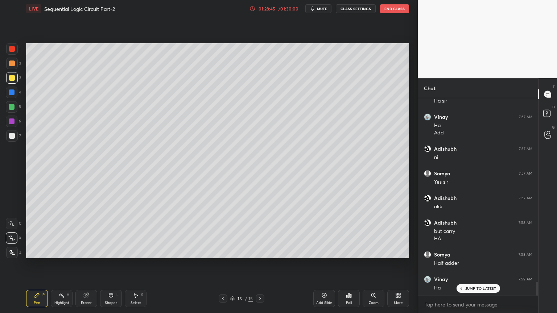
click at [109, 264] on div "Shapes L" at bounding box center [111, 298] width 22 height 17
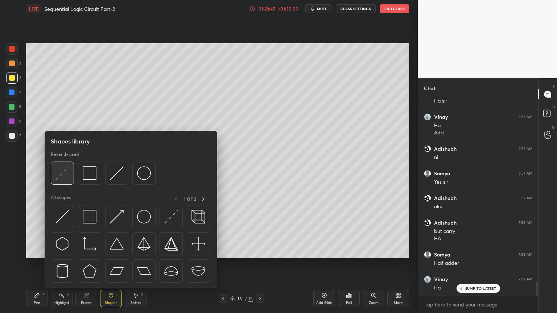
click at [65, 171] on img at bounding box center [62, 173] width 14 height 14
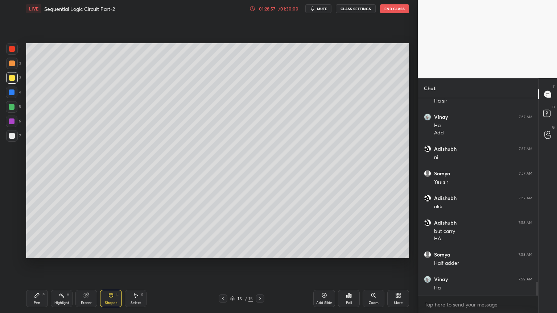
scroll to position [2671, 0]
click at [136, 264] on icon at bounding box center [136, 296] width 6 height 6
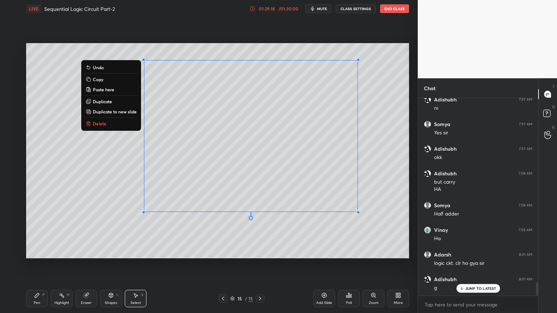
scroll to position [2720, 0]
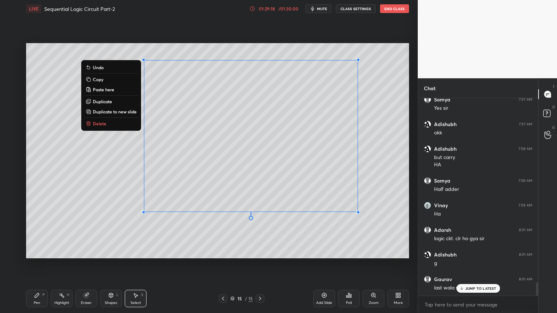
click at [139, 75] on div "0 ° Undo Copy Paste here Duplicate Duplicate to new slide Delete" at bounding box center [217, 150] width 383 height 215
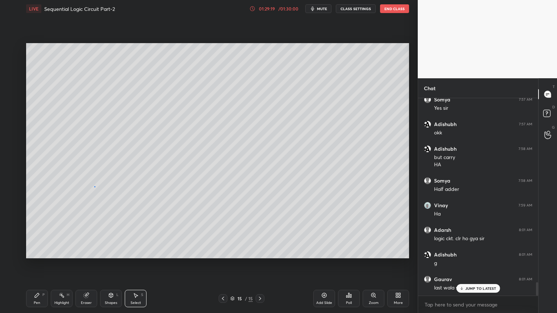
click at [96, 186] on div "0 ° Undo Copy Paste here Duplicate Duplicate to new slide Delete" at bounding box center [217, 150] width 383 height 215
click at [374, 218] on p "Undo" at bounding box center [372, 220] width 11 height 6
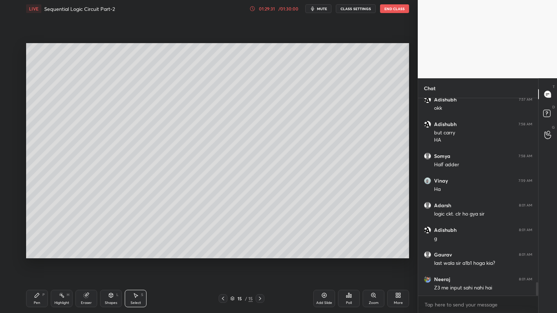
drag, startPoint x: 369, startPoint y: 226, endPoint x: 374, endPoint y: 225, distance: 4.9
click at [387, 229] on p "Undo" at bounding box center [388, 232] width 11 height 6
click at [364, 235] on p "Undo" at bounding box center [364, 237] width 11 height 6
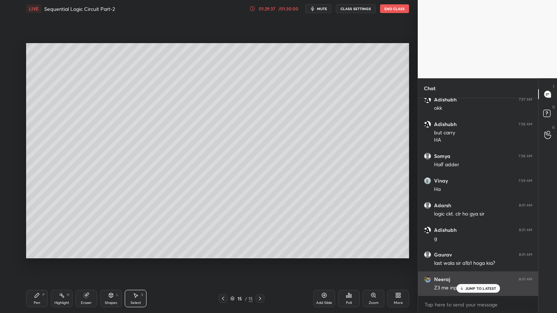
click at [486, 264] on p "JUMP TO LATEST" at bounding box center [480, 289] width 31 height 4
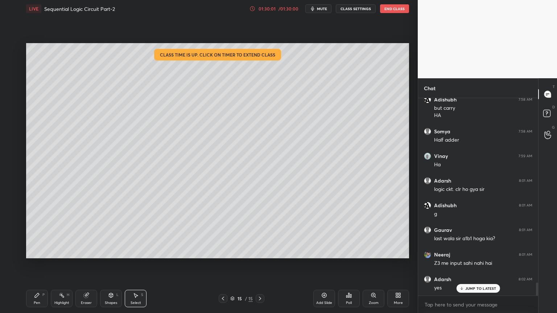
scroll to position [2794, 0]
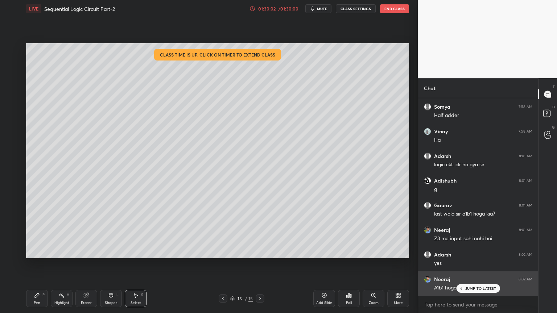
click at [477, 264] on p "JUMP TO LATEST" at bounding box center [480, 289] width 31 height 4
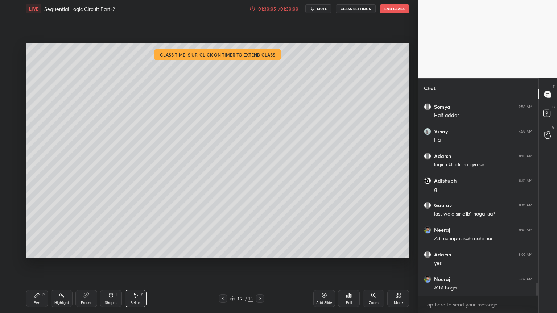
click at [221, 264] on icon at bounding box center [223, 299] width 6 height 6
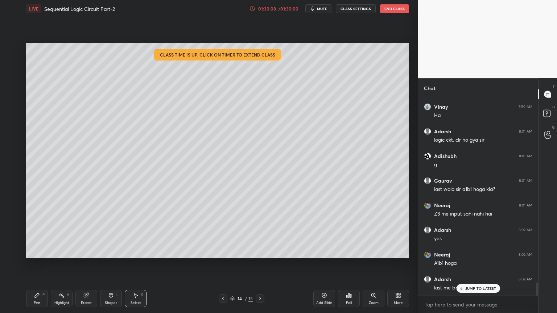
click at [262, 264] on icon at bounding box center [260, 299] width 6 height 6
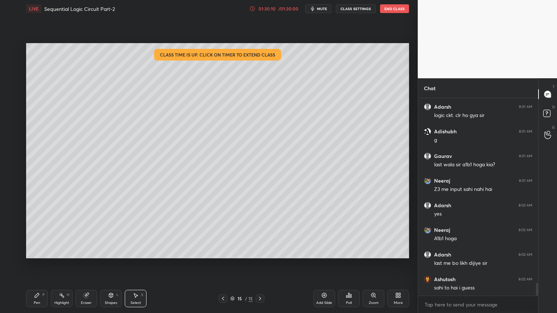
click at [86, 264] on div "Eraser" at bounding box center [86, 298] width 22 height 17
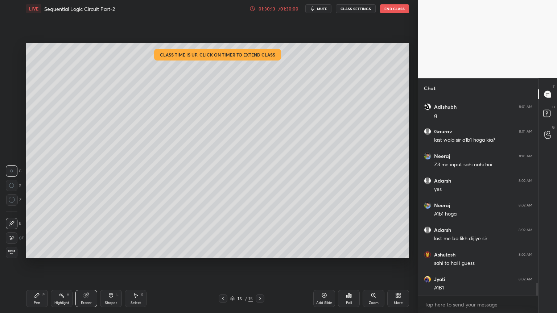
scroll to position [2893, 0]
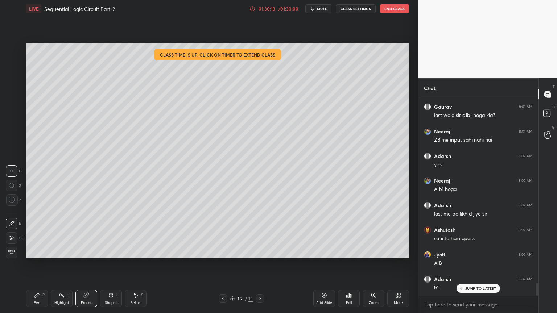
click at [38, 264] on icon at bounding box center [37, 296] width 6 height 6
click at [15, 137] on div at bounding box center [12, 136] width 12 height 12
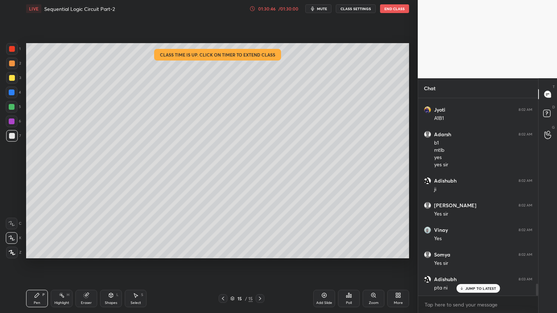
scroll to position [3062, 0]
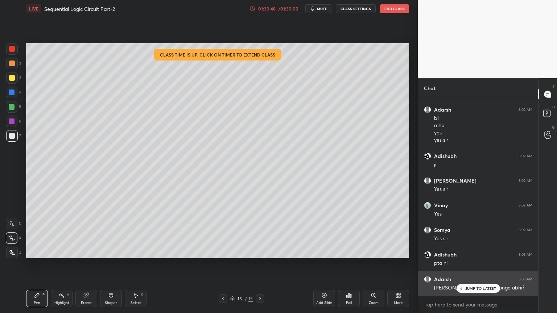
click at [472, 264] on p "JUMP TO LATEST" at bounding box center [480, 289] width 31 height 4
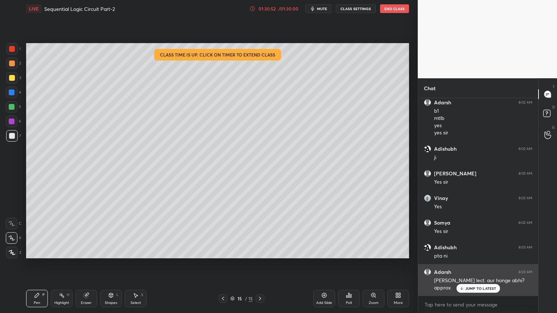
click at [470, 264] on p "JUMP TO LATEST" at bounding box center [480, 289] width 31 height 4
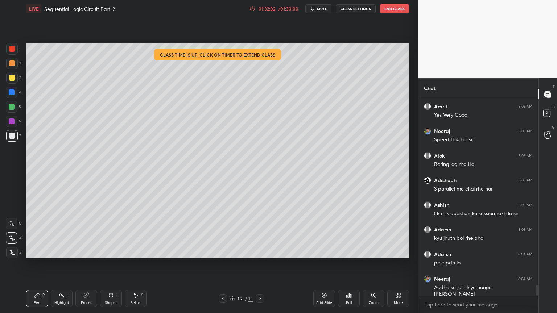
scroll to position [3551, 0]
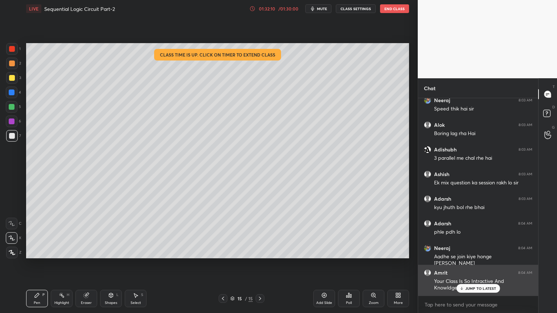
click at [481, 264] on div "JUMP TO LATEST" at bounding box center [478, 288] width 44 height 9
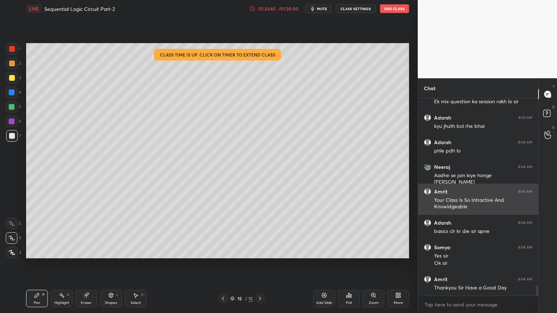
scroll to position [3657, 0]
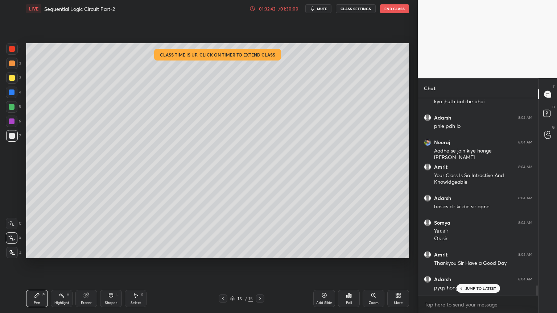
click at [481, 264] on p "JUMP TO LATEST" at bounding box center [480, 289] width 31 height 4
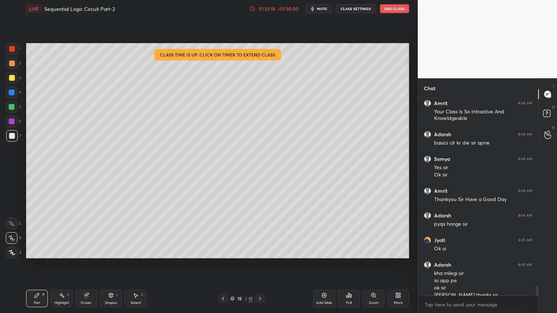
scroll to position [3728, 0]
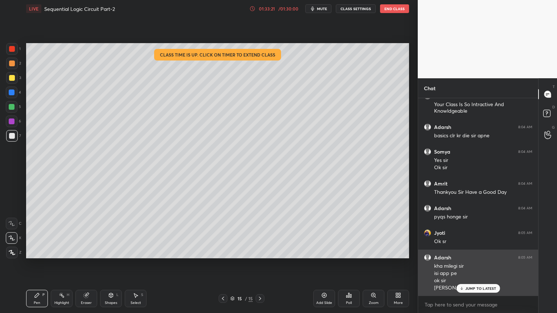
click at [486, 264] on p "JUMP TO LATEST" at bounding box center [480, 289] width 31 height 4
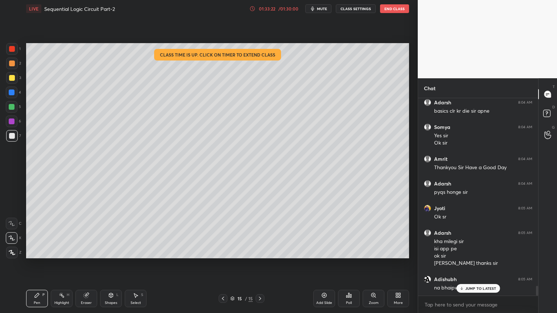
click at [397, 7] on button "End Class" at bounding box center [394, 8] width 29 height 9
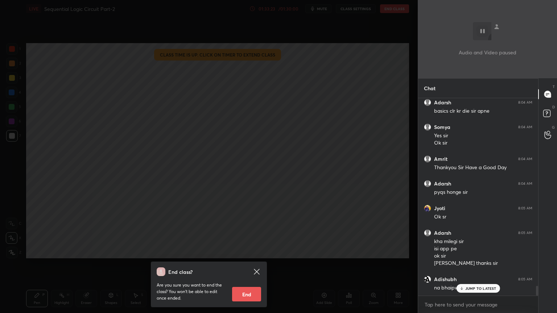
scroll to position [3778, 0]
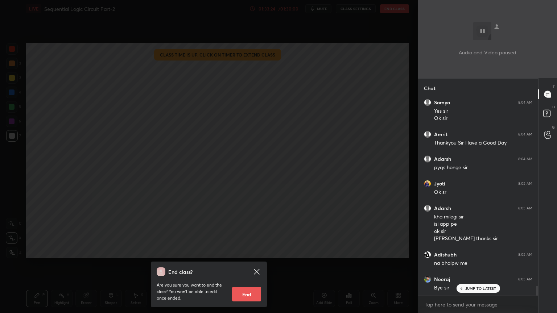
click at [252, 264] on button "End" at bounding box center [246, 294] width 29 height 15
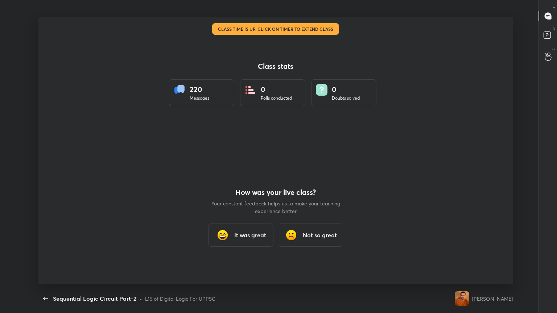
scroll to position [0, 0]
click at [252, 238] on h3 "It was great" at bounding box center [250, 235] width 32 height 9
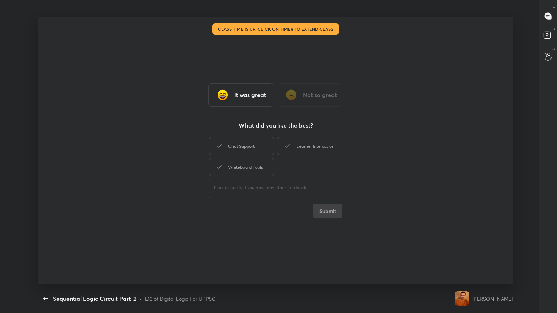
click at [247, 142] on div "Chat Support" at bounding box center [241, 146] width 65 height 18
click at [245, 162] on div "Whiteboard Tools" at bounding box center [241, 167] width 65 height 18
click at [313, 146] on div "Learner Interaction" at bounding box center [309, 146] width 65 height 18
click at [329, 215] on button "Submit" at bounding box center [327, 211] width 29 height 15
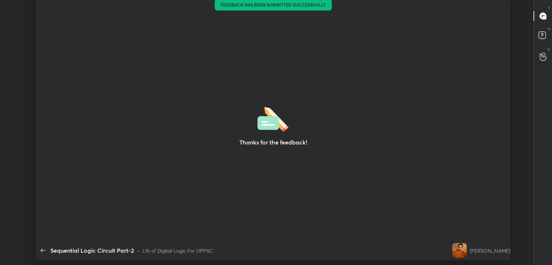
type textarea "x"
